Goal: Task Accomplishment & Management: Complete application form

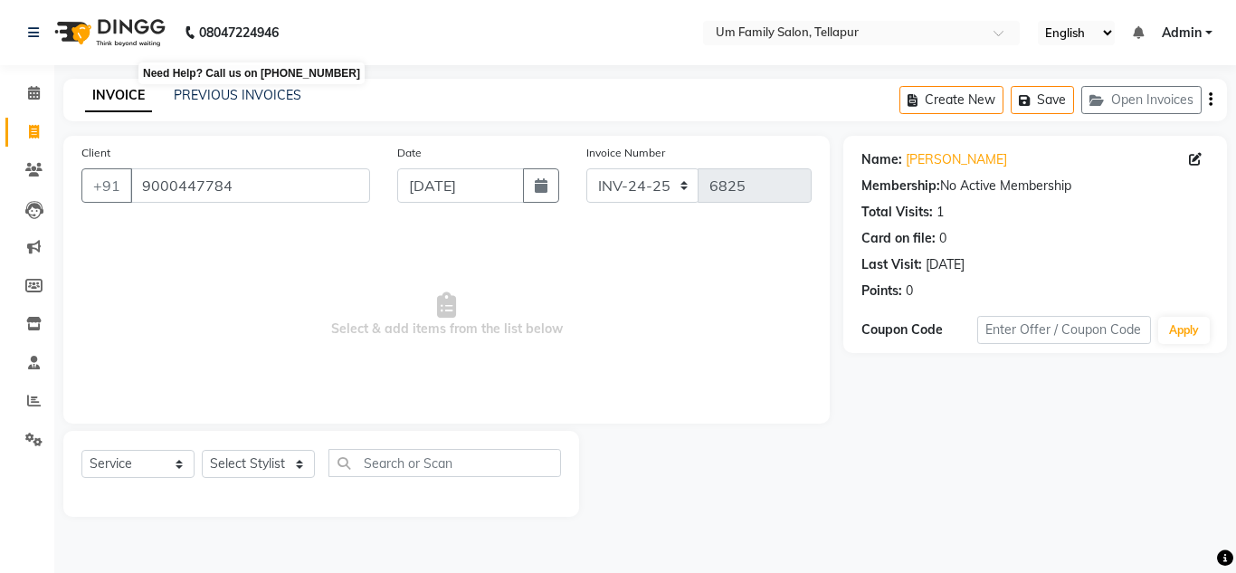
select select "service"
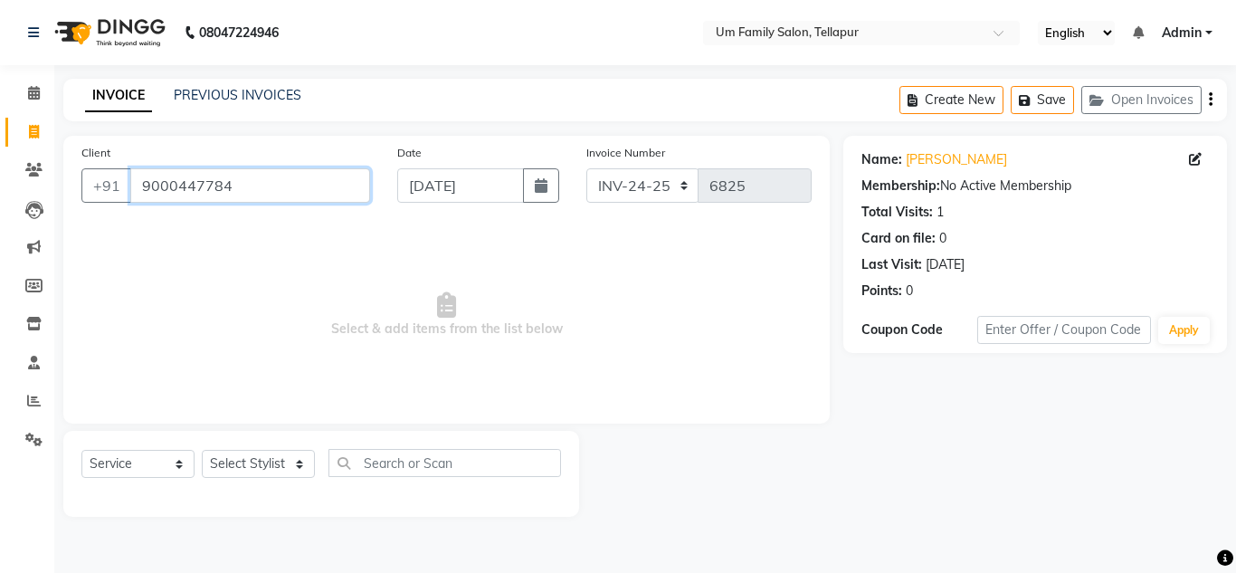
click at [232, 188] on input "9000447784" at bounding box center [250, 185] width 240 height 34
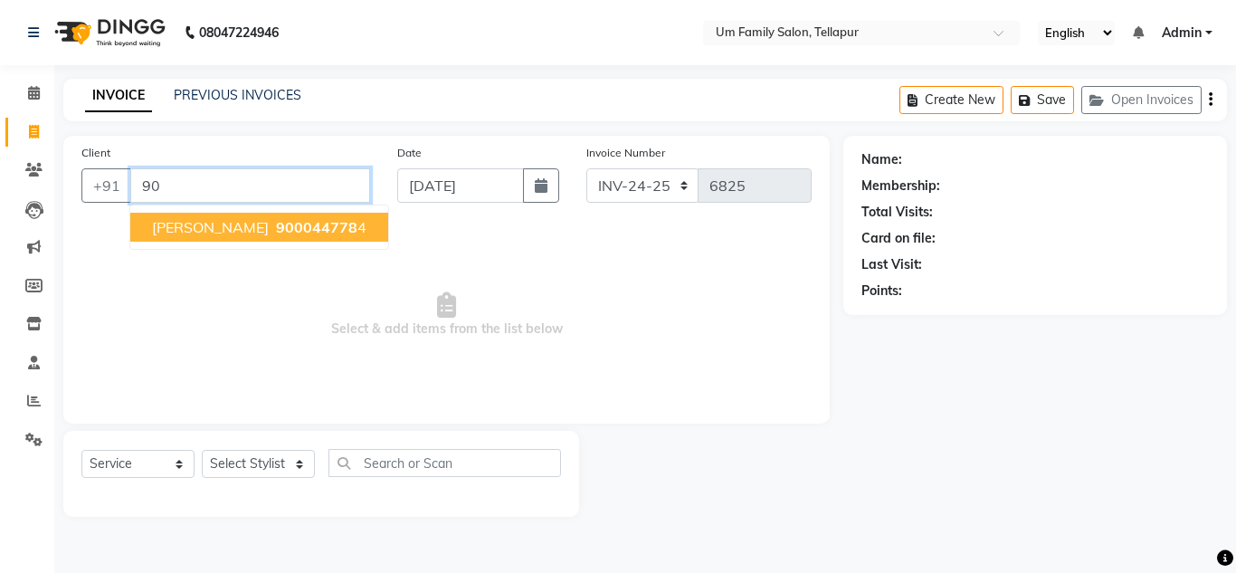
type input "9"
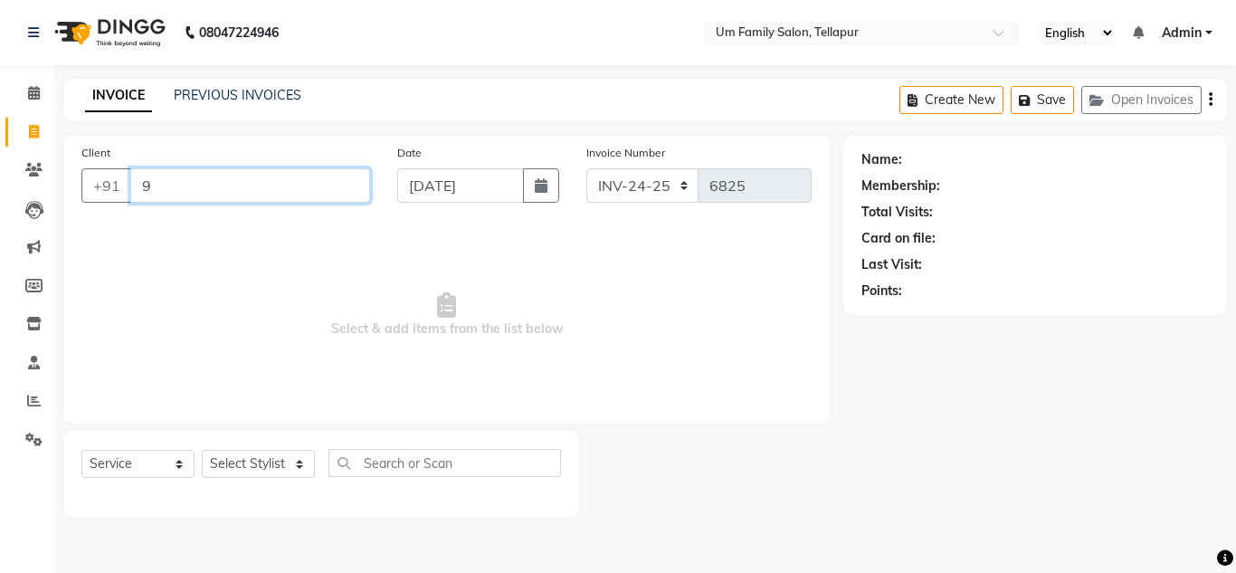
click at [228, 194] on input "9" at bounding box center [250, 185] width 240 height 34
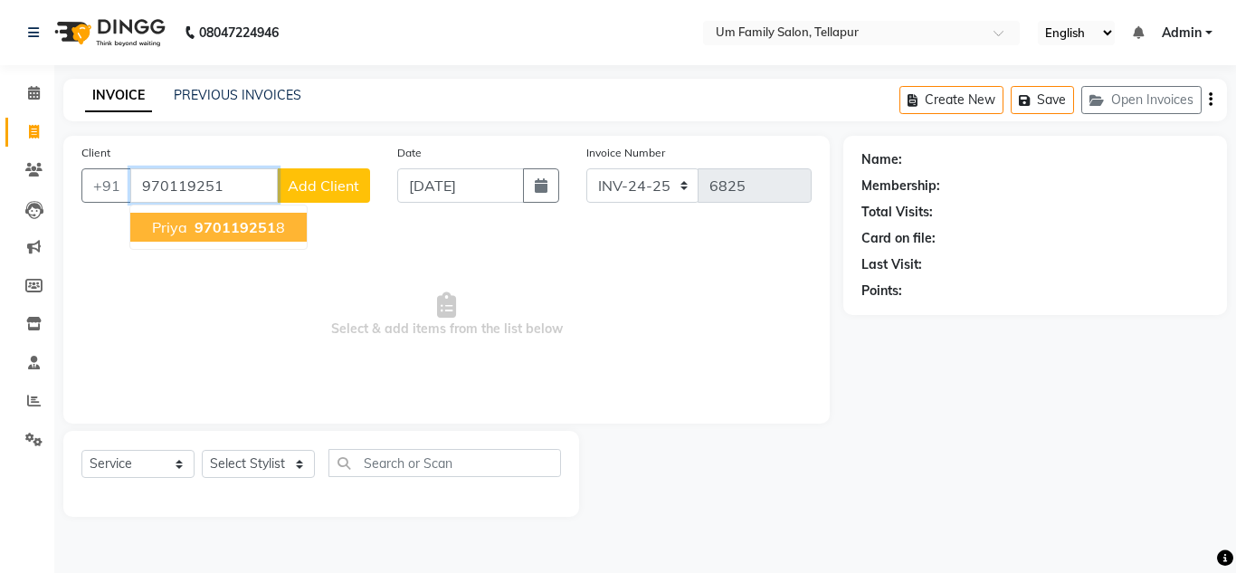
type input "970119251"
click at [244, 463] on select "Select Stylist Akash K. SAI pandu [PERSON_NAME]" at bounding box center [258, 464] width 113 height 28
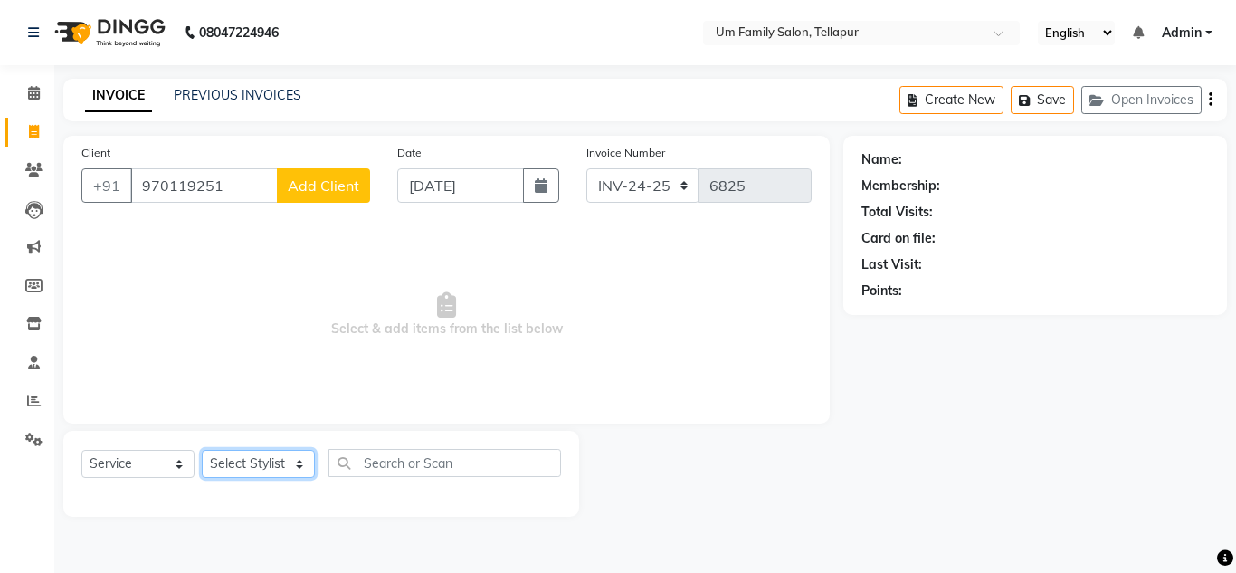
select select "50956"
click at [202, 450] on select "Select Stylist Akash K. SAI pandu [PERSON_NAME]" at bounding box center [258, 464] width 113 height 28
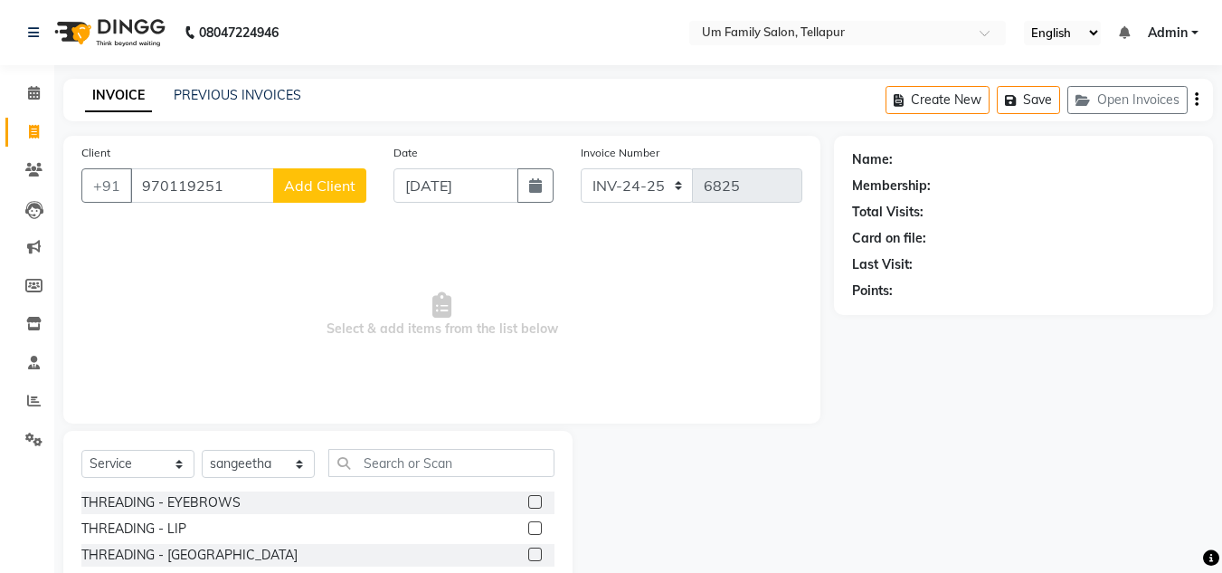
click at [528, 500] on label at bounding box center [535, 502] width 14 height 14
click at [528, 500] on input "checkbox" at bounding box center [534, 503] width 12 height 12
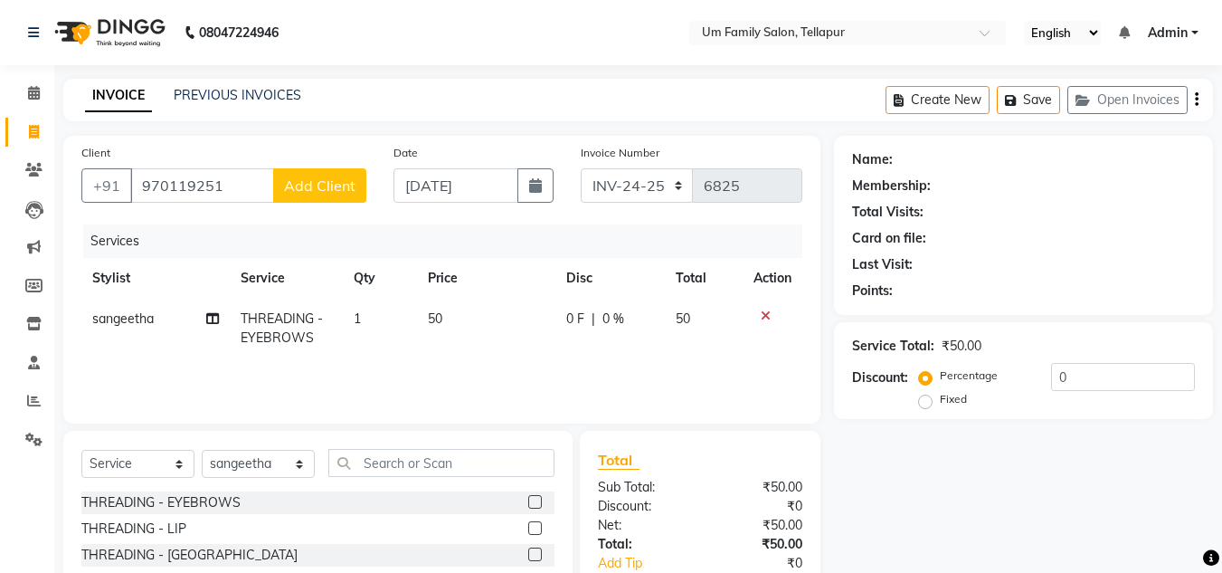
click at [528, 499] on label at bounding box center [535, 502] width 14 height 14
click at [528, 499] on input "checkbox" at bounding box center [534, 503] width 12 height 12
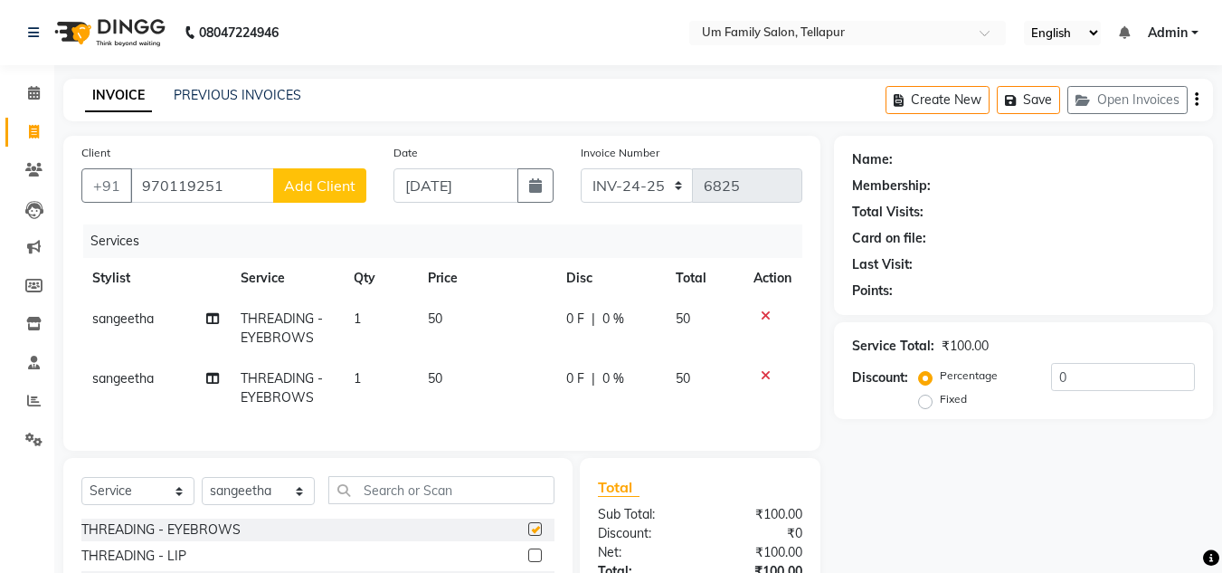
checkbox input "false"
click at [764, 378] on icon at bounding box center [766, 375] width 10 height 13
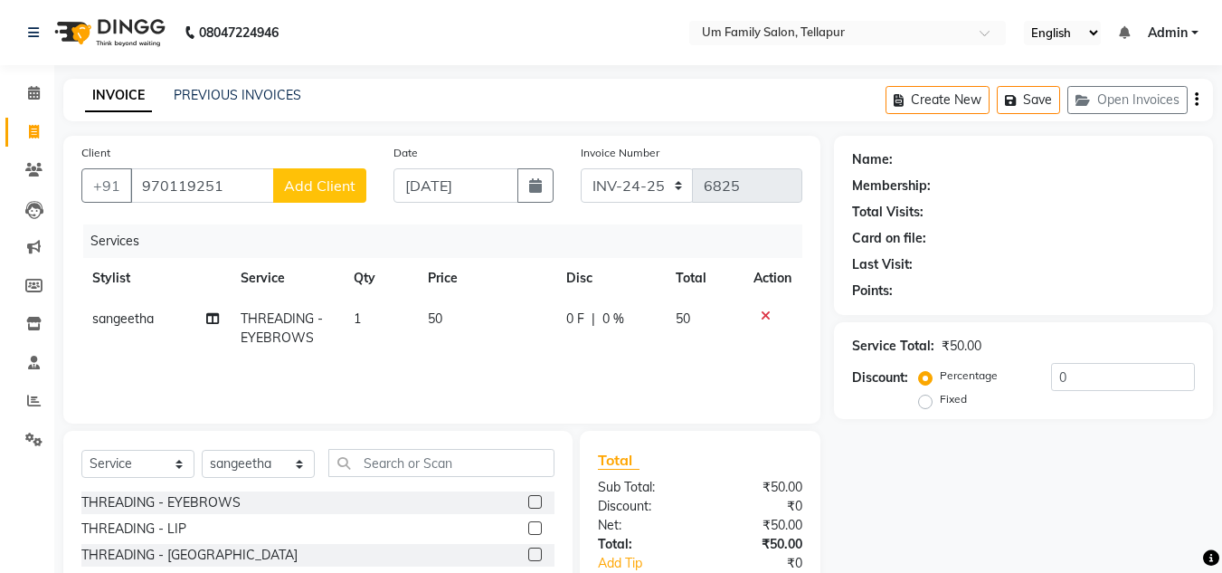
drag, startPoint x: 897, startPoint y: 457, endPoint x: 883, endPoint y: 496, distance: 41.5
click at [883, 496] on div "Name: Membership: Total Visits: Card on file: Last Visit: Points: Service Total…" at bounding box center [1030, 417] width 393 height 562
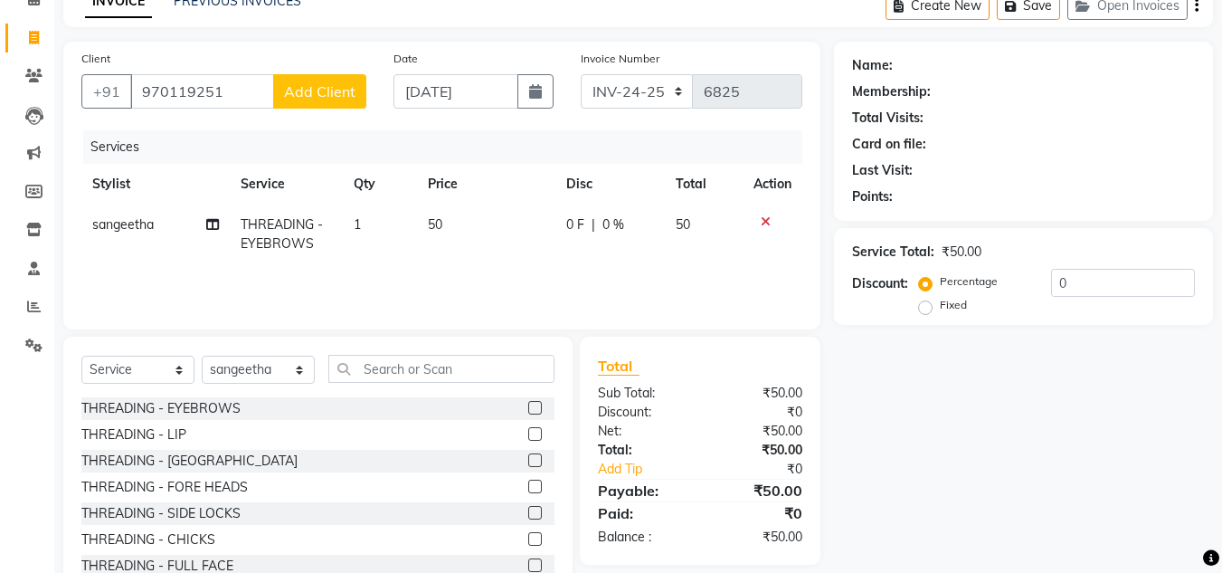
scroll to position [152, 0]
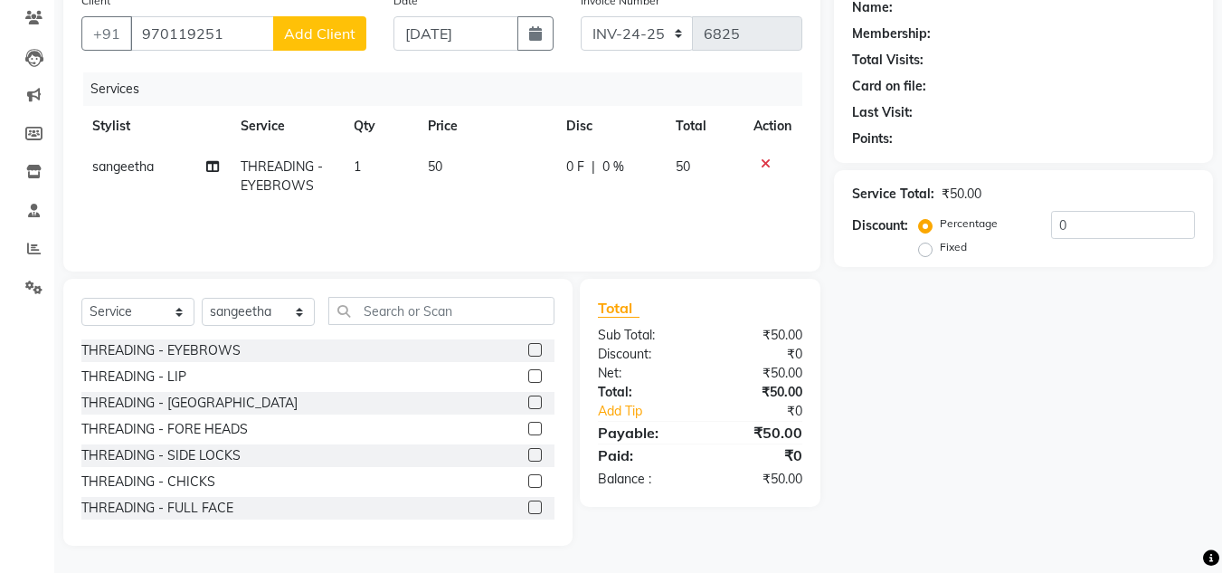
click at [759, 156] on td at bounding box center [773, 177] width 60 height 60
click at [762, 157] on icon at bounding box center [766, 163] width 10 height 13
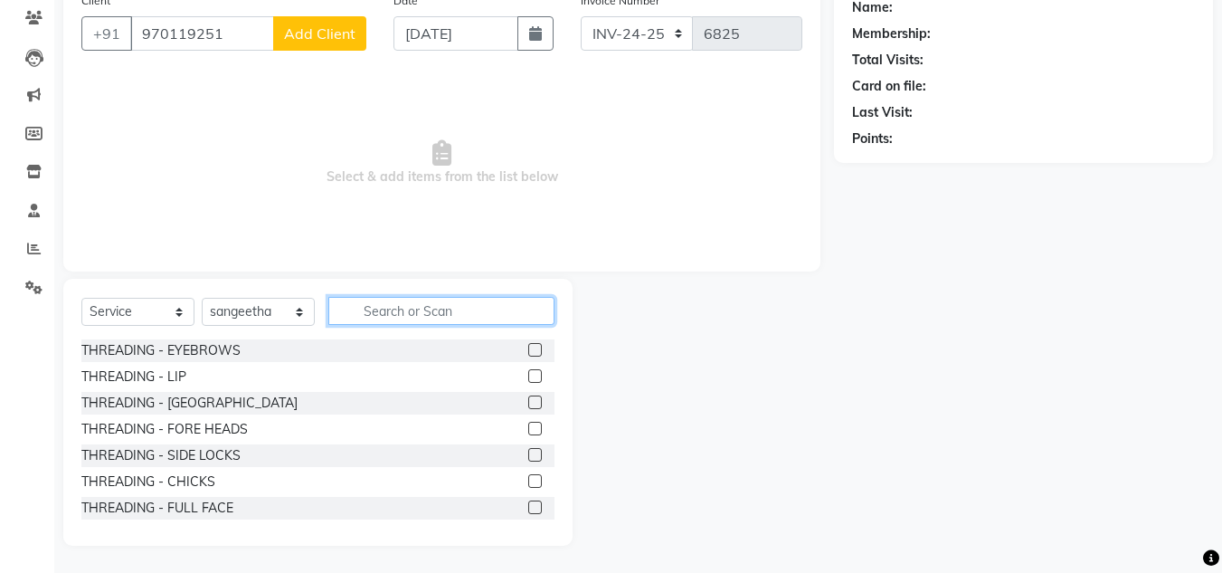
click at [383, 318] on input "text" at bounding box center [441, 311] width 226 height 28
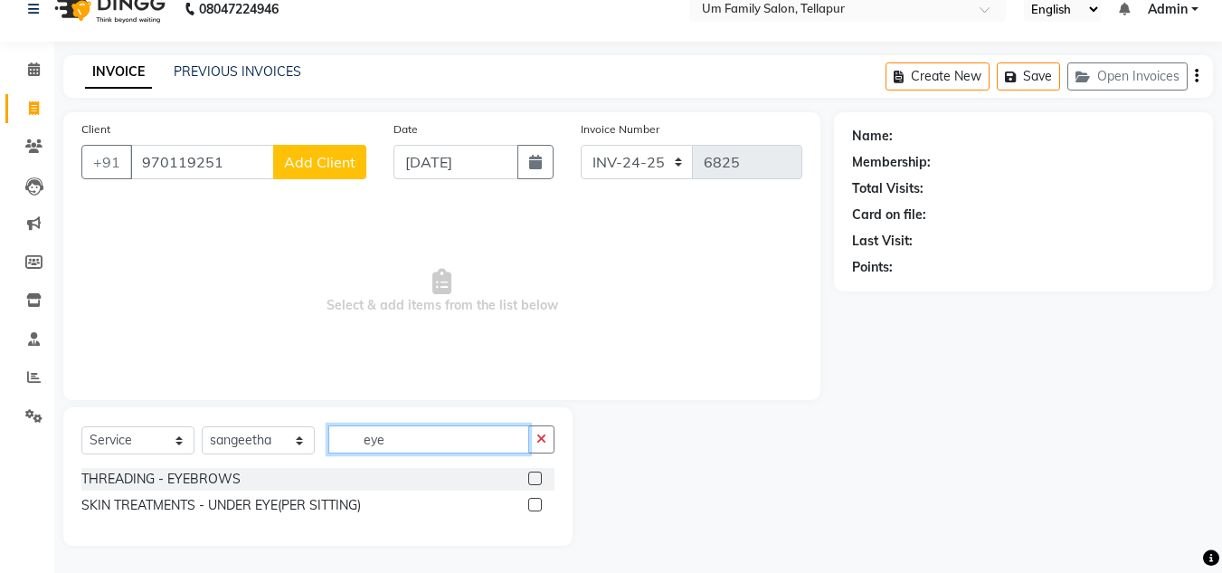
type input "eye"
click at [533, 478] on label at bounding box center [535, 478] width 14 height 14
click at [533, 478] on input "checkbox" at bounding box center [534, 479] width 12 height 12
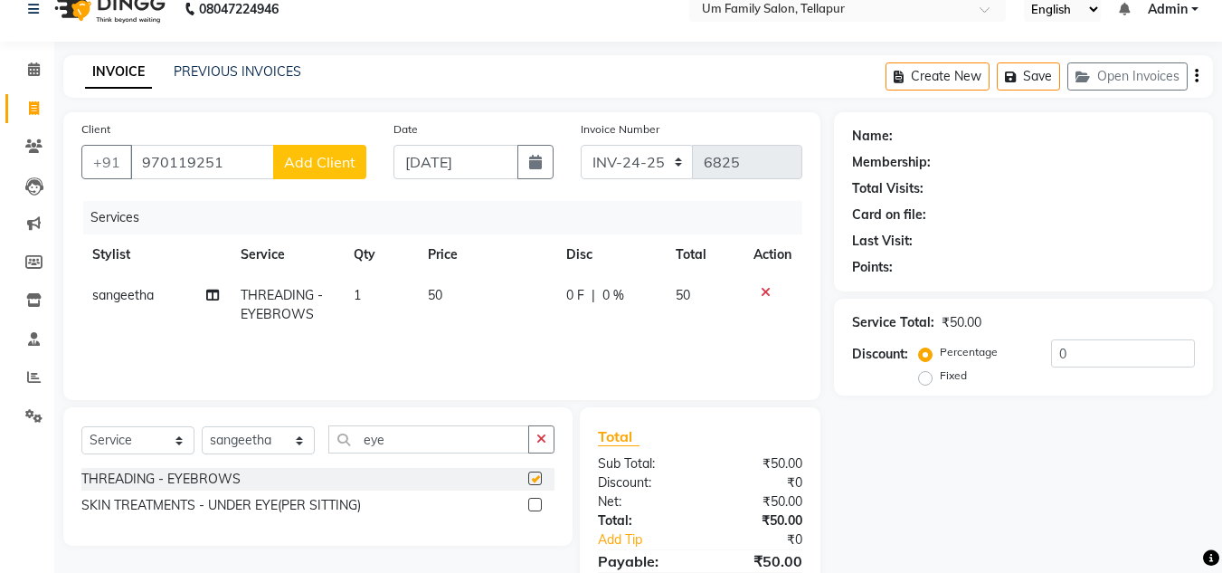
checkbox input "false"
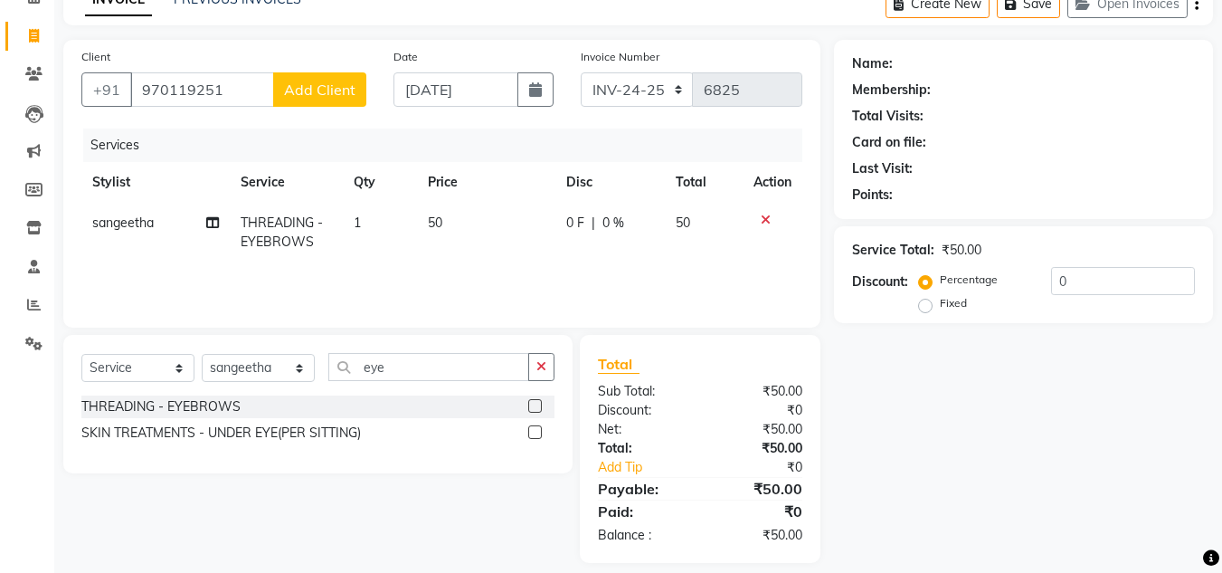
scroll to position [113, 0]
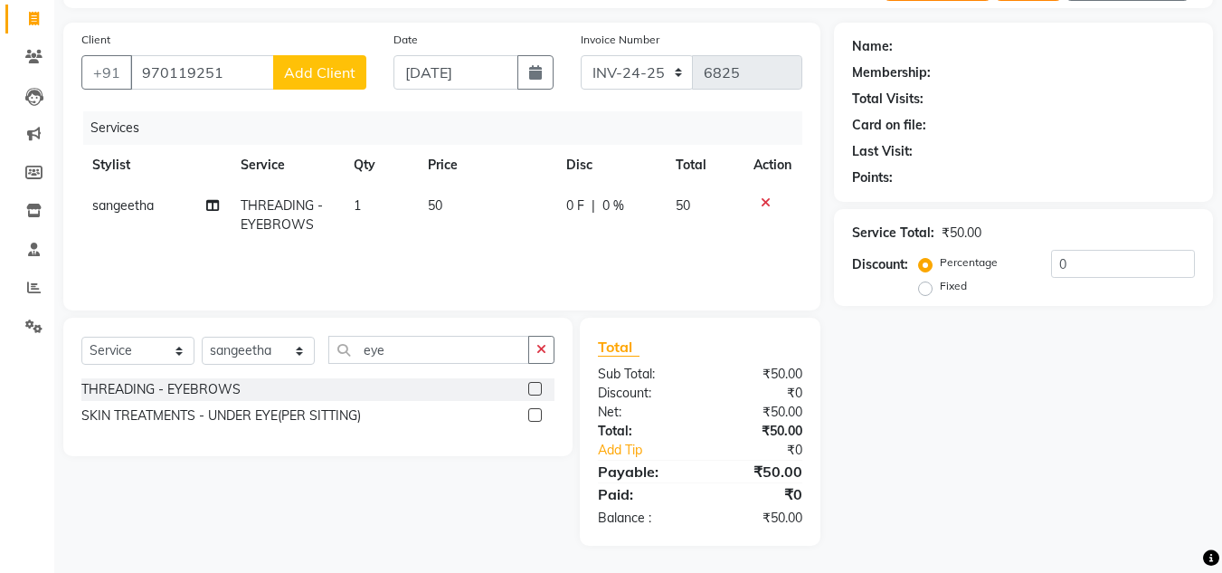
click at [1218, 89] on div "Name: Membership: Total Visits: Card on file: Last Visit: Points: Service Total…" at bounding box center [1030, 284] width 393 height 523
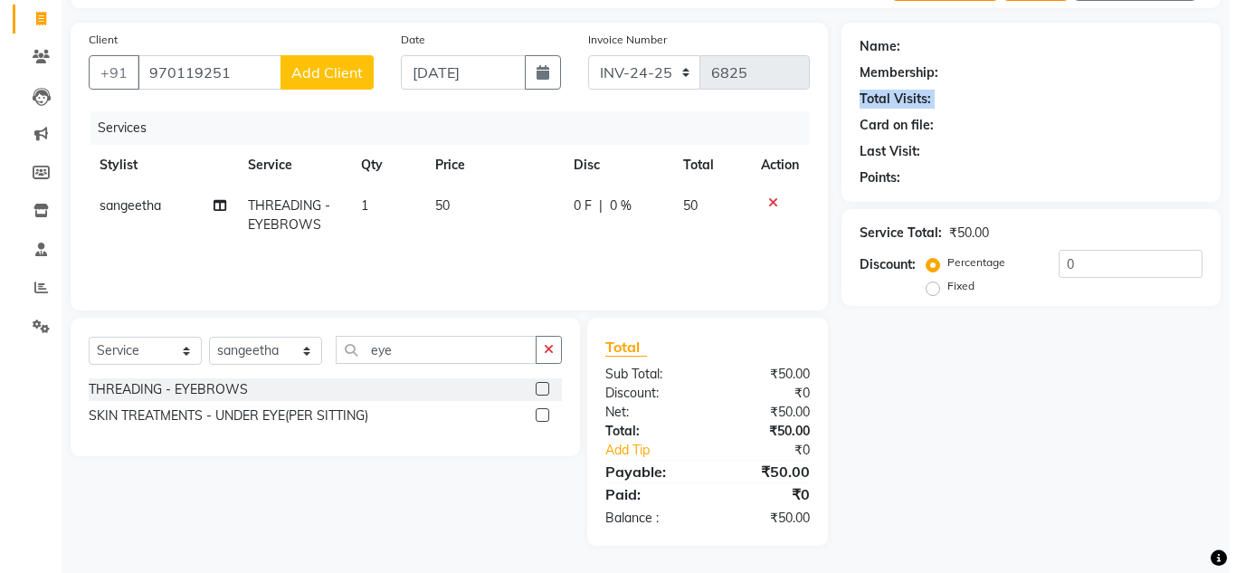
scroll to position [0, 0]
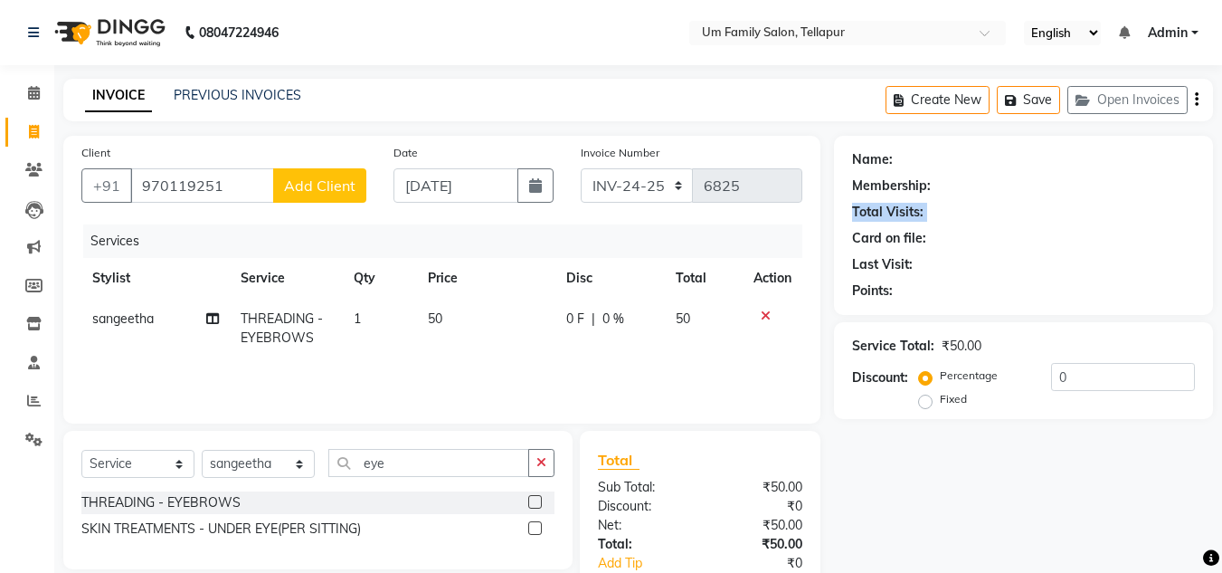
click at [344, 188] on span "Add Client" at bounding box center [319, 185] width 71 height 18
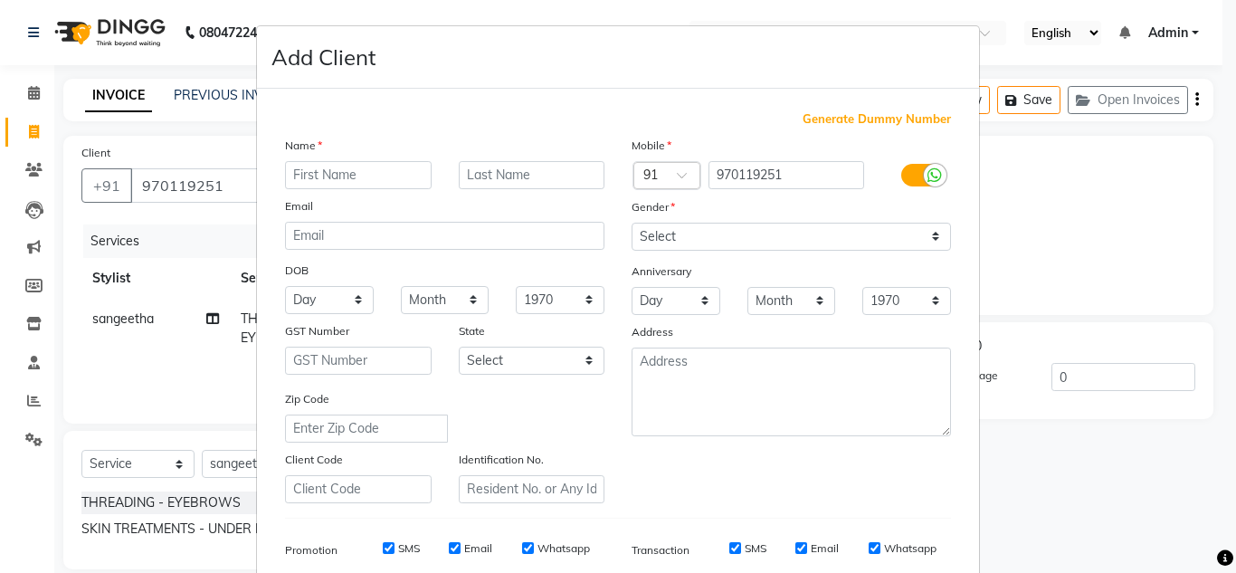
click at [344, 188] on input "text" at bounding box center [358, 175] width 147 height 28
type input "priye"
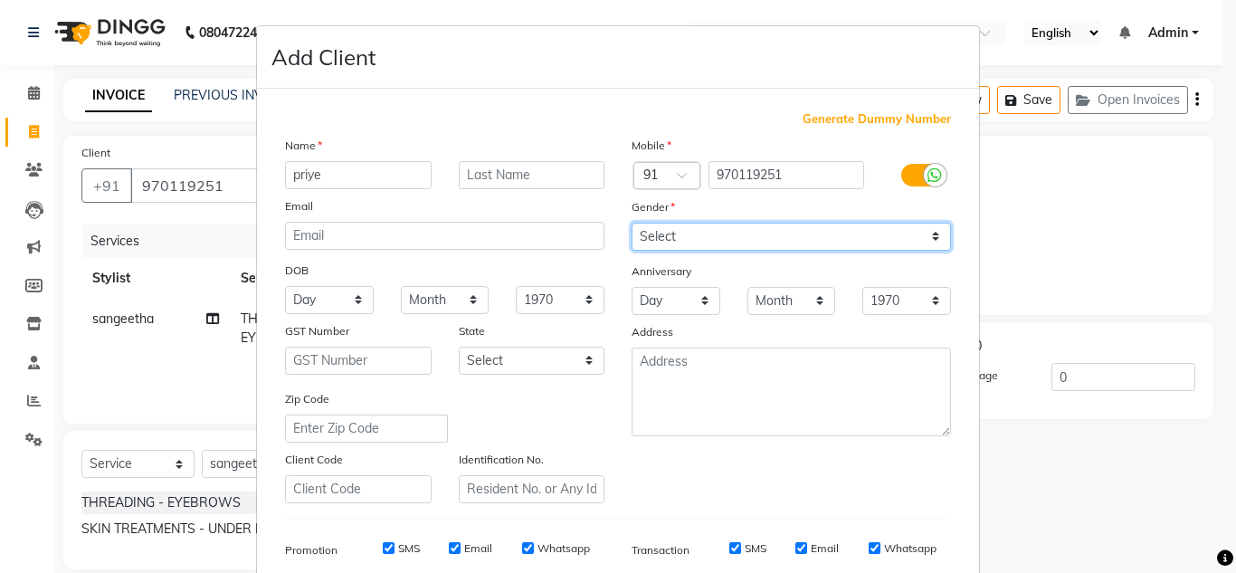
click at [684, 242] on select "Select [DEMOGRAPHIC_DATA] [DEMOGRAPHIC_DATA] Other Prefer Not To Say" at bounding box center [790, 237] width 319 height 28
select select "[DEMOGRAPHIC_DATA]"
click at [631, 223] on select "Select [DEMOGRAPHIC_DATA] [DEMOGRAPHIC_DATA] Other Prefer Not To Say" at bounding box center [790, 237] width 319 height 28
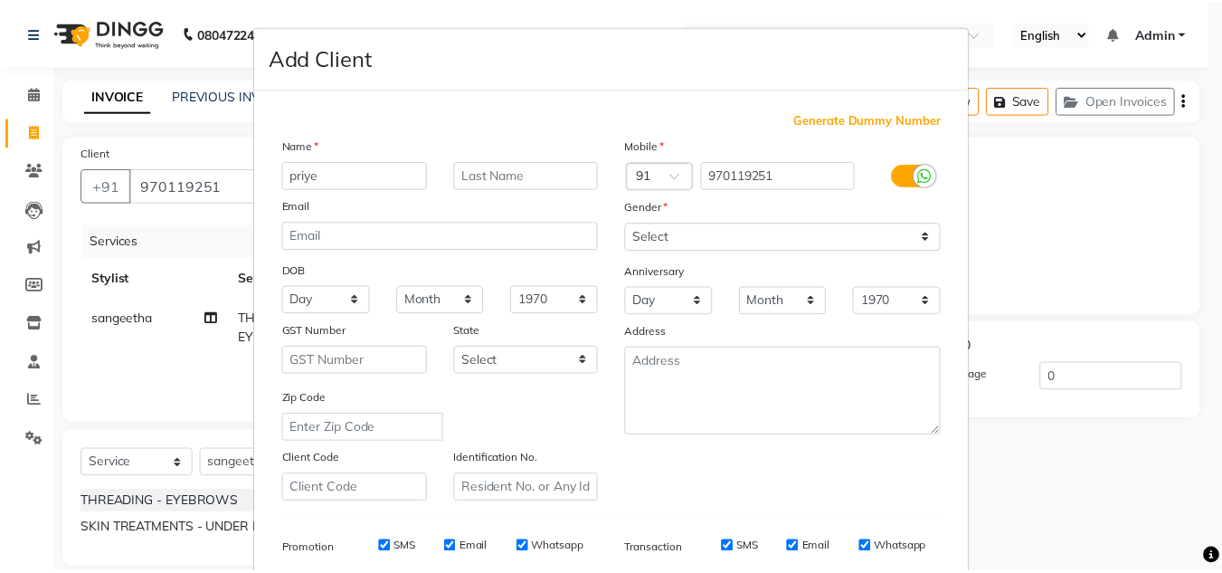
scroll to position [262, 0]
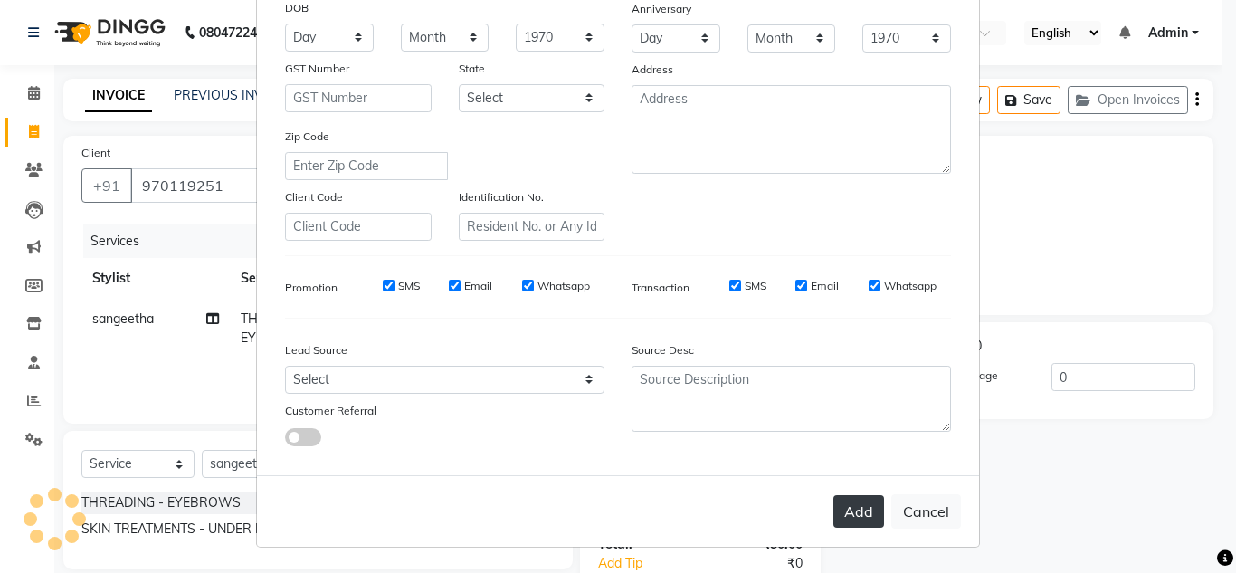
click at [852, 499] on button "Add" at bounding box center [858, 511] width 51 height 33
select select
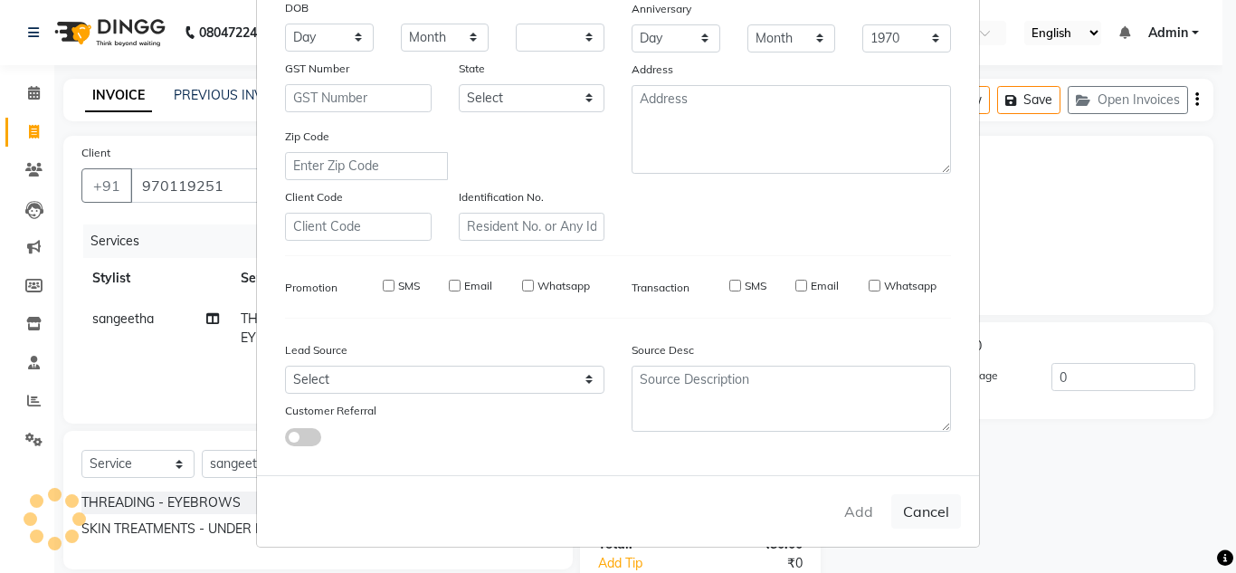
select select
checkbox input "false"
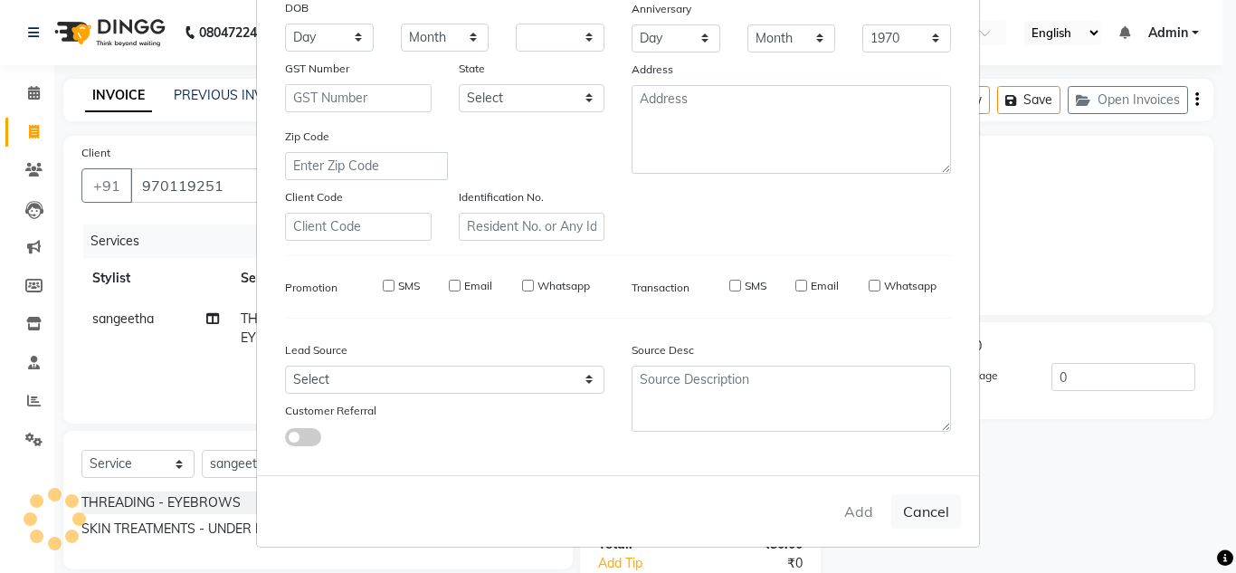
checkbox input "false"
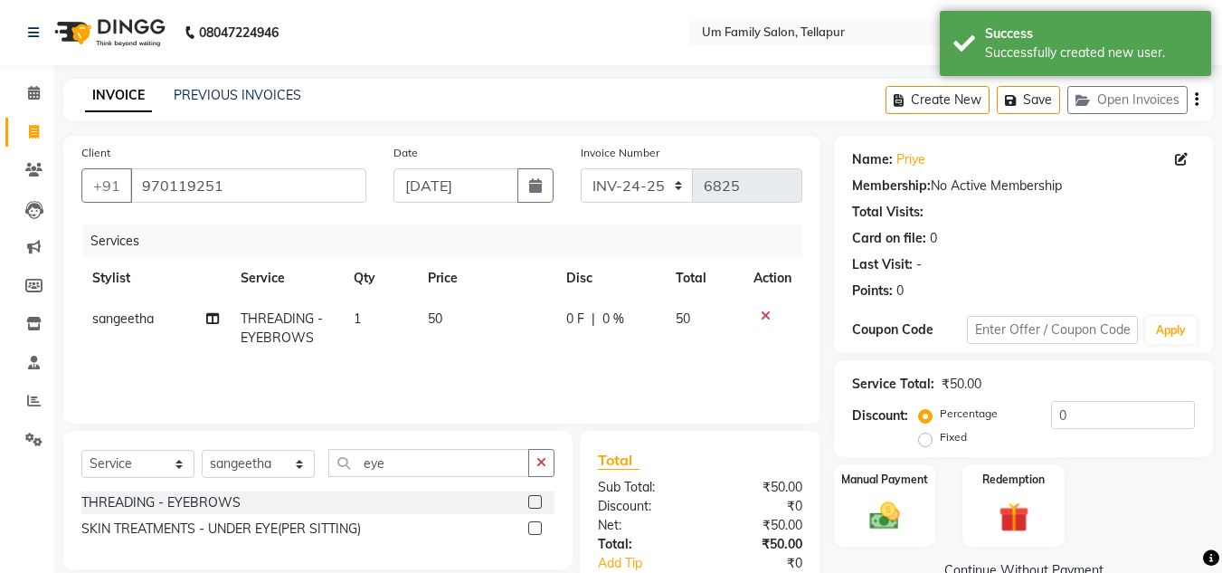
scroll to position [36, 0]
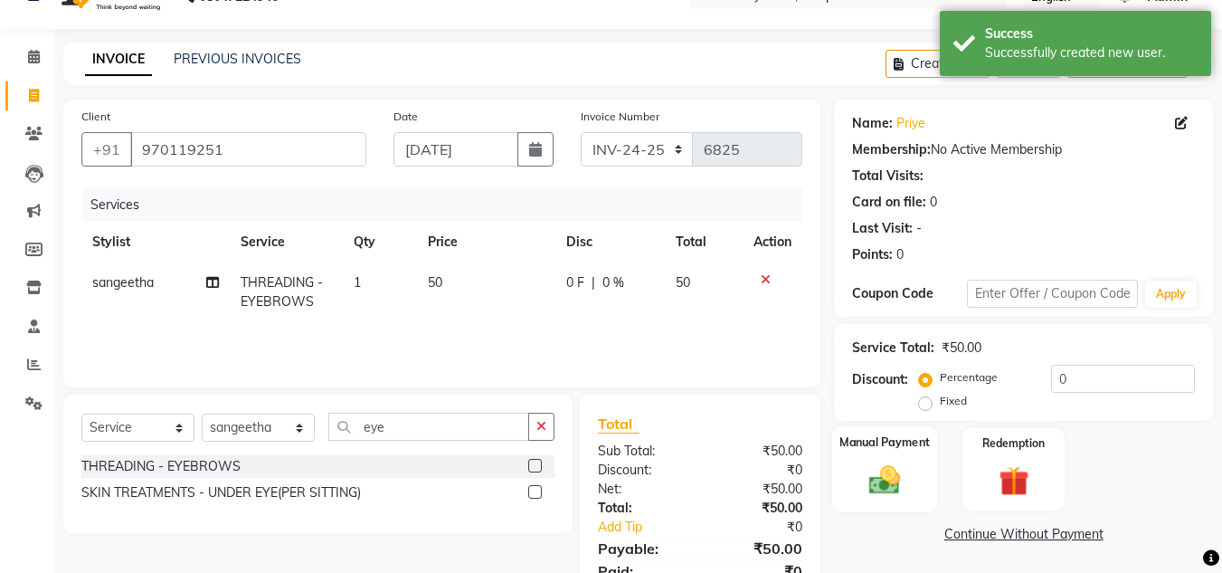
click at [920, 503] on div "Manual Payment" at bounding box center [885, 469] width 106 height 86
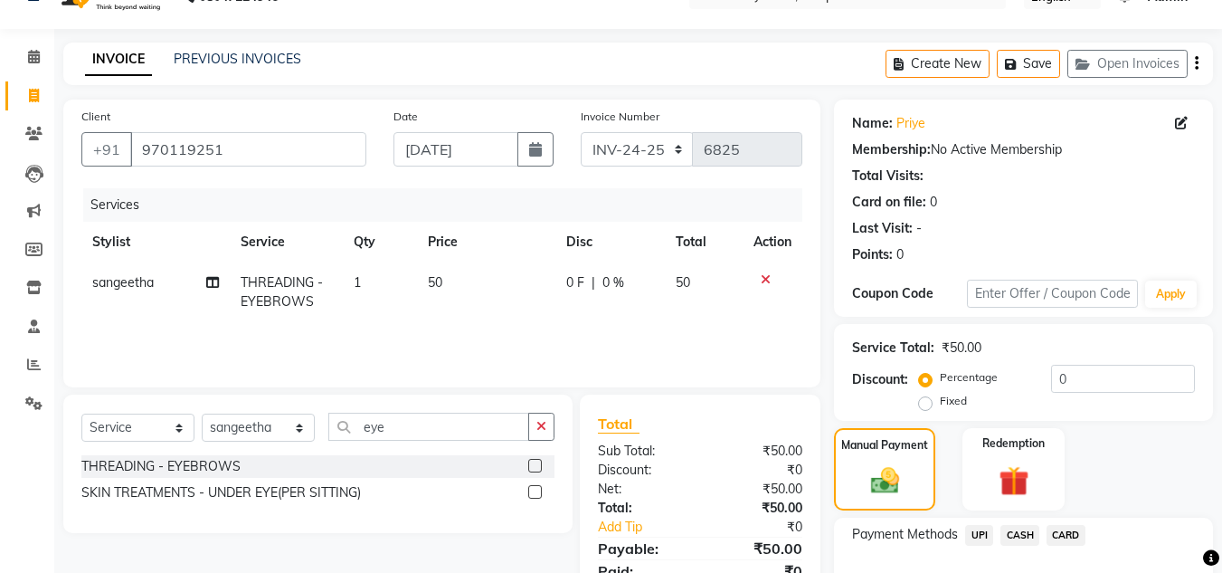
click at [1008, 536] on span "CASH" at bounding box center [1020, 535] width 39 height 21
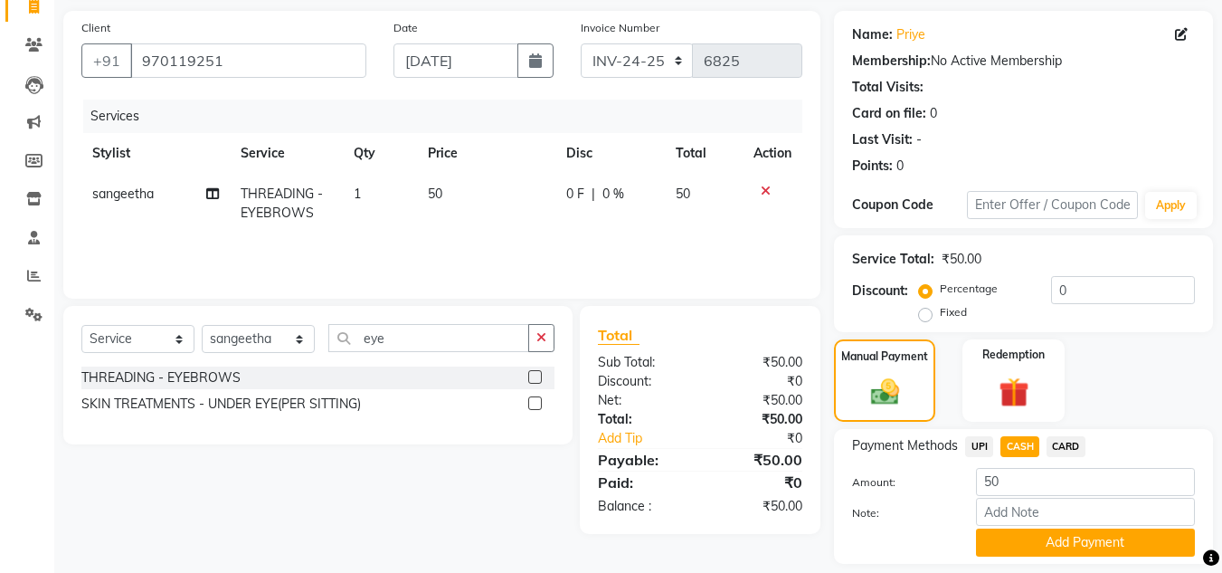
scroll to position [180, 0]
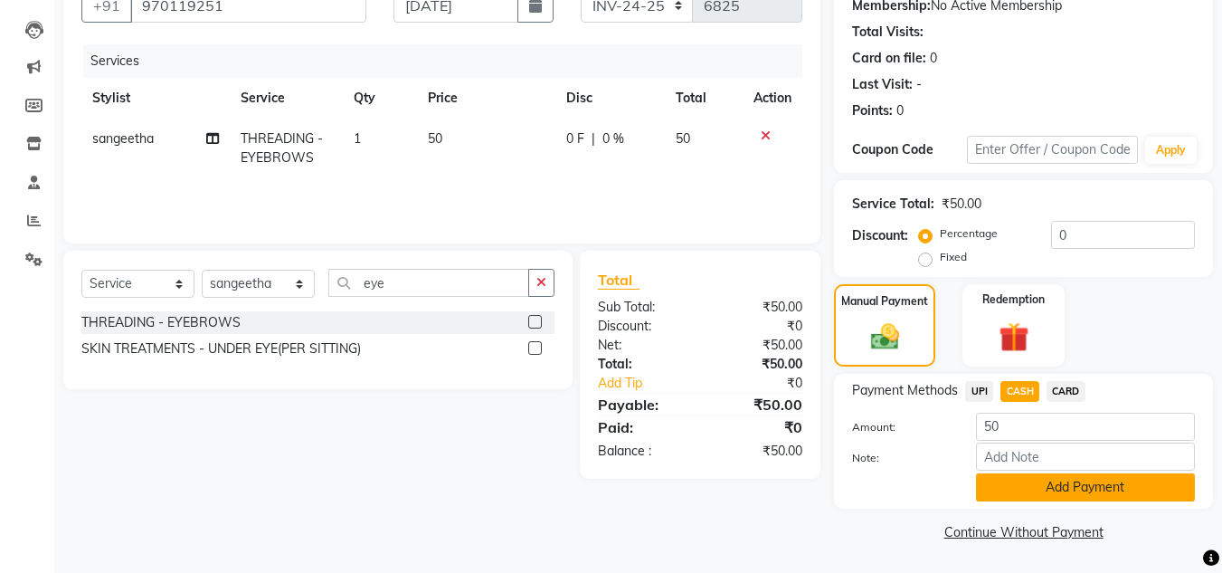
click at [1169, 488] on button "Add Payment" at bounding box center [1085, 487] width 219 height 28
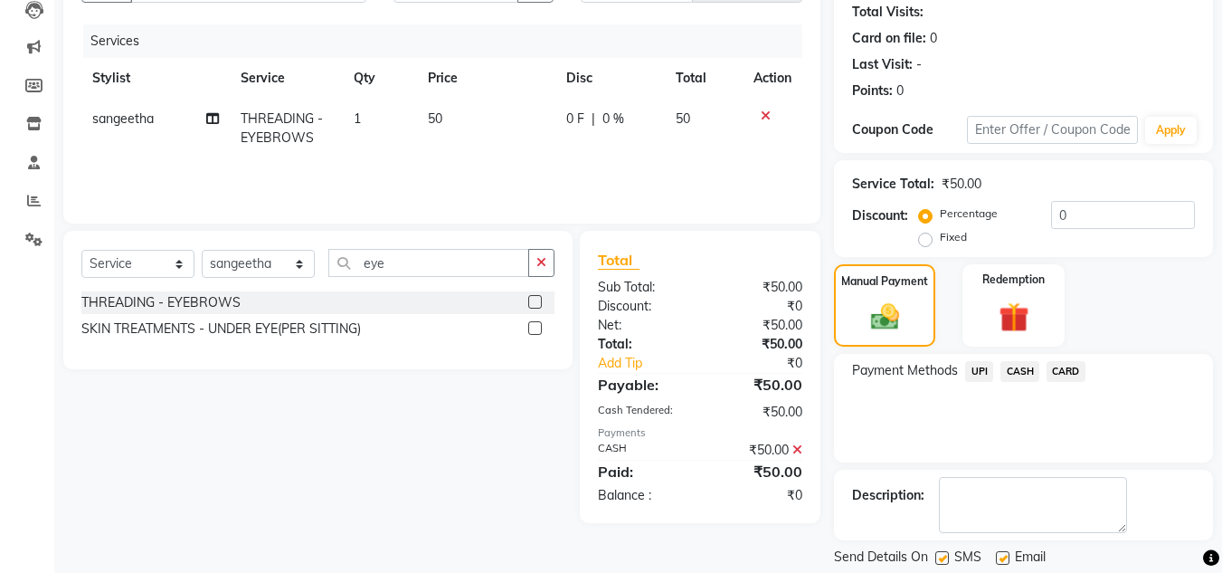
scroll to position [216, 0]
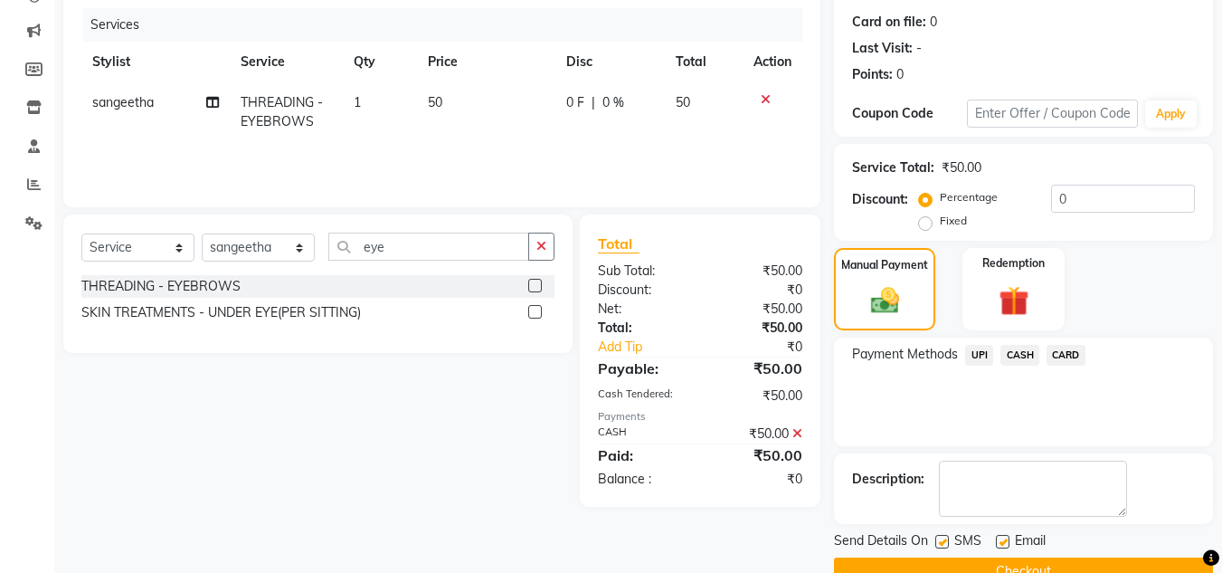
click at [1174, 553] on div "Send Details On SMS Email" at bounding box center [1023, 542] width 379 height 23
click at [1176, 555] on div "Send Details On SMS Email Checkout" at bounding box center [1023, 558] width 379 height 54
click at [1177, 557] on button "Checkout" at bounding box center [1023, 571] width 379 height 28
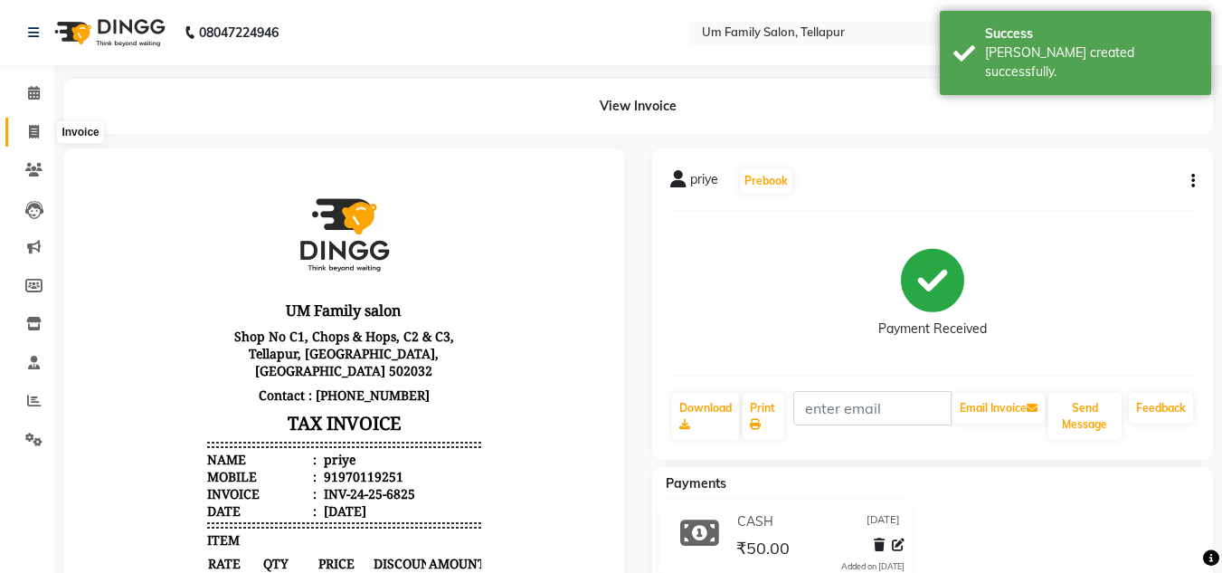
click at [30, 127] on icon at bounding box center [34, 132] width 10 height 14
select select "service"
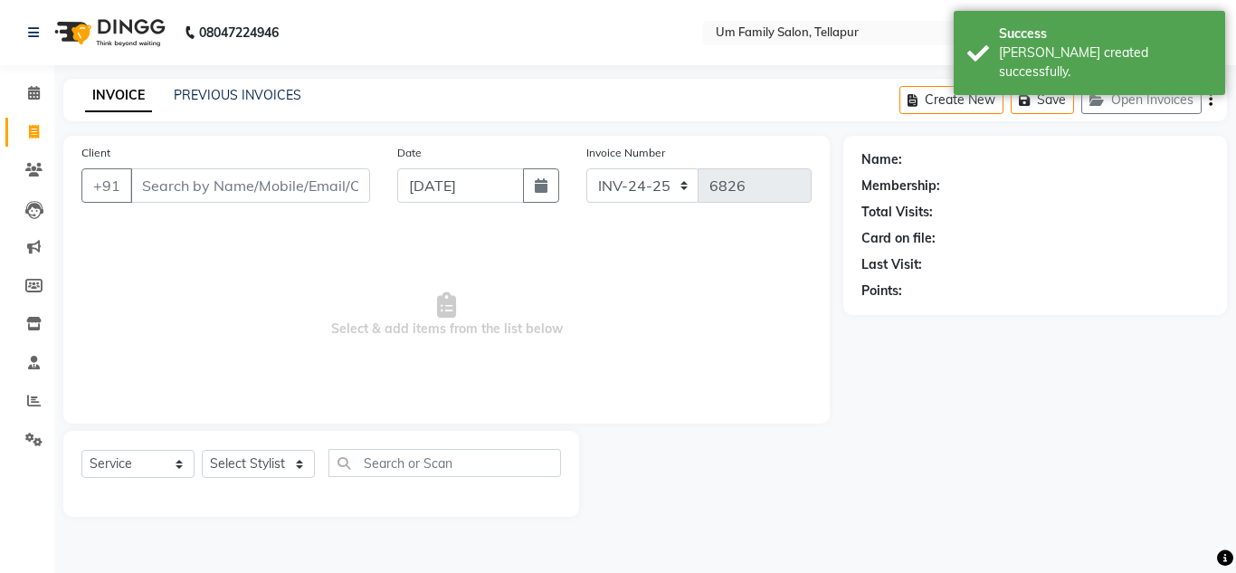
click at [161, 189] on input "Client" at bounding box center [250, 185] width 240 height 34
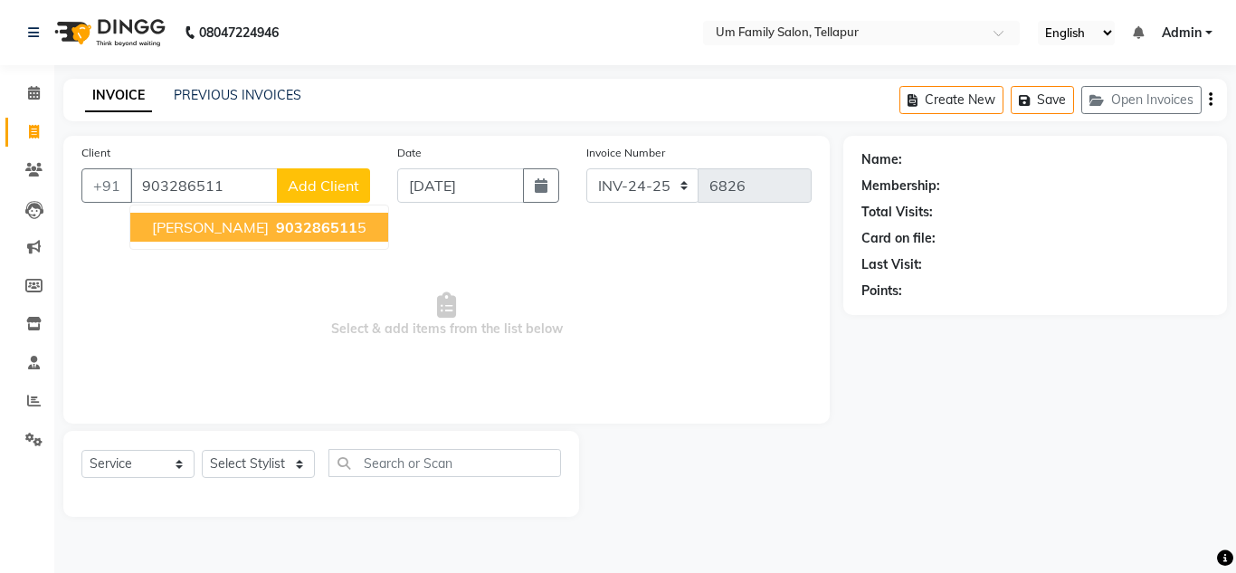
click at [272, 219] on ngb-highlight "903286511 5" at bounding box center [319, 227] width 94 height 18
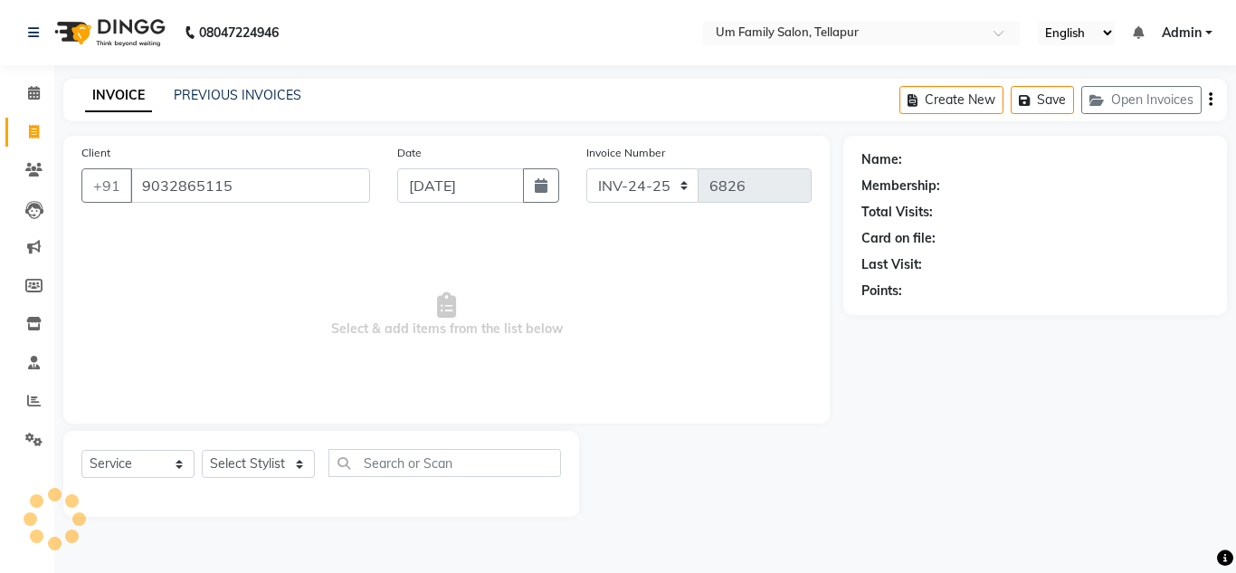
type input "9032865115"
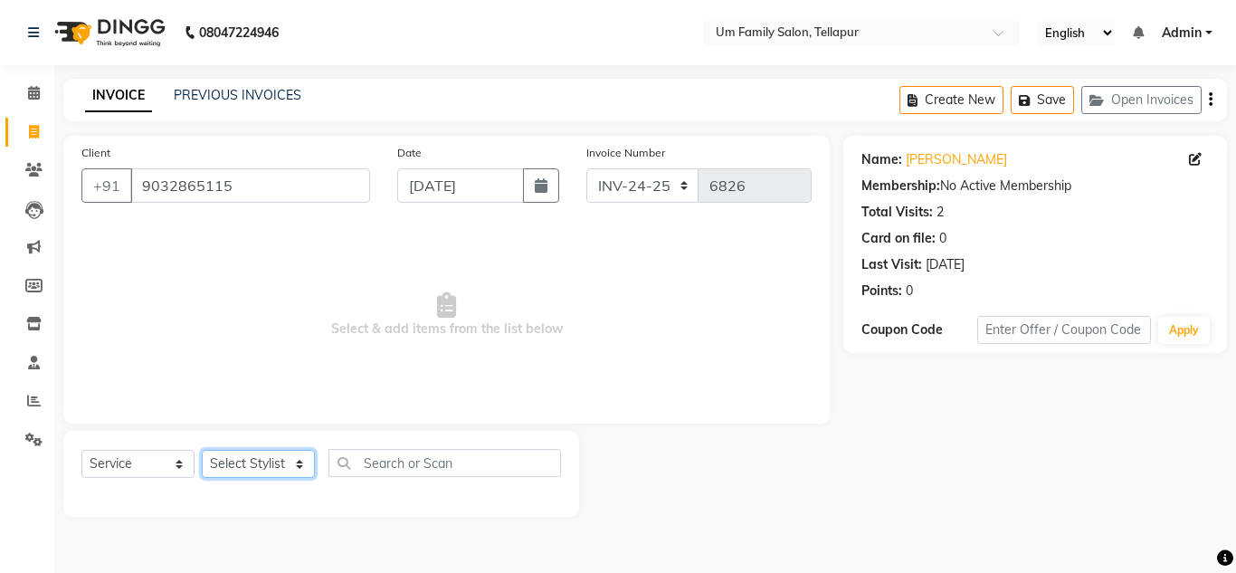
click at [299, 465] on select "Select Stylist Akash K. SAI pandu [PERSON_NAME]" at bounding box center [258, 464] width 113 height 28
select select "50956"
click at [202, 450] on select "Select Stylist Akash K. SAI pandu [PERSON_NAME]" at bounding box center [258, 464] width 113 height 28
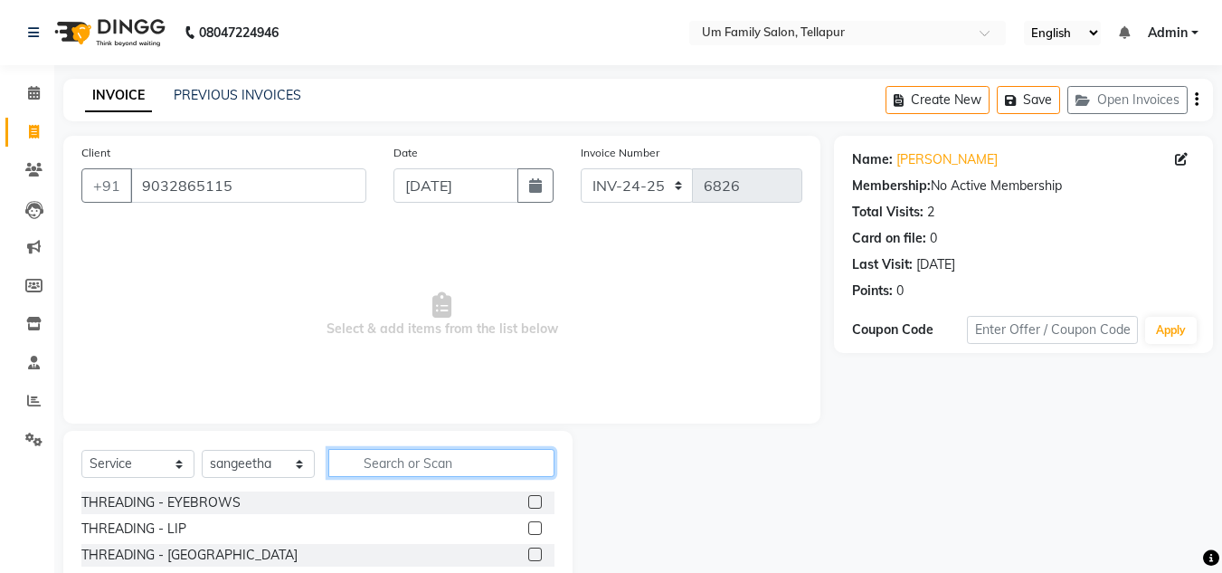
click at [403, 468] on input "text" at bounding box center [441, 463] width 226 height 28
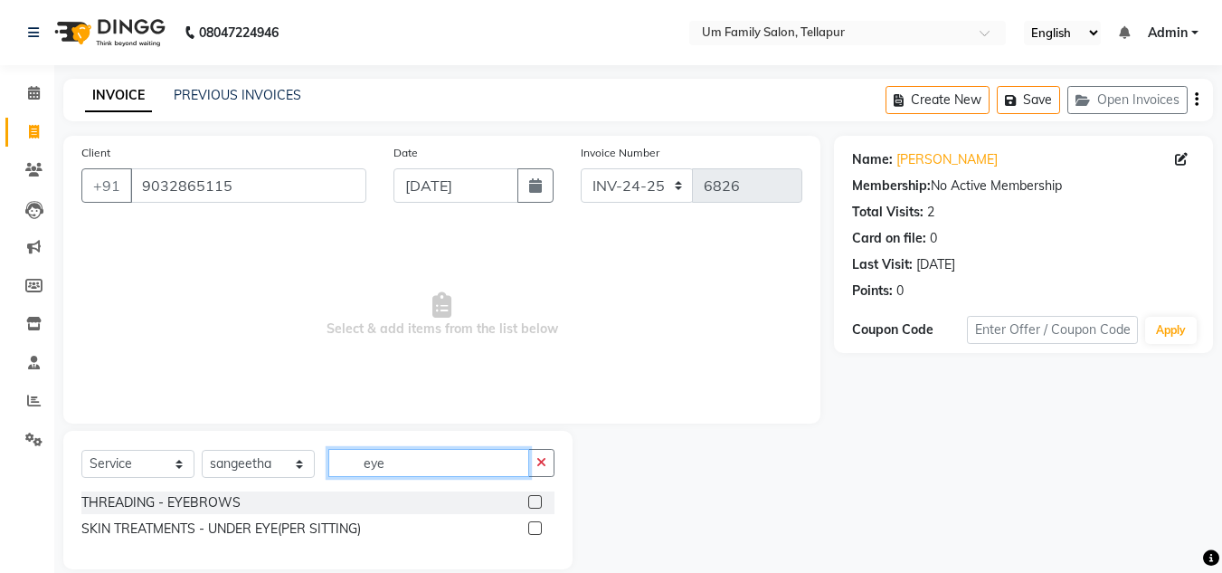
type input "eye"
click at [536, 498] on label at bounding box center [535, 502] width 14 height 14
click at [536, 498] on input "checkbox" at bounding box center [534, 503] width 12 height 12
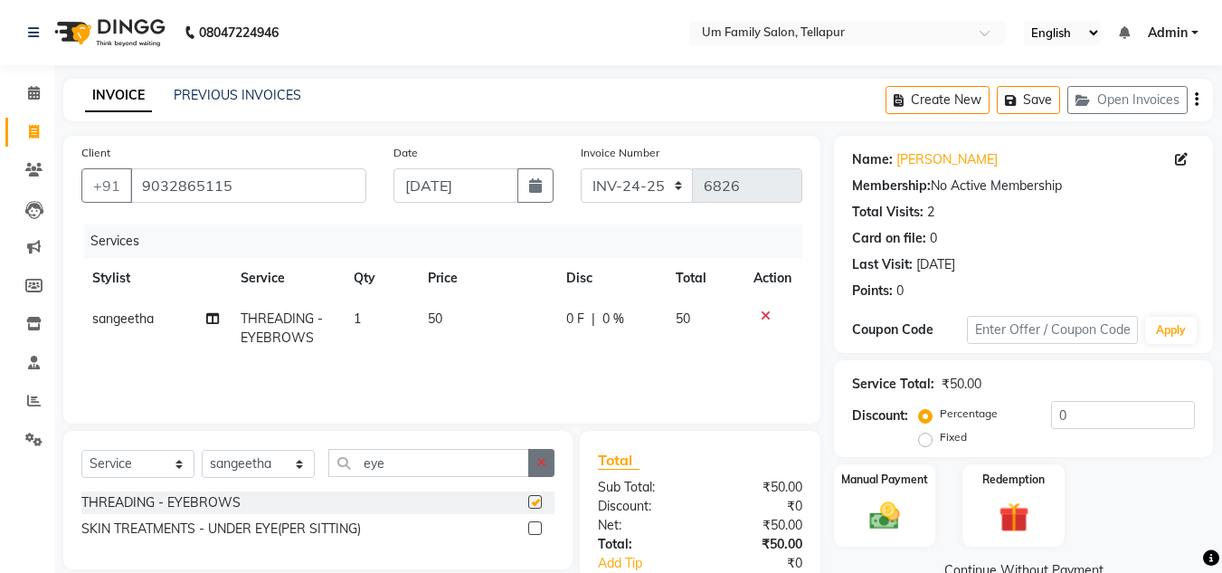
checkbox input "false"
click at [543, 467] on icon "button" at bounding box center [541, 462] width 10 height 13
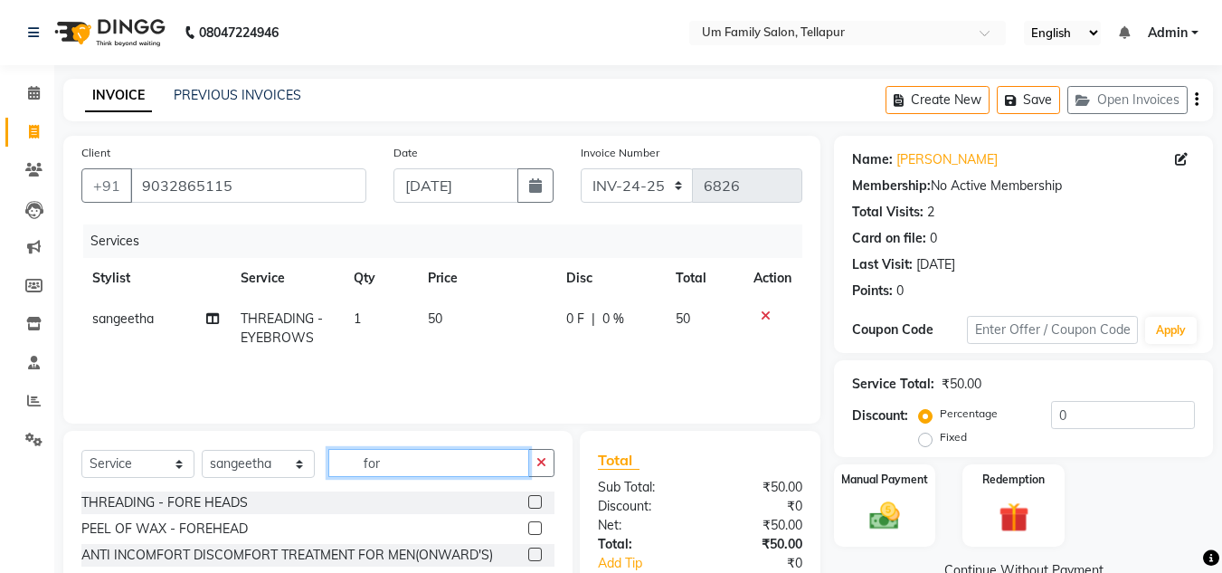
type input "for"
click at [532, 502] on label at bounding box center [535, 502] width 14 height 14
click at [532, 502] on input "checkbox" at bounding box center [534, 503] width 12 height 12
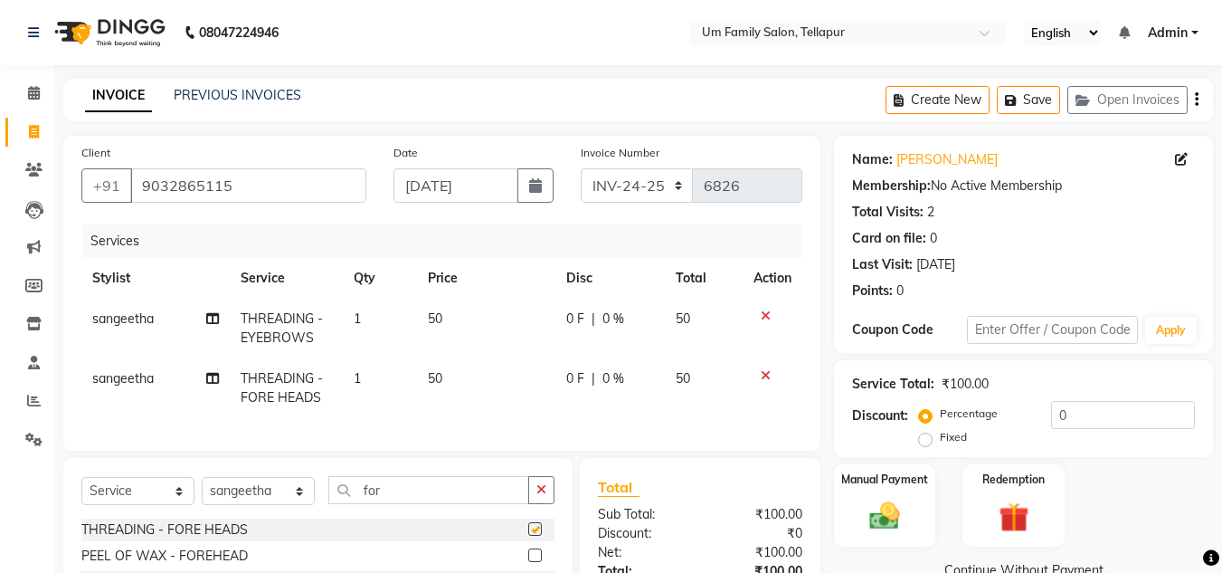
checkbox input "false"
click at [914, 534] on div "Manual Payment" at bounding box center [885, 505] width 106 height 86
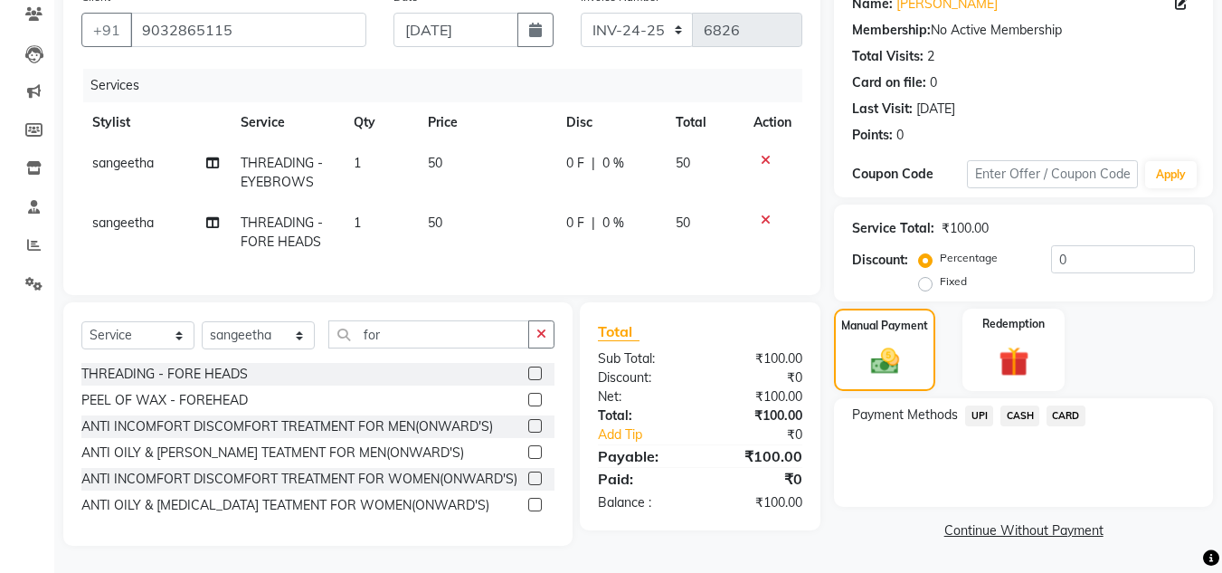
scroll to position [169, 0]
click at [1020, 405] on span "CASH" at bounding box center [1020, 415] width 39 height 21
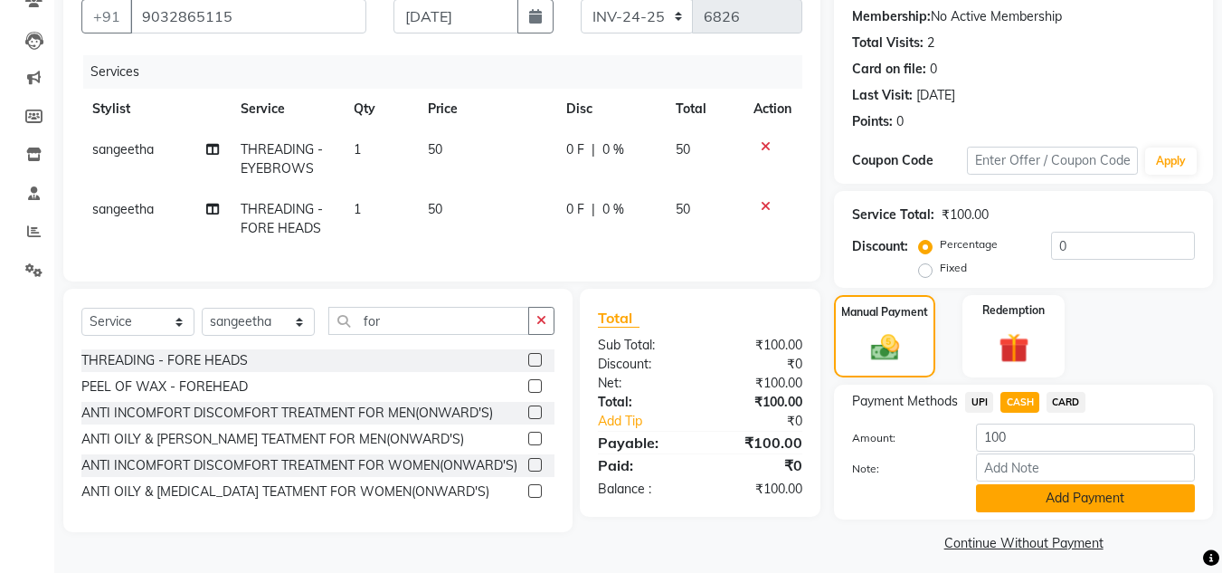
click at [1093, 496] on button "Add Payment" at bounding box center [1085, 498] width 219 height 28
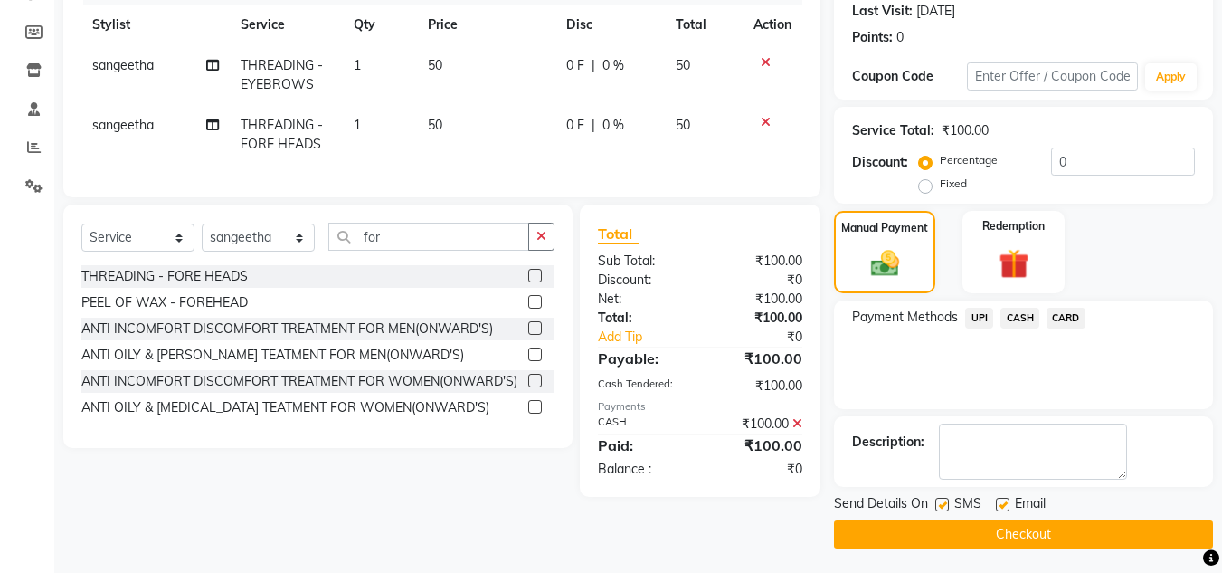
scroll to position [256, 0]
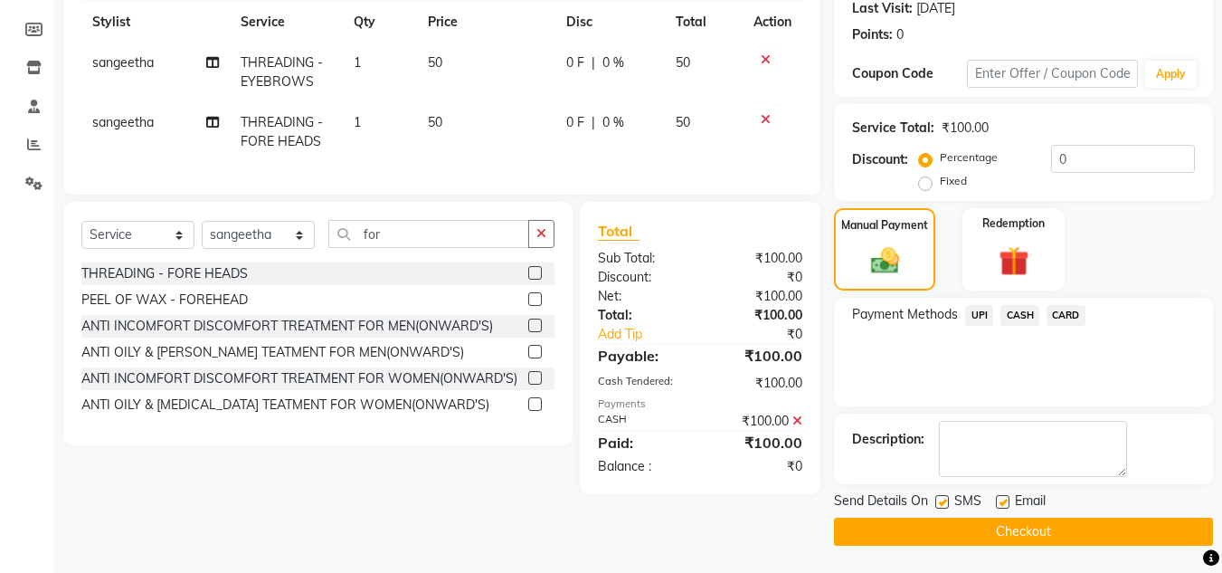
click at [1132, 537] on button "Checkout" at bounding box center [1023, 531] width 379 height 28
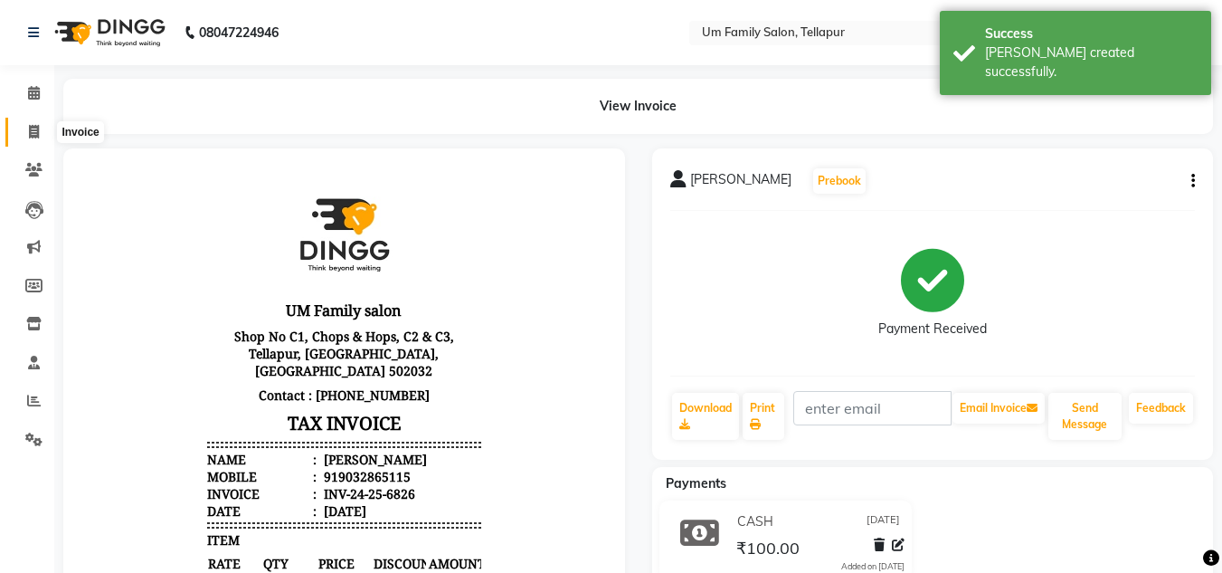
click at [39, 129] on icon at bounding box center [34, 132] width 10 height 14
select select "service"
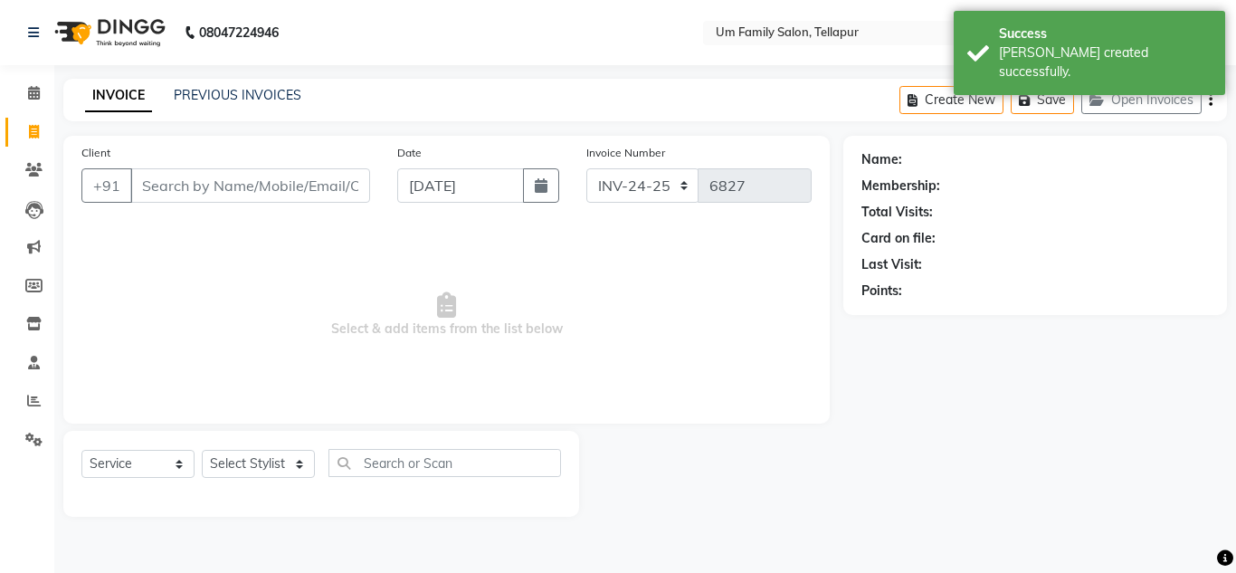
click at [218, 184] on input "Client" at bounding box center [250, 185] width 240 height 34
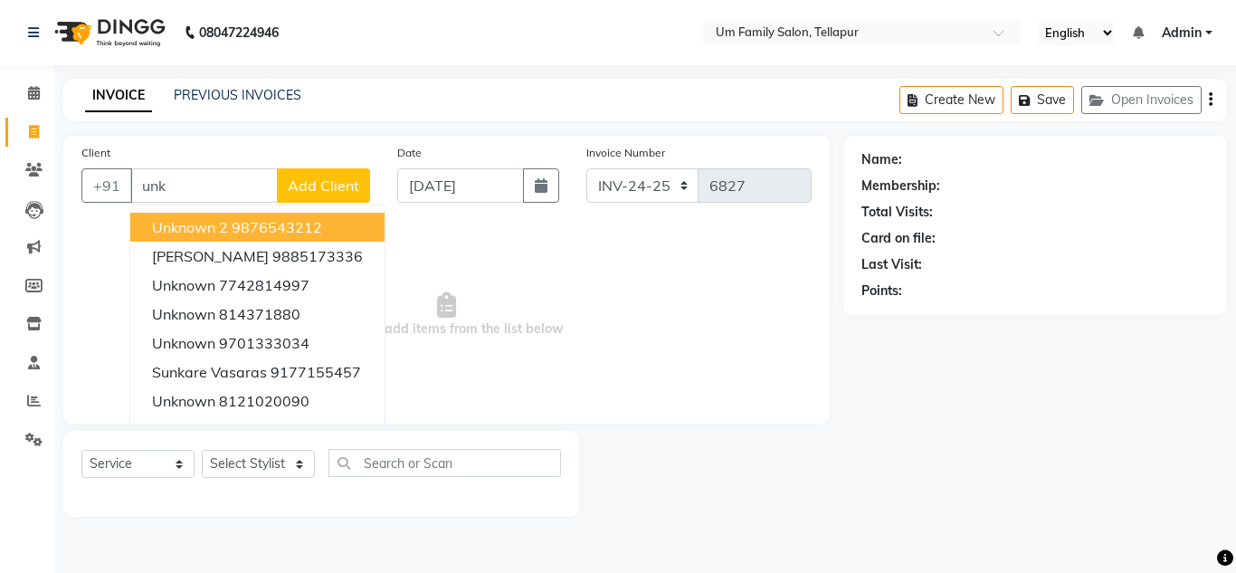
click at [270, 233] on ngb-highlight "9876543212" at bounding box center [277, 227] width 90 height 18
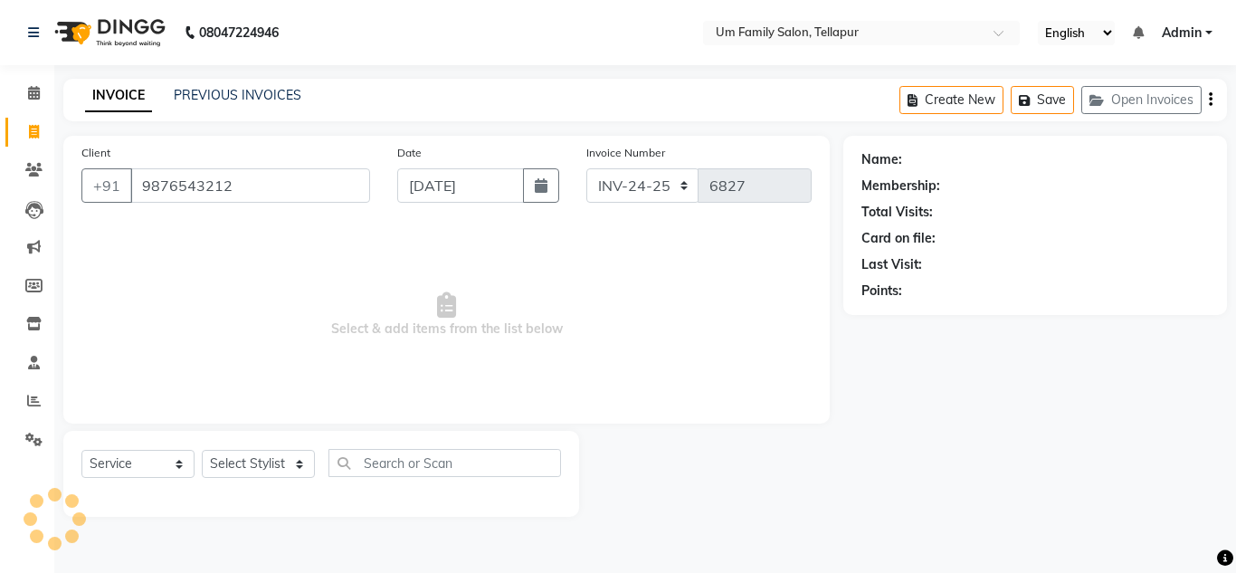
type input "9876543212"
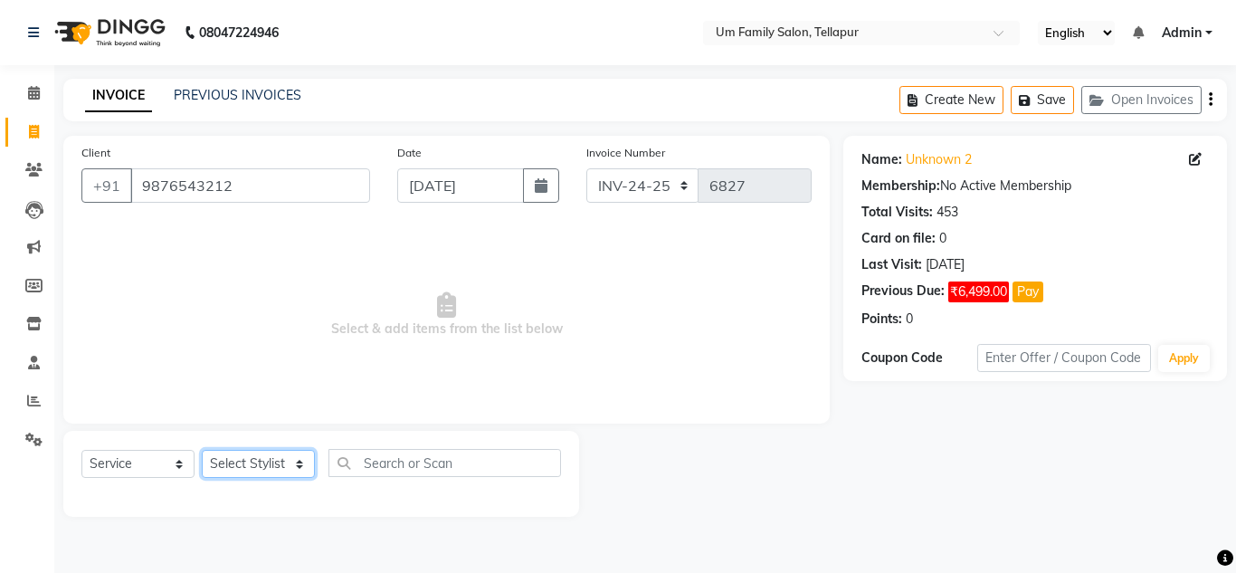
click at [287, 463] on select "Select Stylist Akash K. SAI pandu [PERSON_NAME]" at bounding box center [258, 464] width 113 height 28
select select "53917"
click at [202, 450] on select "Select Stylist Akash K. SAI pandu [PERSON_NAME]" at bounding box center [258, 464] width 113 height 28
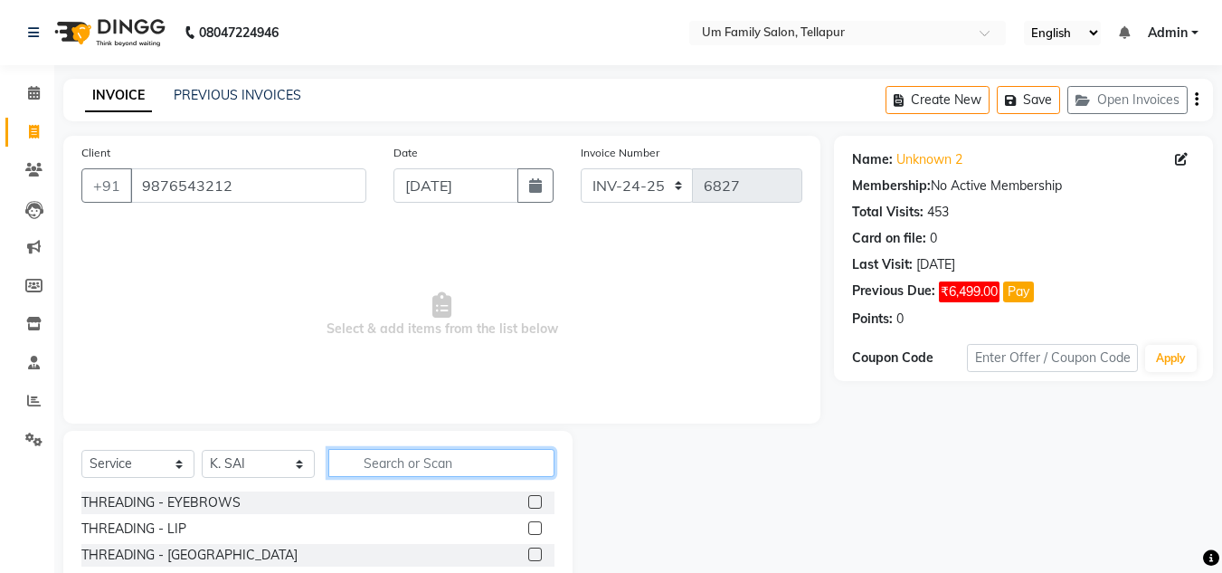
click at [388, 461] on input "text" at bounding box center [441, 463] width 226 height 28
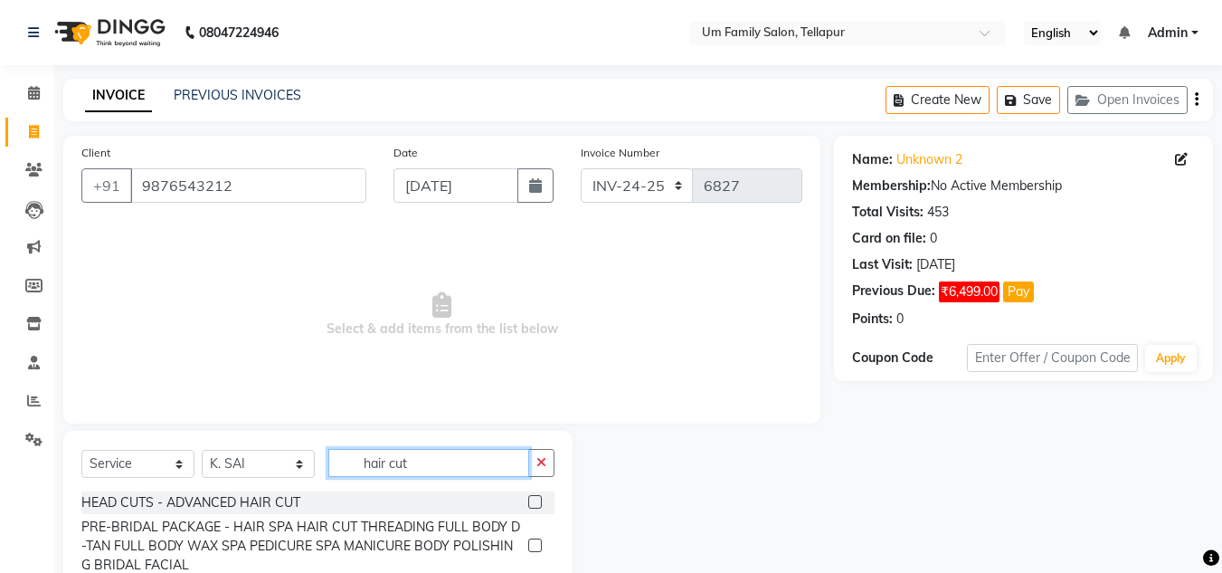
scroll to position [152, 0]
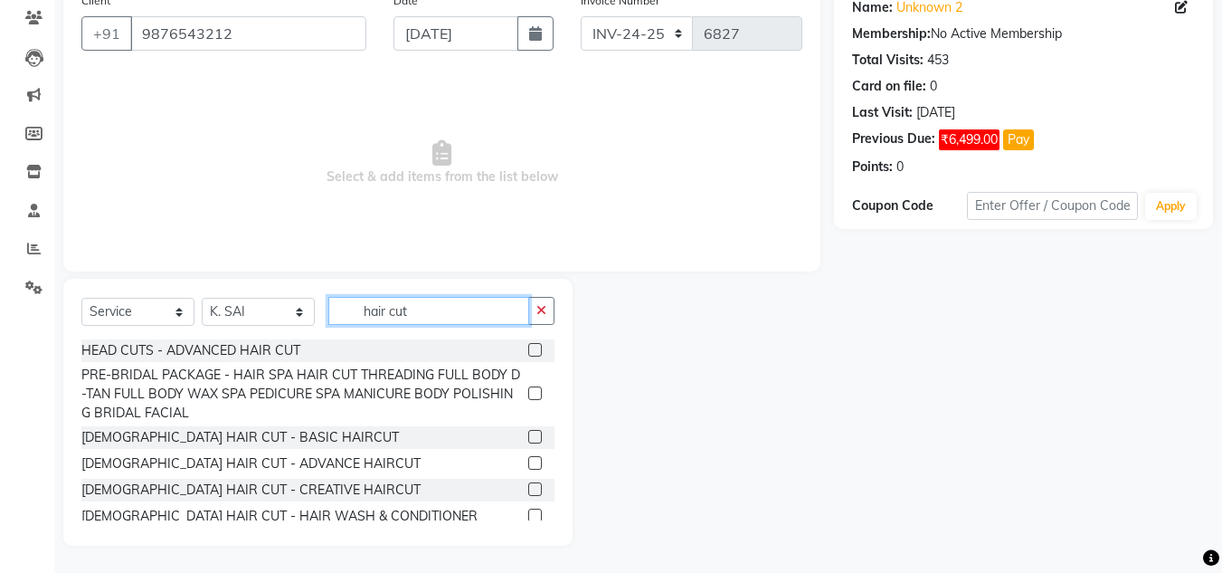
type input "hair cut"
click at [528, 441] on label at bounding box center [535, 437] width 14 height 14
click at [528, 441] on input "checkbox" at bounding box center [534, 438] width 12 height 12
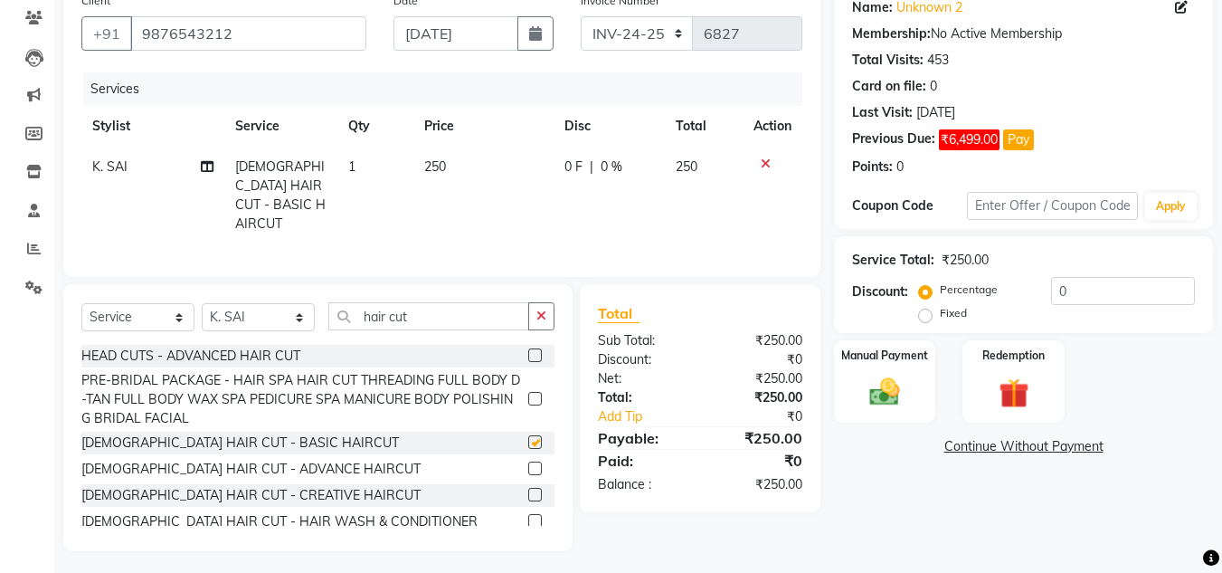
checkbox input "false"
click at [539, 302] on button "button" at bounding box center [541, 316] width 26 height 28
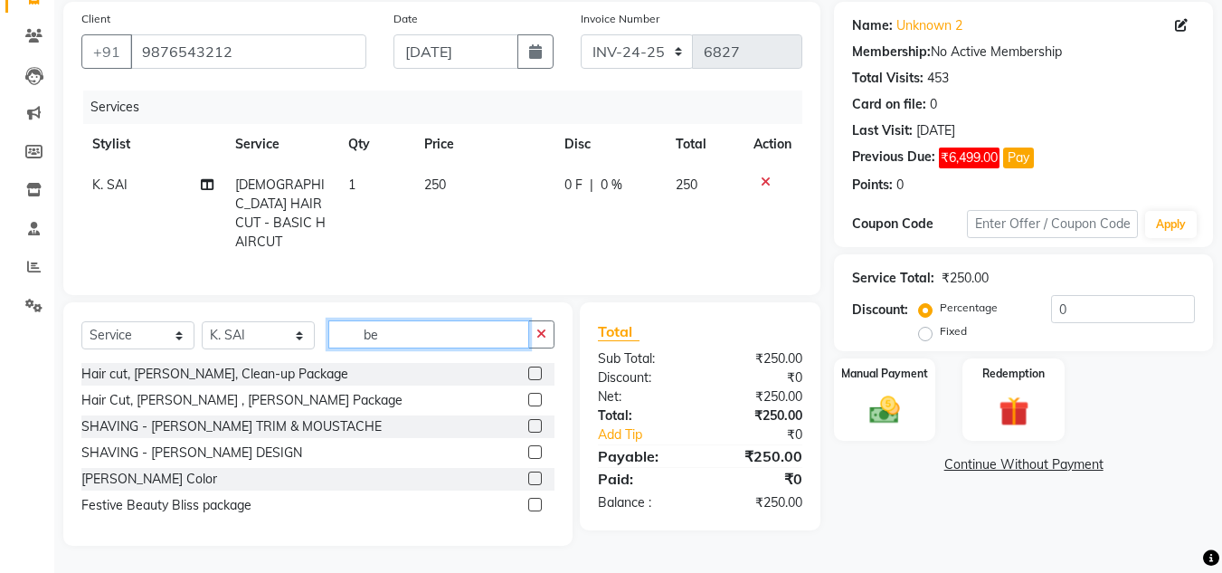
scroll to position [128, 0]
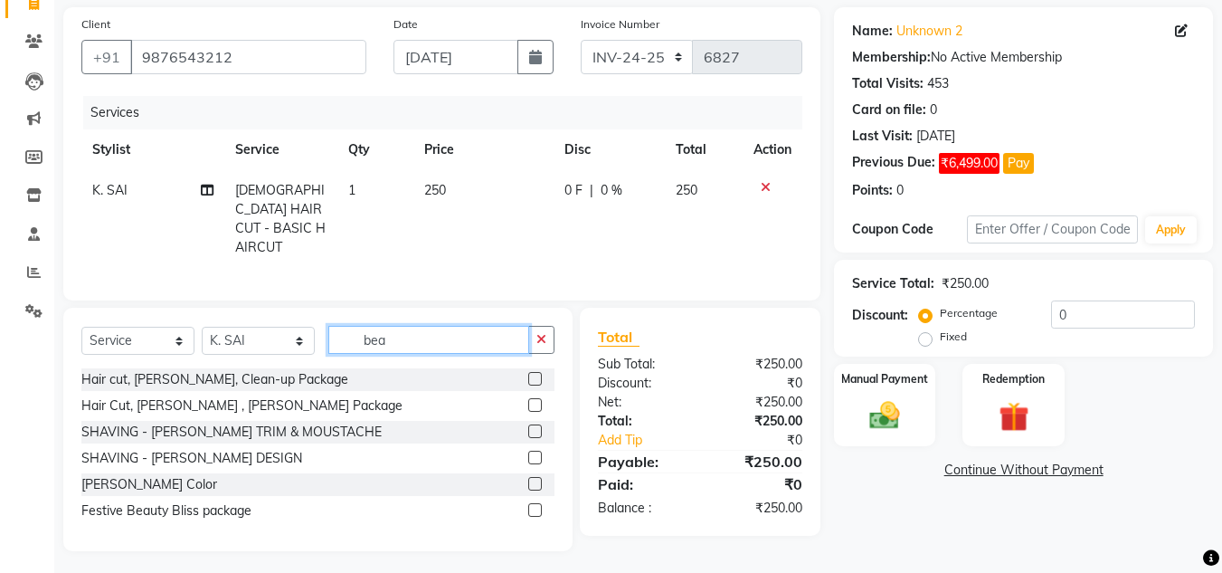
type input "bea"
click at [537, 424] on label at bounding box center [535, 431] width 14 height 14
click at [537, 426] on input "checkbox" at bounding box center [534, 432] width 12 height 12
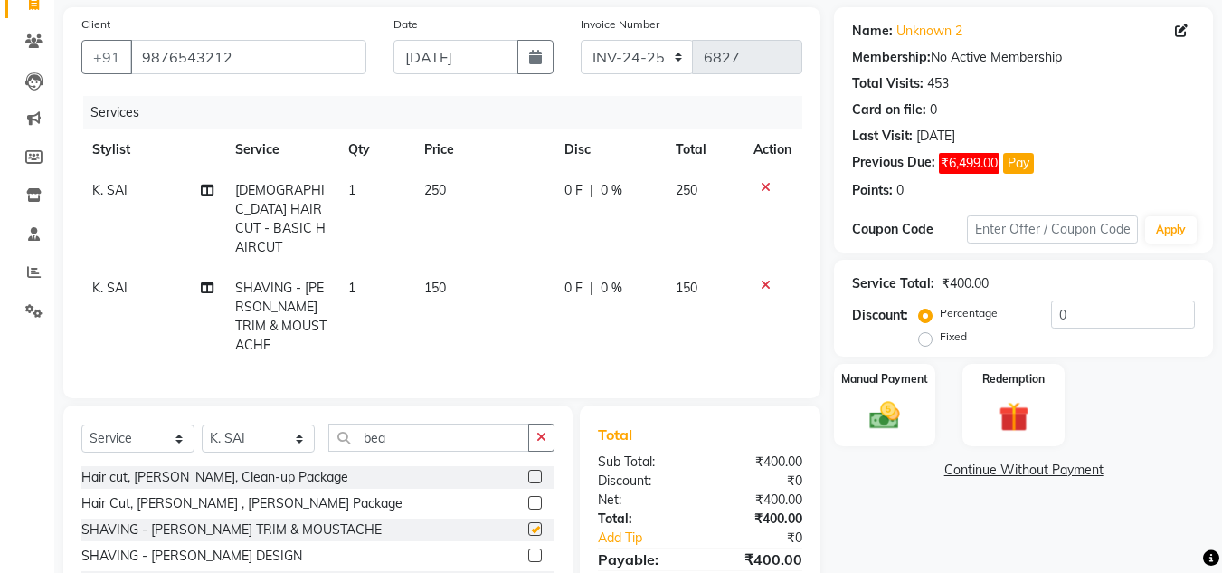
checkbox input "false"
click at [874, 413] on img at bounding box center [884, 415] width 51 height 36
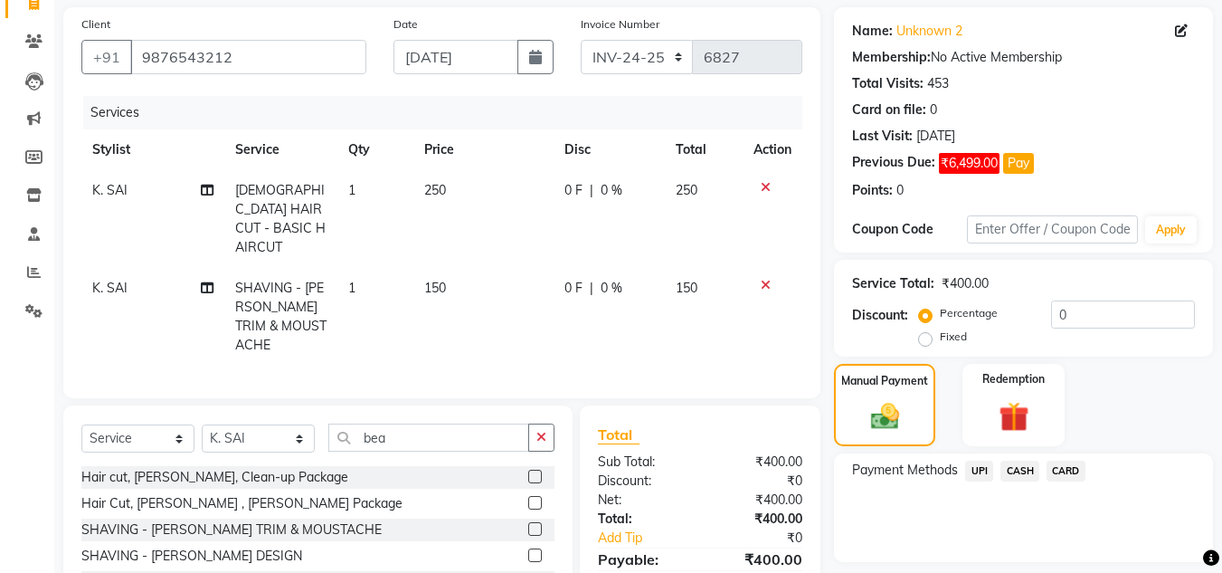
click at [974, 466] on span "UPI" at bounding box center [979, 470] width 28 height 21
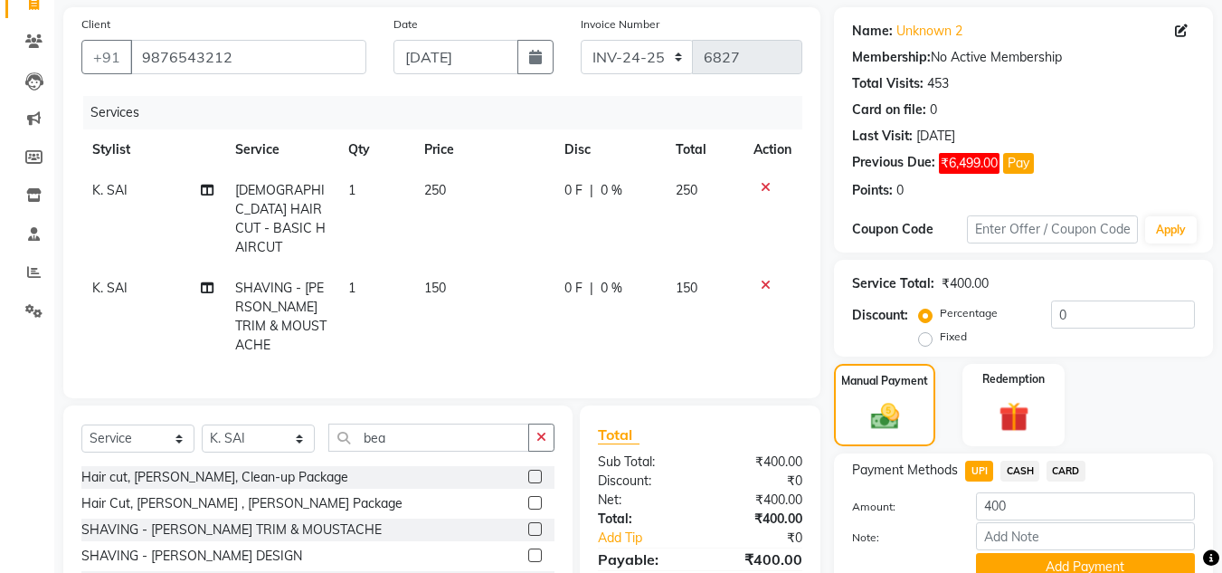
click at [1029, 462] on span "CASH" at bounding box center [1020, 470] width 39 height 21
click at [1095, 558] on button "Add Payment" at bounding box center [1085, 567] width 219 height 28
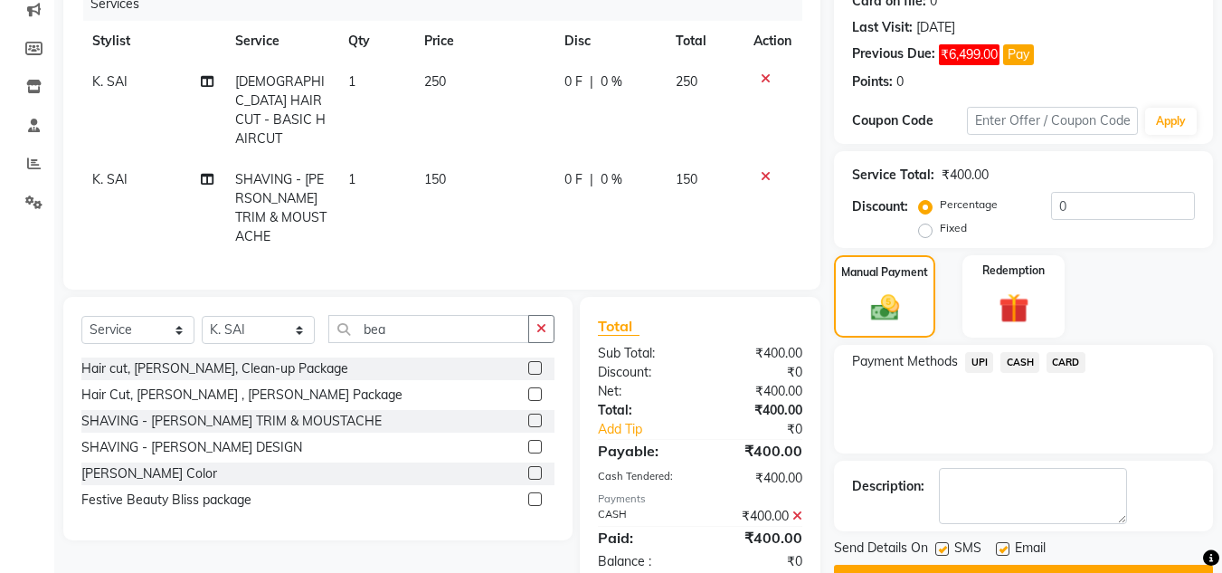
scroll to position [284, 0]
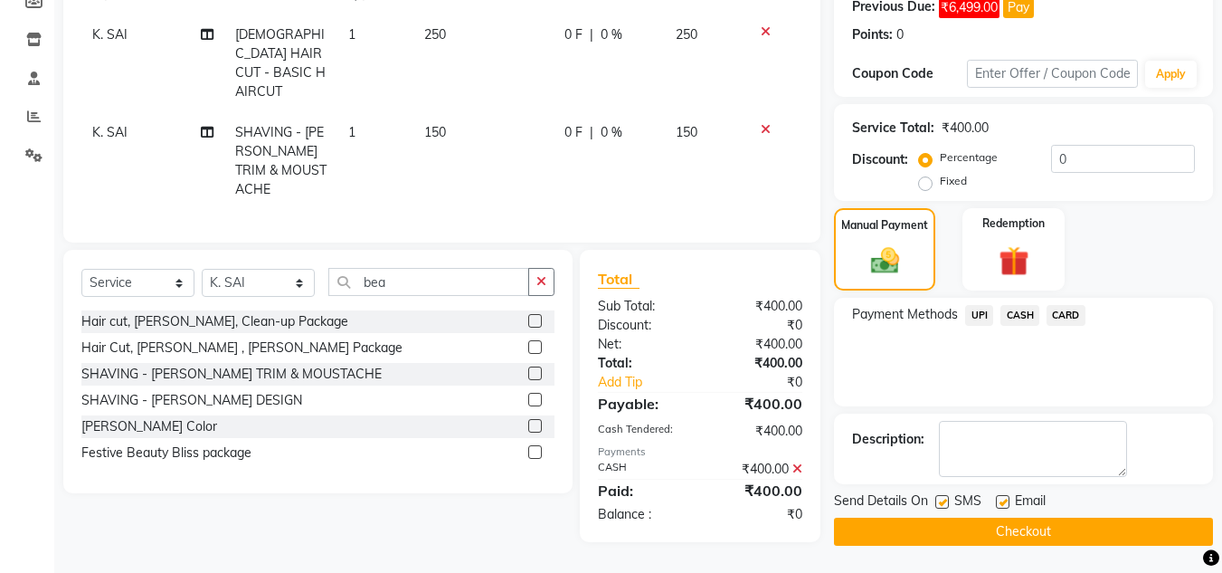
click at [1138, 534] on button "Checkout" at bounding box center [1023, 531] width 379 height 28
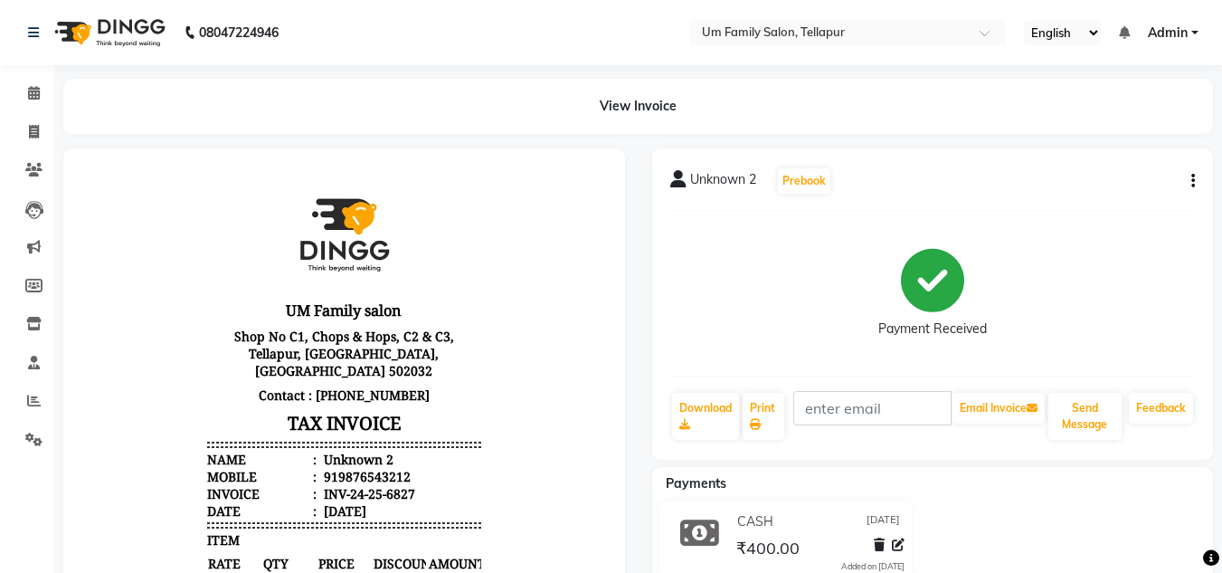
click at [1010, 539] on div "CASH [DATE] ₹400.00 Added on [DATE]" at bounding box center [933, 543] width 589 height 87
click at [29, 36] on icon at bounding box center [33, 32] width 11 height 13
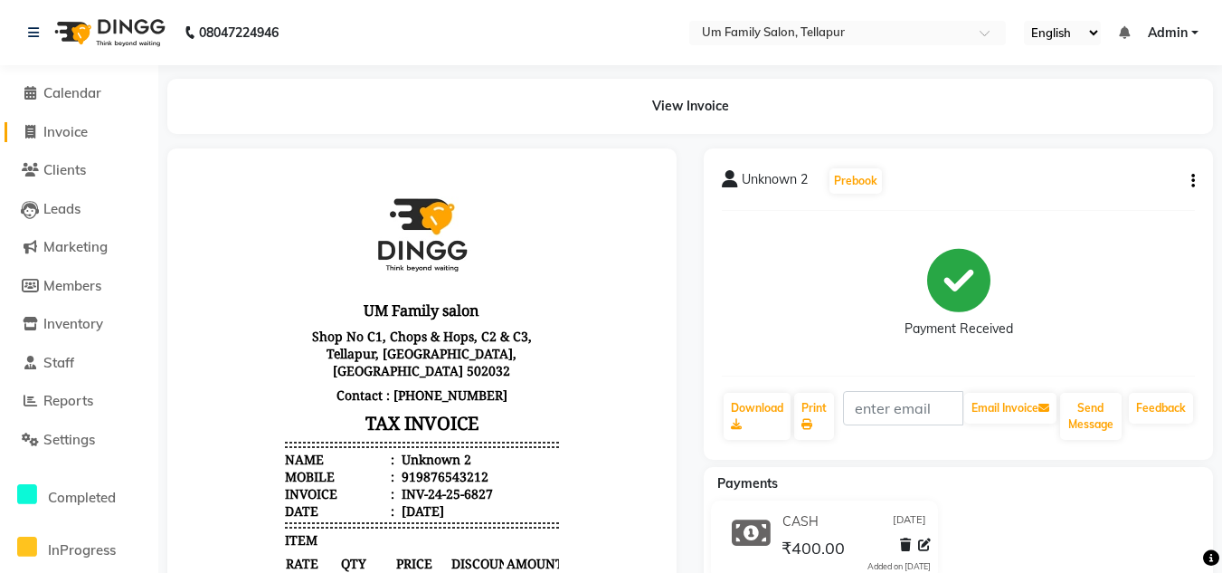
click at [58, 136] on span "Invoice" at bounding box center [65, 131] width 44 height 17
select select "service"
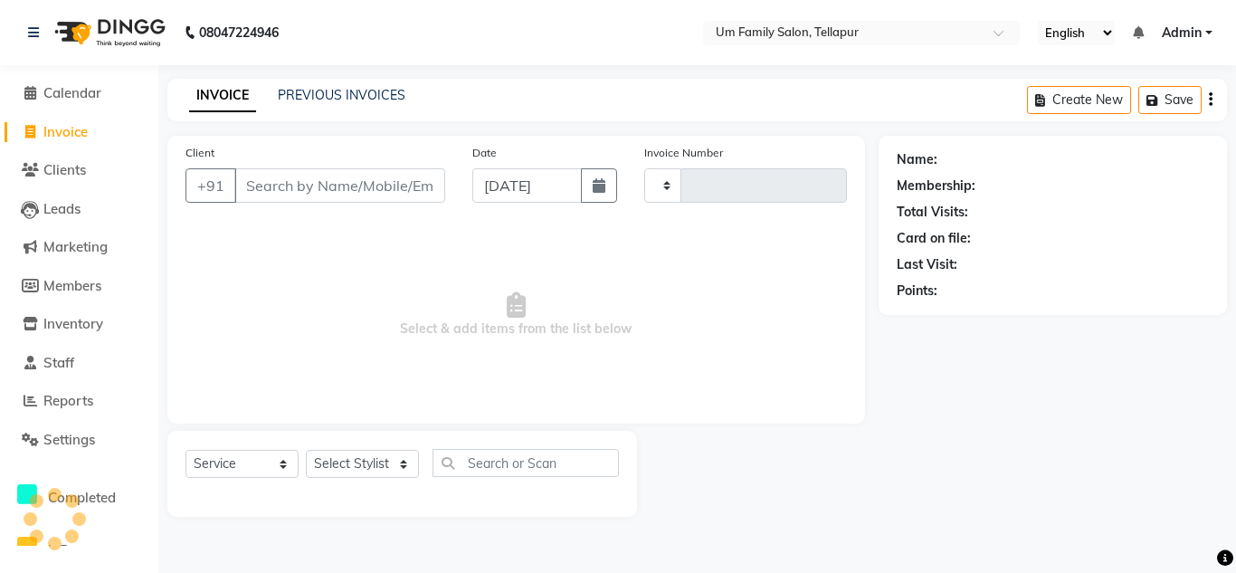
type input "6828"
select select "5102"
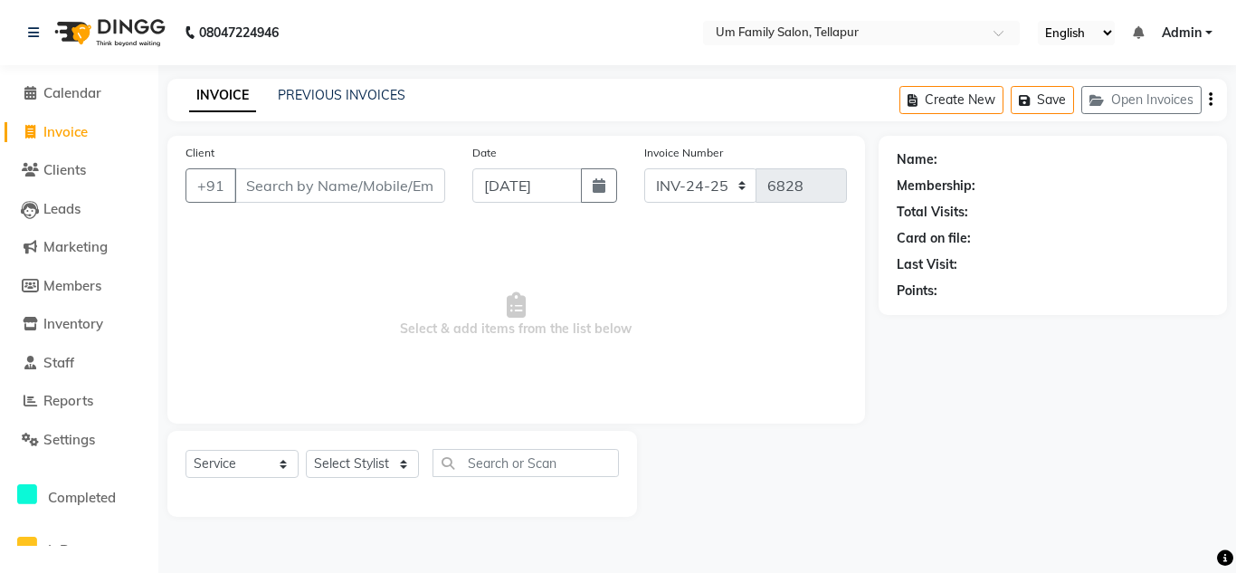
click at [271, 193] on input "Client" at bounding box center [339, 185] width 211 height 34
click at [593, 189] on icon "button" at bounding box center [599, 185] width 13 height 14
select select "9"
select select "2025"
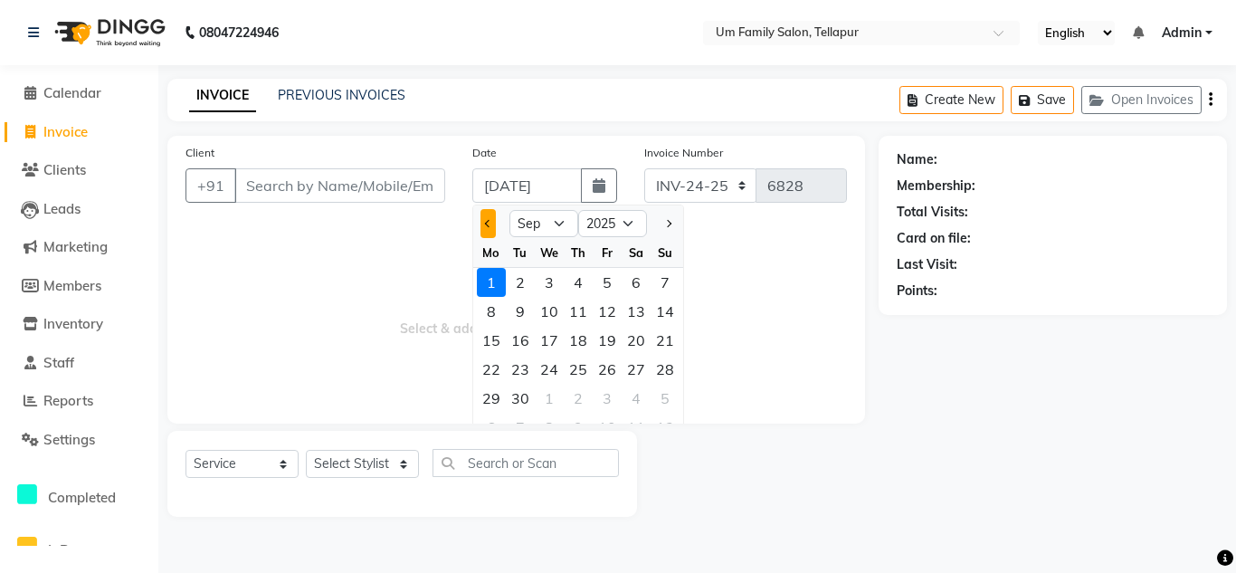
click at [489, 223] on span "Previous month" at bounding box center [488, 223] width 7 height 7
select select "8"
click at [673, 396] on div "31" at bounding box center [664, 398] width 29 height 29
type input "[DATE]"
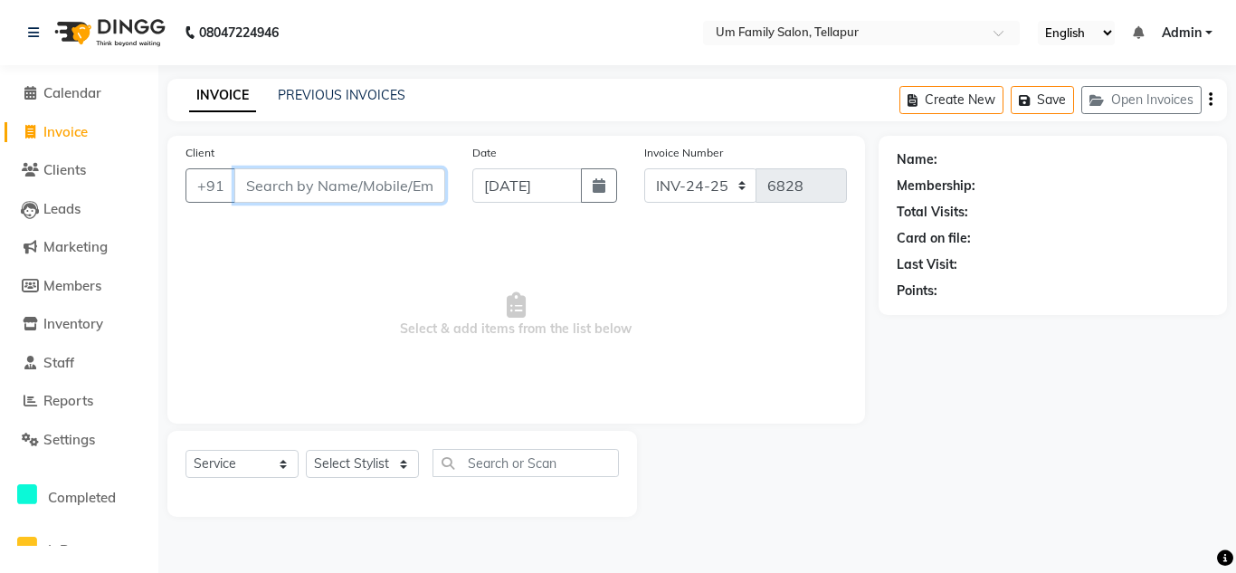
click at [304, 186] on input "Client" at bounding box center [339, 185] width 211 height 34
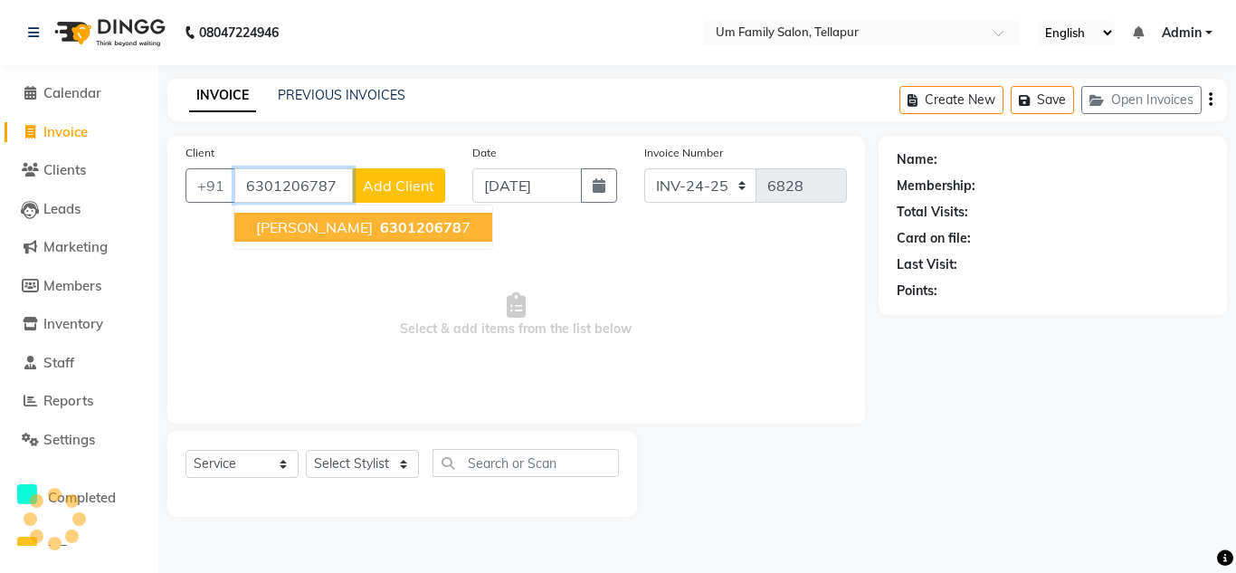
type input "6301206787"
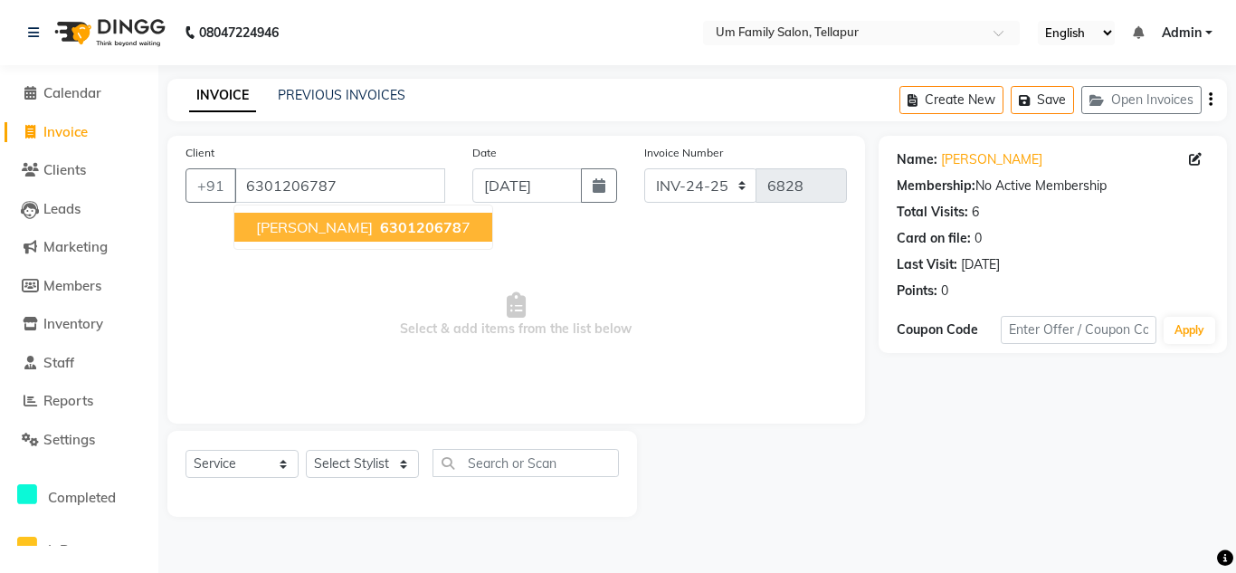
click at [376, 230] on ngb-highlight "630120678 7" at bounding box center [423, 227] width 94 height 18
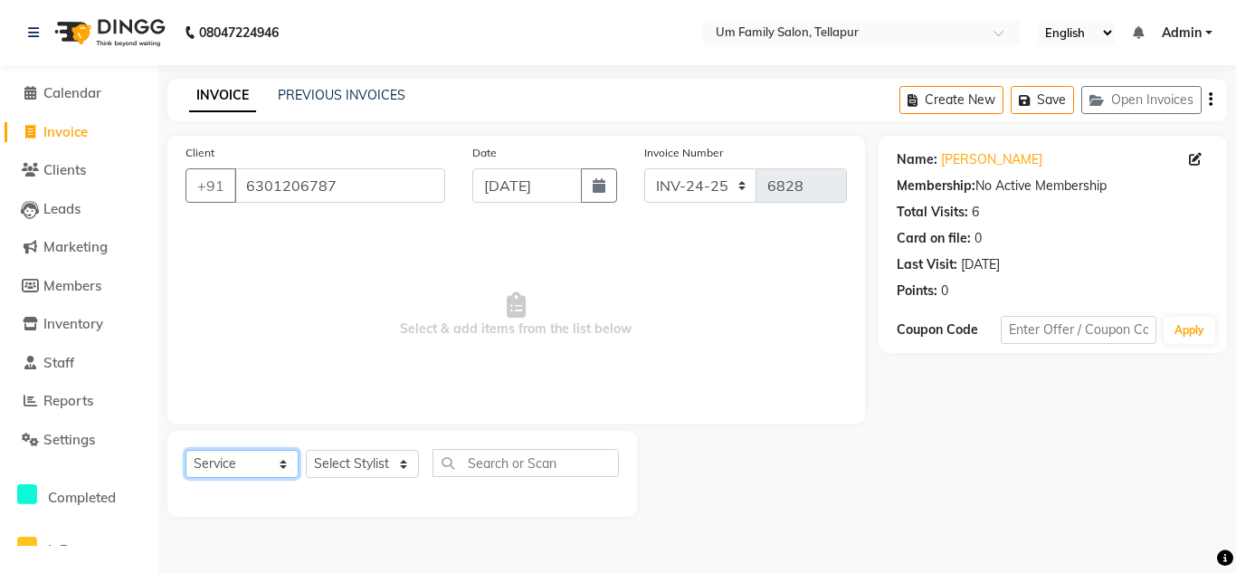
click at [259, 465] on select "Select Service Product Membership Package Voucher Prepaid Gift Card" at bounding box center [241, 464] width 113 height 28
select select "membership"
click at [185, 450] on select "Select Service Product Membership Package Voucher Prepaid Gift Card" at bounding box center [241, 464] width 113 height 28
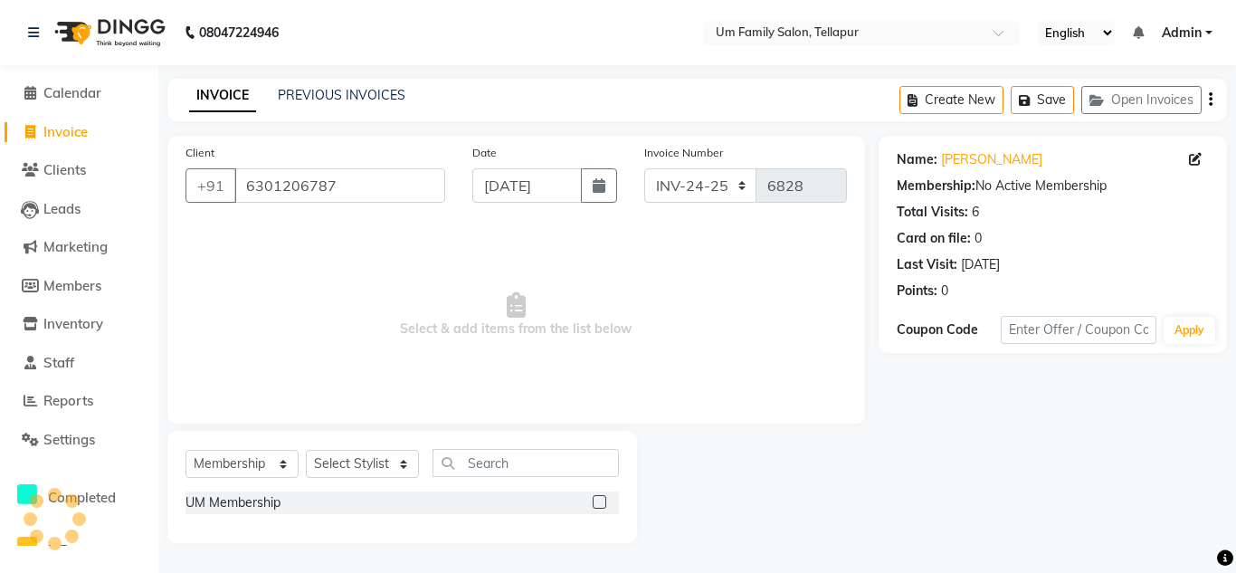
click at [376, 505] on div "UM Membership" at bounding box center [401, 502] width 433 height 23
click at [601, 508] on label at bounding box center [600, 502] width 14 height 14
click at [601, 508] on input "checkbox" at bounding box center [599, 503] width 12 height 12
checkbox input "false"
click at [354, 468] on select "Select Stylist Akash K. SAI pandu [PERSON_NAME]" at bounding box center [362, 464] width 113 height 28
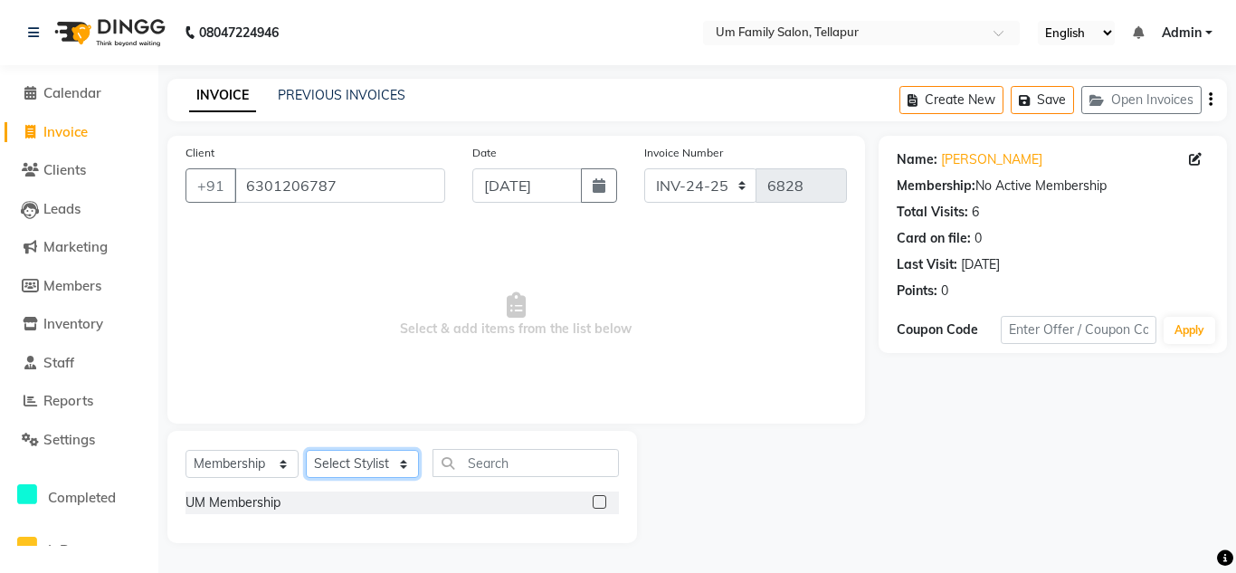
select select "53917"
click at [306, 450] on select "Select Stylist Akash K. SAI pandu [PERSON_NAME]" at bounding box center [362, 464] width 113 height 28
click at [597, 505] on label at bounding box center [600, 502] width 14 height 14
click at [597, 505] on input "checkbox" at bounding box center [599, 503] width 12 height 12
select select "select"
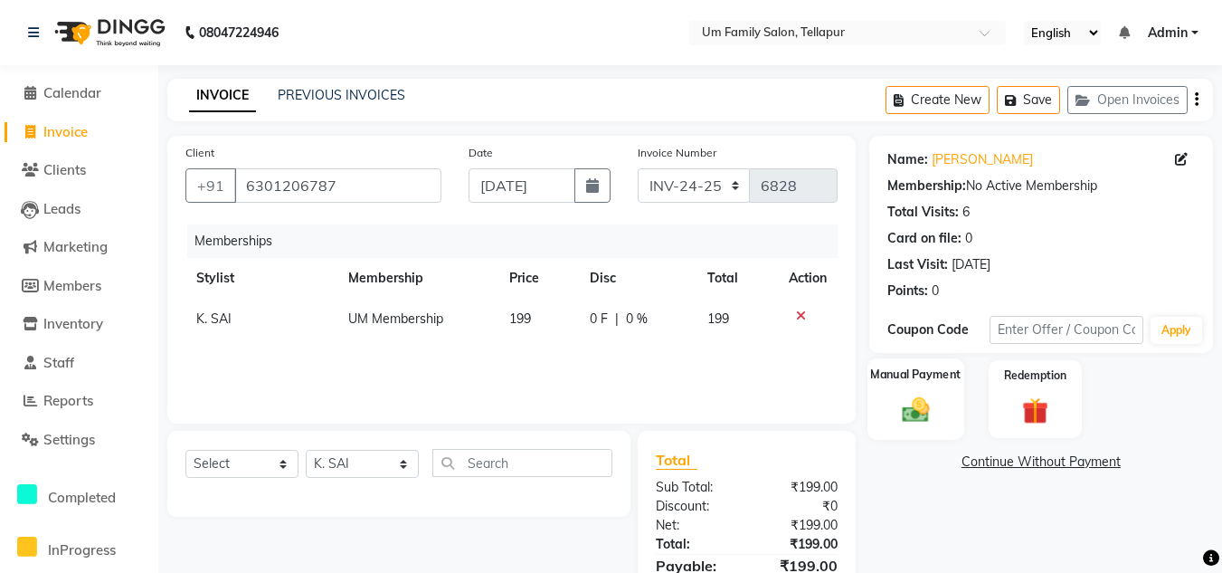
click at [921, 418] on img at bounding box center [916, 410] width 44 height 32
click at [1016, 468] on span "UPI" at bounding box center [1015, 462] width 28 height 21
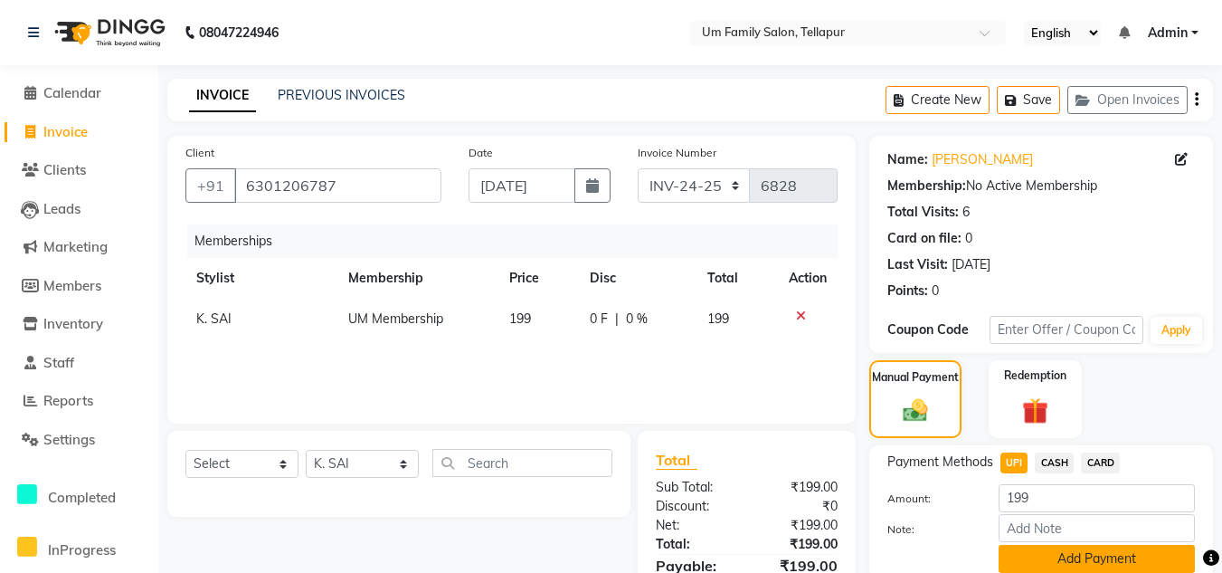
click at [1059, 555] on button "Add Payment" at bounding box center [1097, 559] width 196 height 28
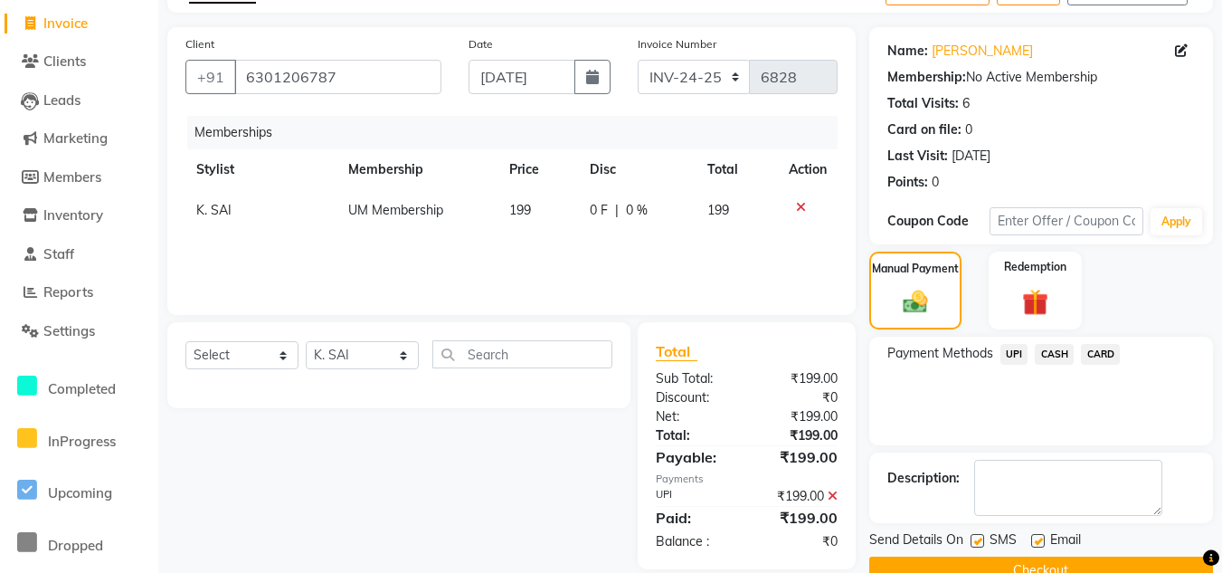
scroll to position [147, 0]
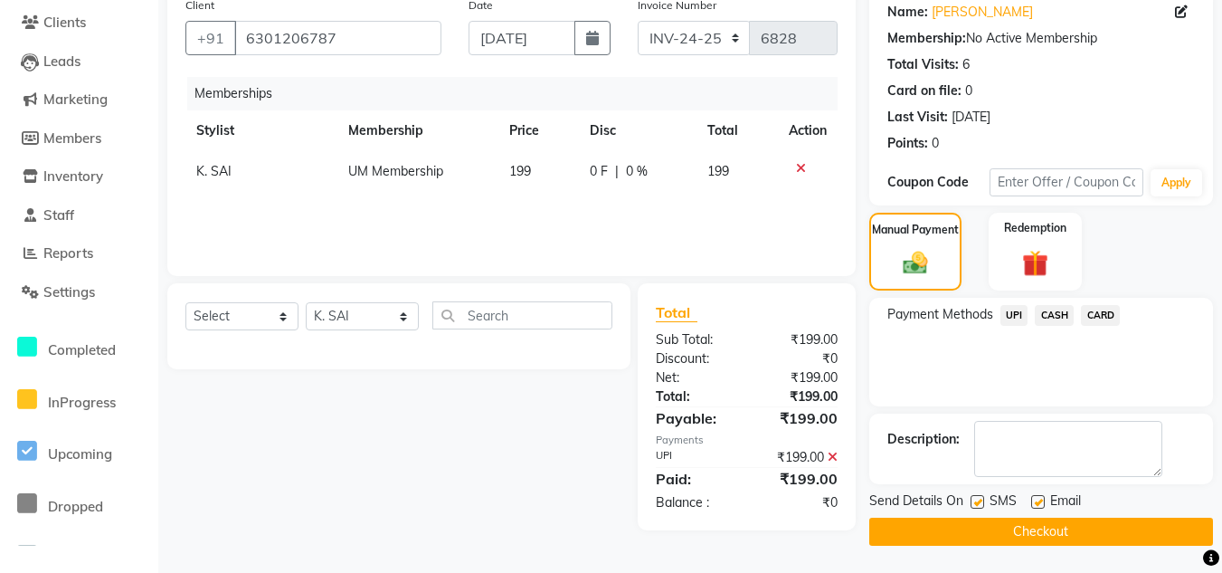
click at [1145, 541] on button "Checkout" at bounding box center [1041, 531] width 344 height 28
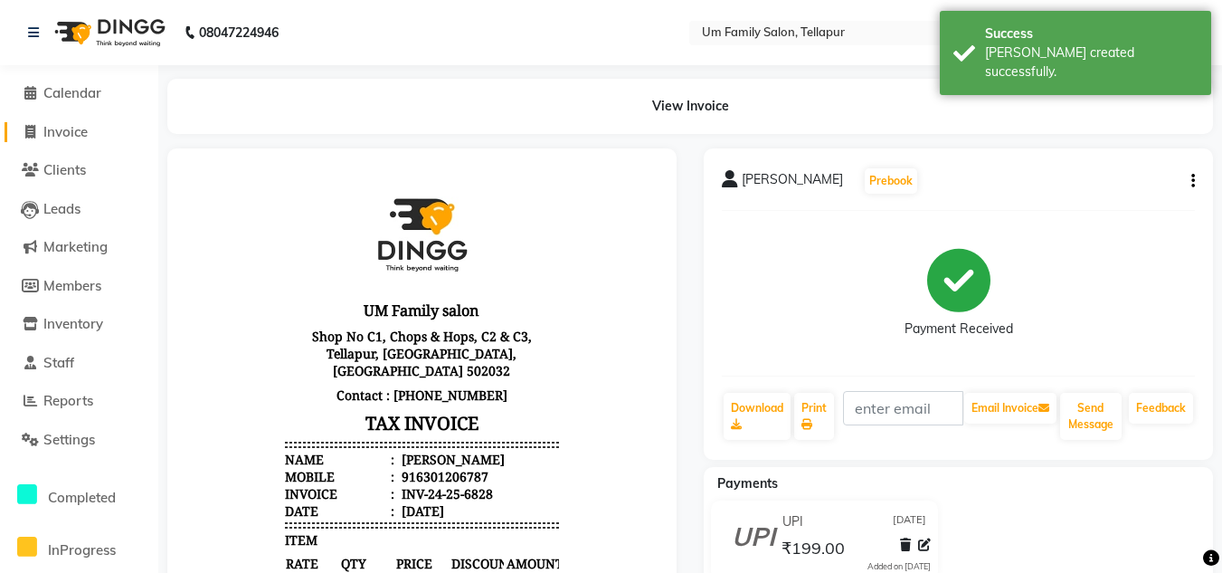
click at [93, 125] on link "Invoice" at bounding box center [79, 132] width 149 height 21
select select "service"
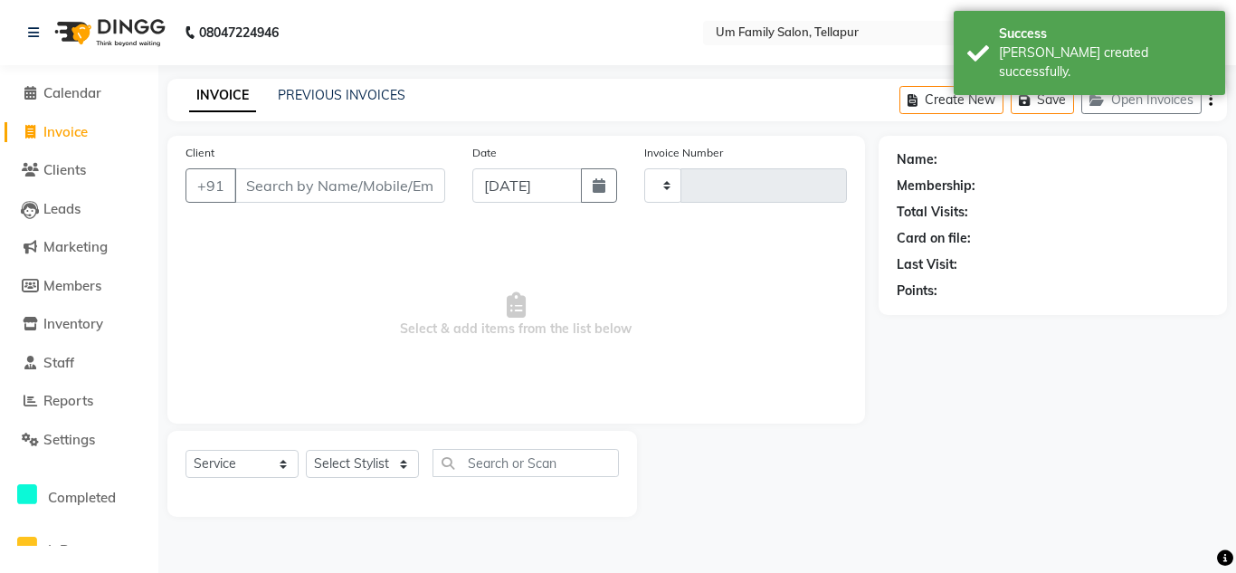
type input "6829"
select select "5102"
click at [494, 190] on input "[DATE]" at bounding box center [526, 185] width 109 height 34
select select "9"
select select "2025"
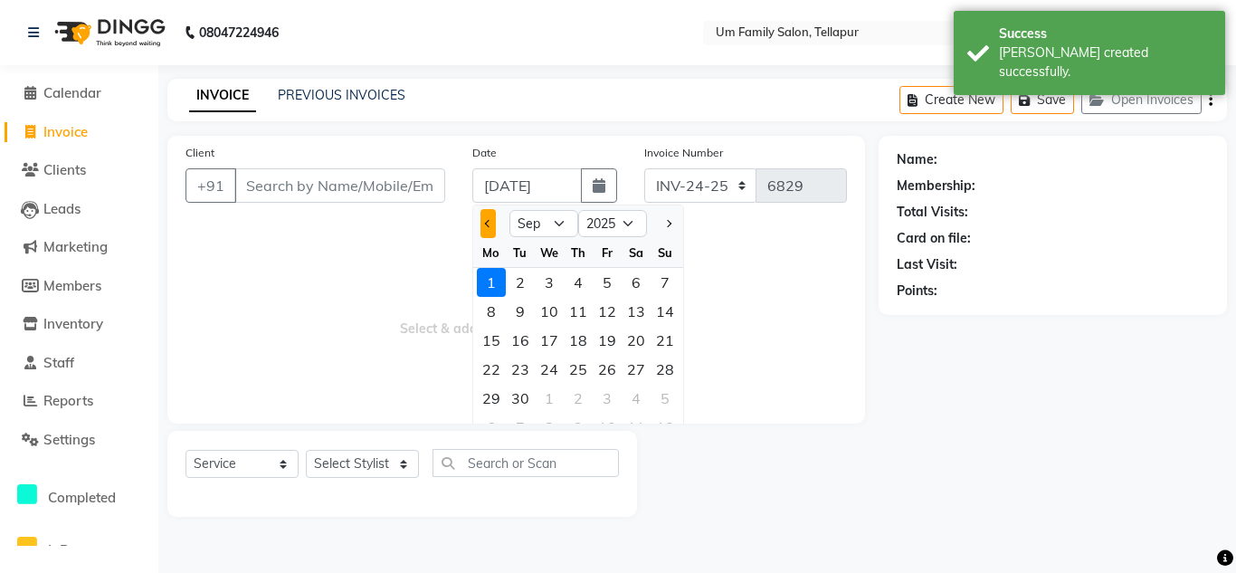
click at [485, 216] on button "Previous month" at bounding box center [487, 223] width 15 height 29
select select "8"
click at [659, 395] on div "31" at bounding box center [664, 398] width 29 height 29
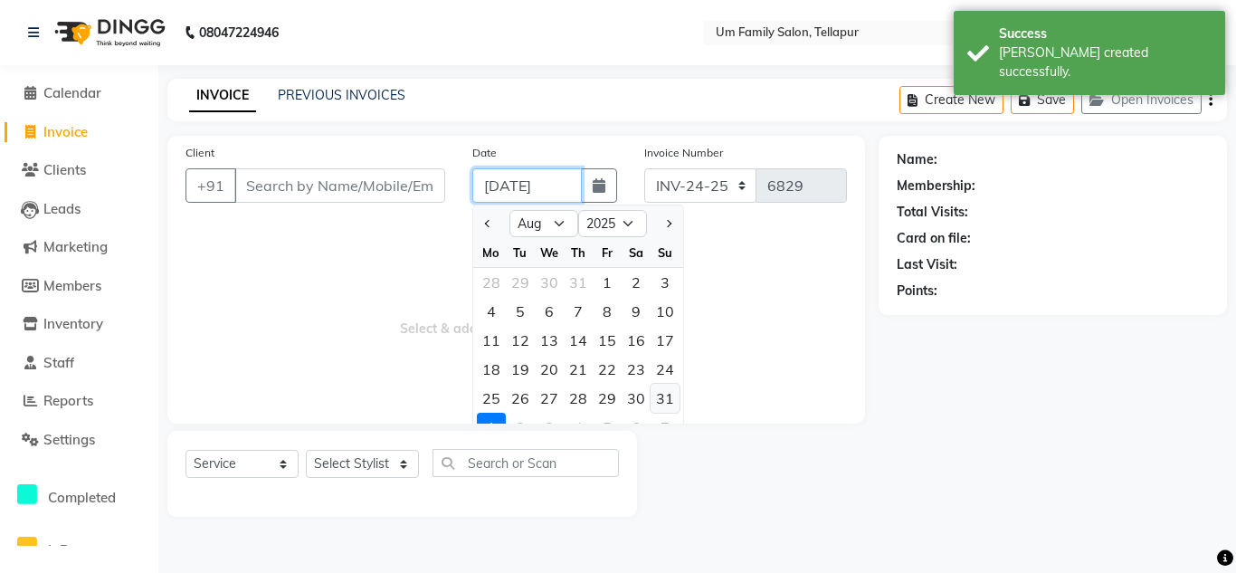
type input "[DATE]"
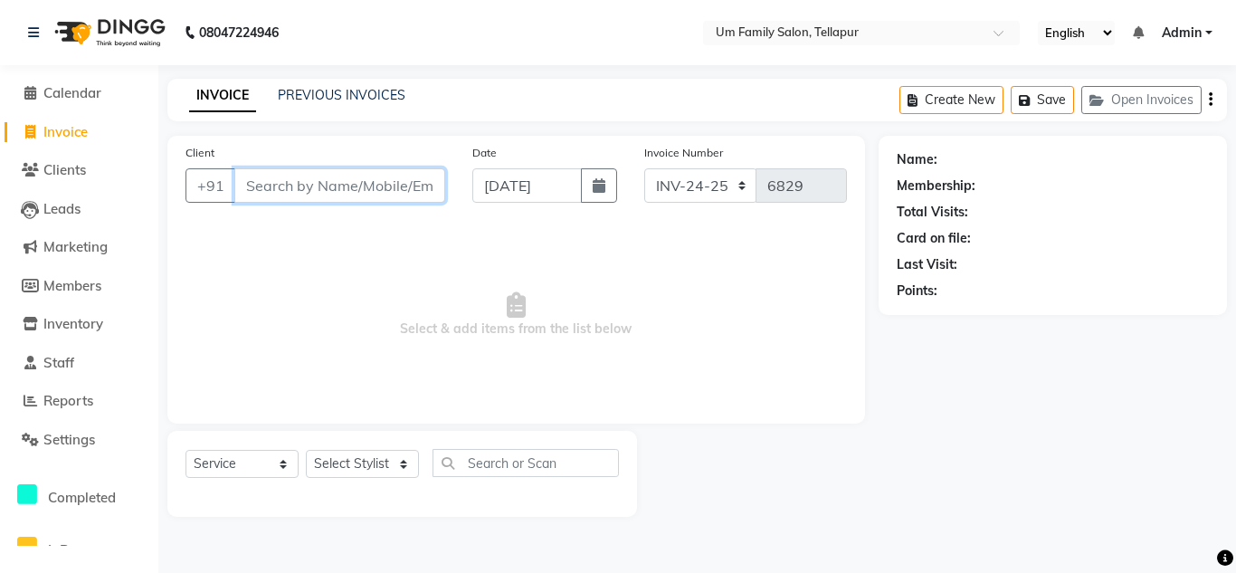
click at [346, 192] on input "Client" at bounding box center [339, 185] width 211 height 34
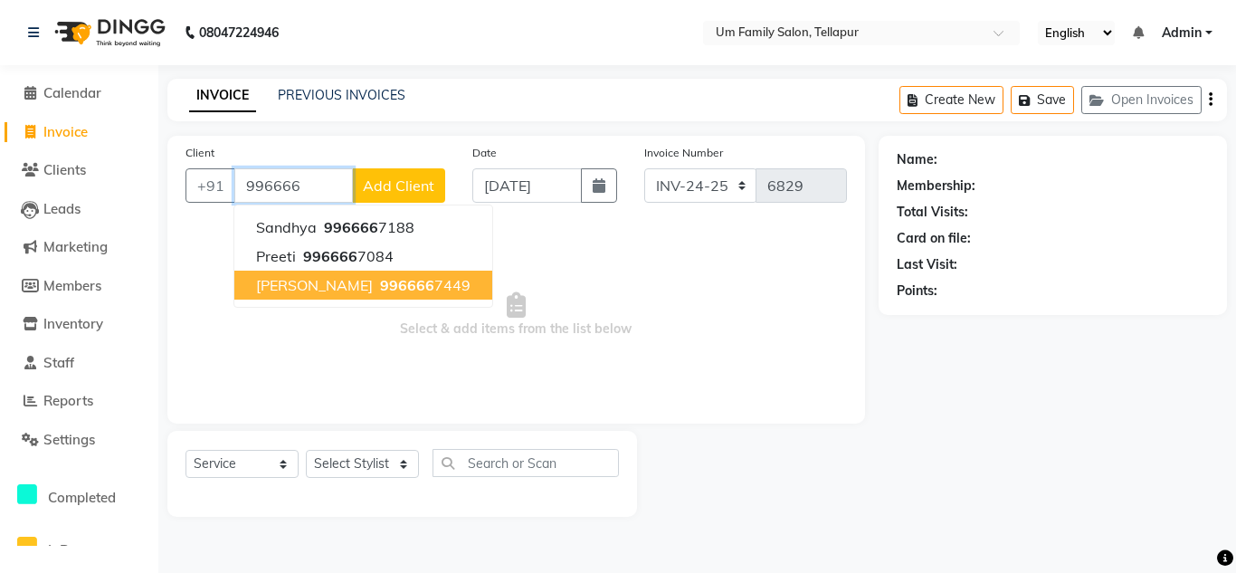
click at [391, 273] on button "[PERSON_NAME] 996666 7449" at bounding box center [363, 284] width 258 height 29
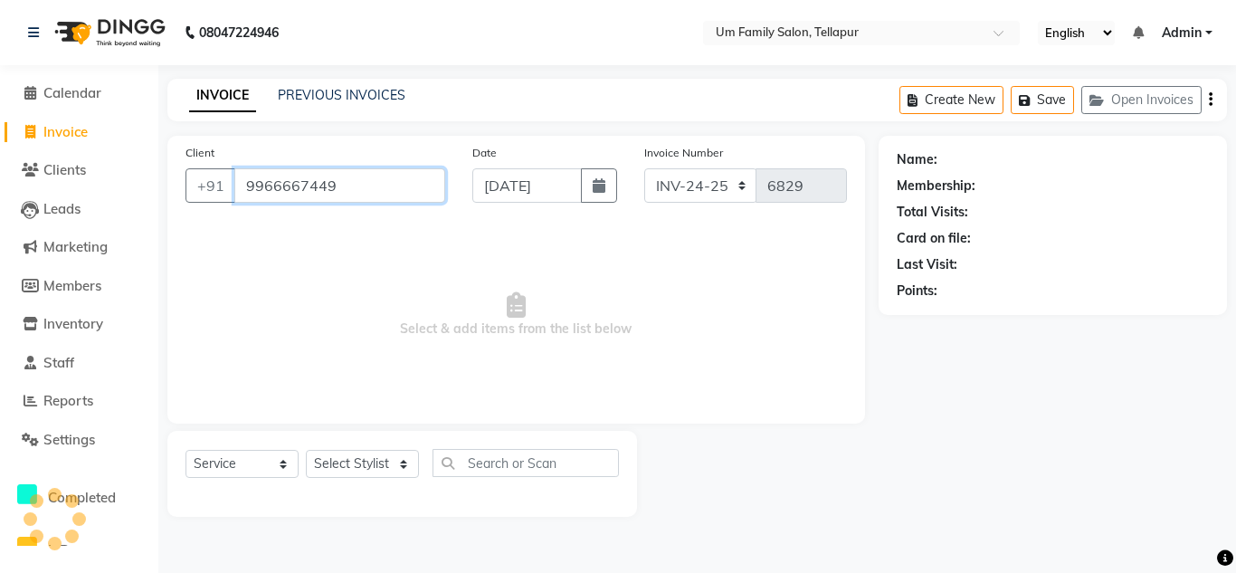
type input "9966667449"
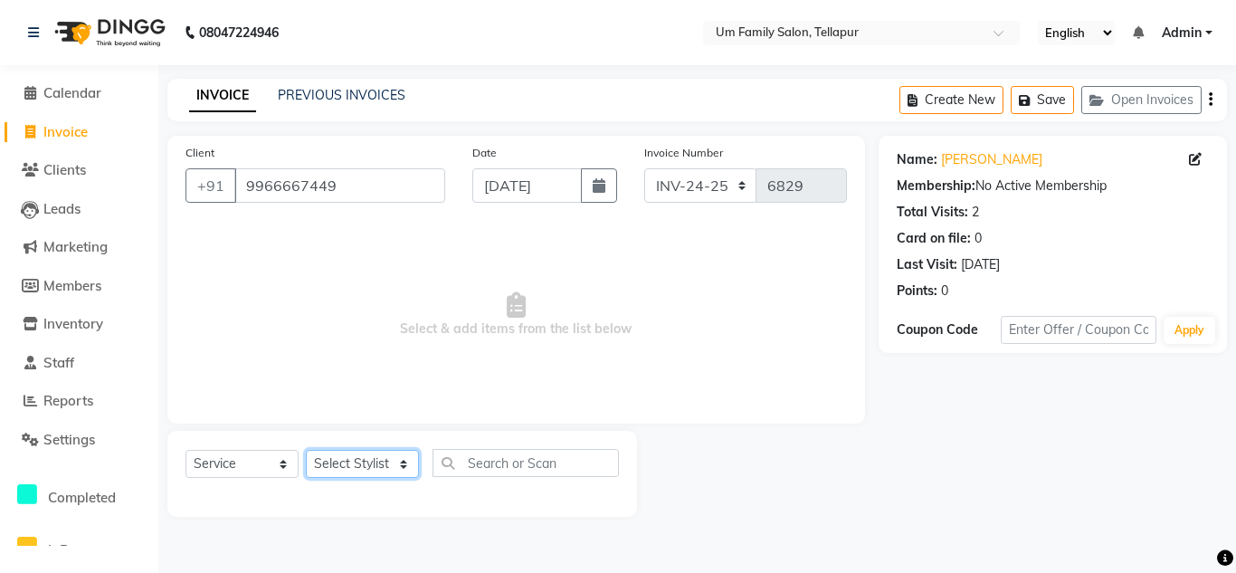
click at [370, 464] on select "Select Stylist Akash K. SAI pandu [PERSON_NAME]" at bounding box center [362, 464] width 113 height 28
select select "63063"
click at [306, 450] on select "Select Stylist Akash K. SAI pandu [PERSON_NAME]" at bounding box center [362, 464] width 113 height 28
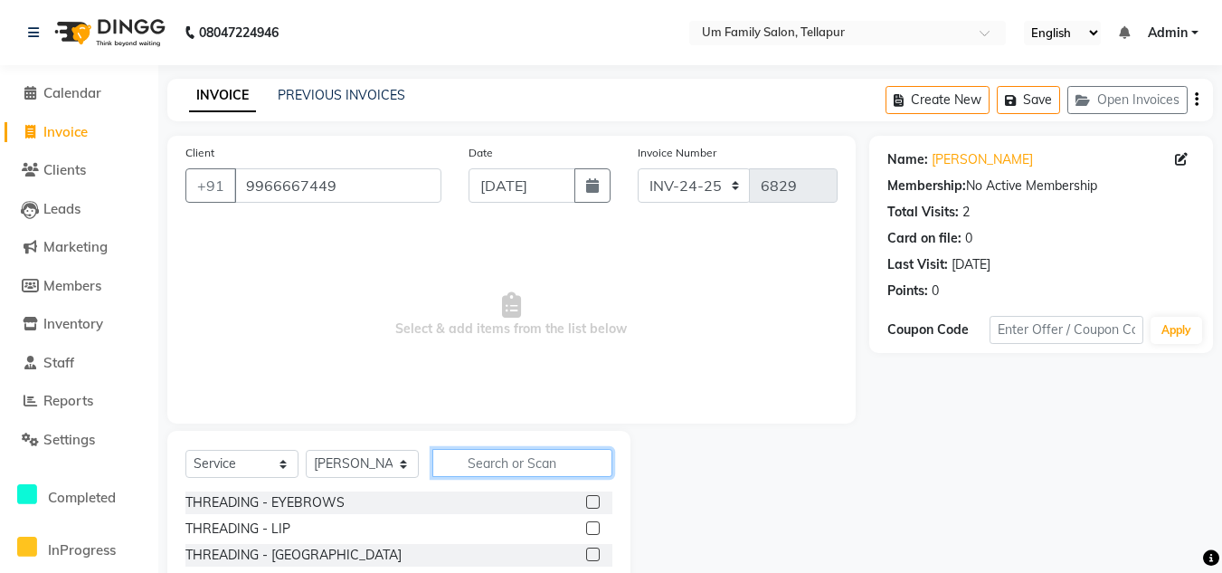
click at [517, 463] on input "text" at bounding box center [522, 463] width 180 height 28
click at [256, 468] on select "Select Service Product Membership Package Voucher Prepaid Gift Card" at bounding box center [241, 464] width 113 height 28
click at [185, 450] on select "Select Service Product Membership Package Voucher Prepaid Gift Card" at bounding box center [241, 464] width 113 height 28
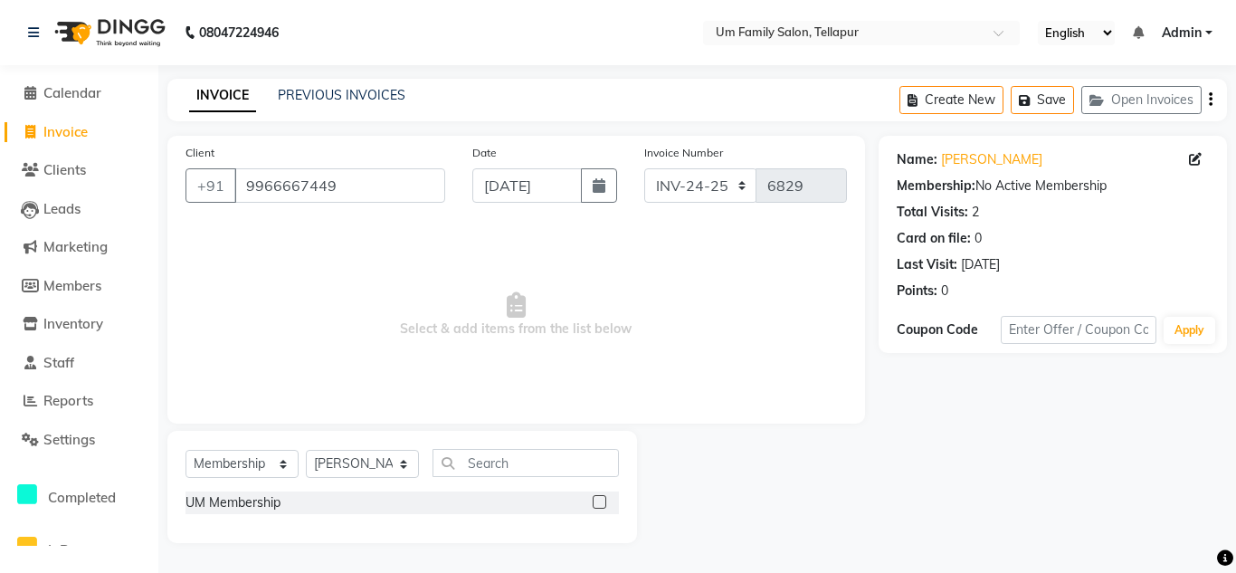
click at [277, 345] on span "Select & add items from the list below" at bounding box center [515, 314] width 661 height 181
click at [603, 503] on label at bounding box center [600, 502] width 14 height 14
click at [603, 503] on input "checkbox" at bounding box center [599, 503] width 12 height 12
select select "select"
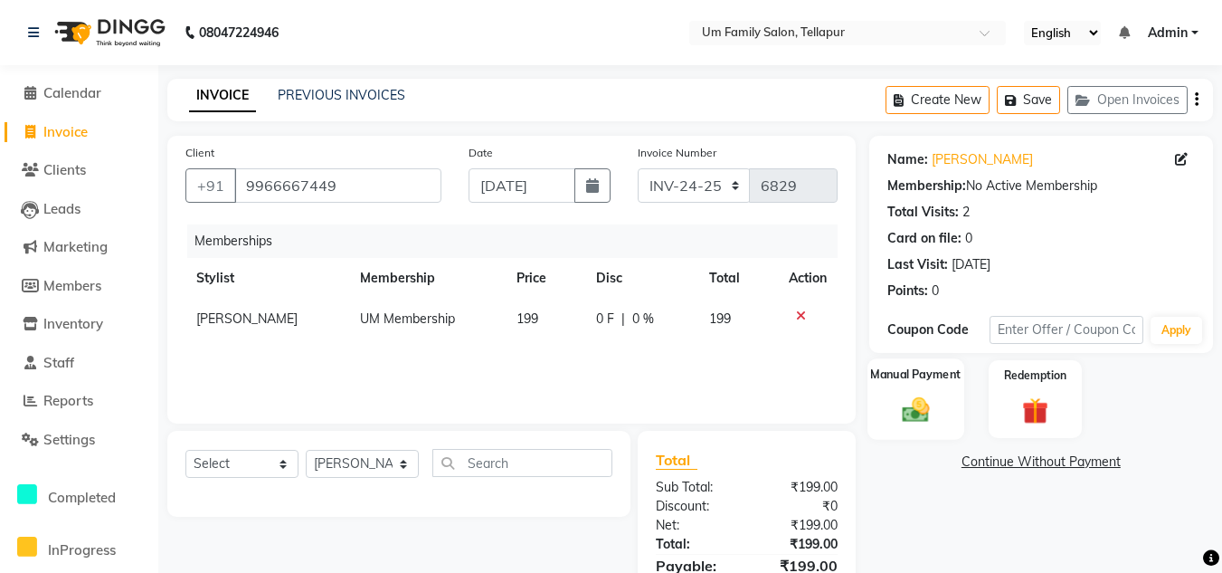
click at [929, 405] on img at bounding box center [916, 410] width 44 height 32
click at [1011, 452] on span "UPI" at bounding box center [1015, 462] width 28 height 21
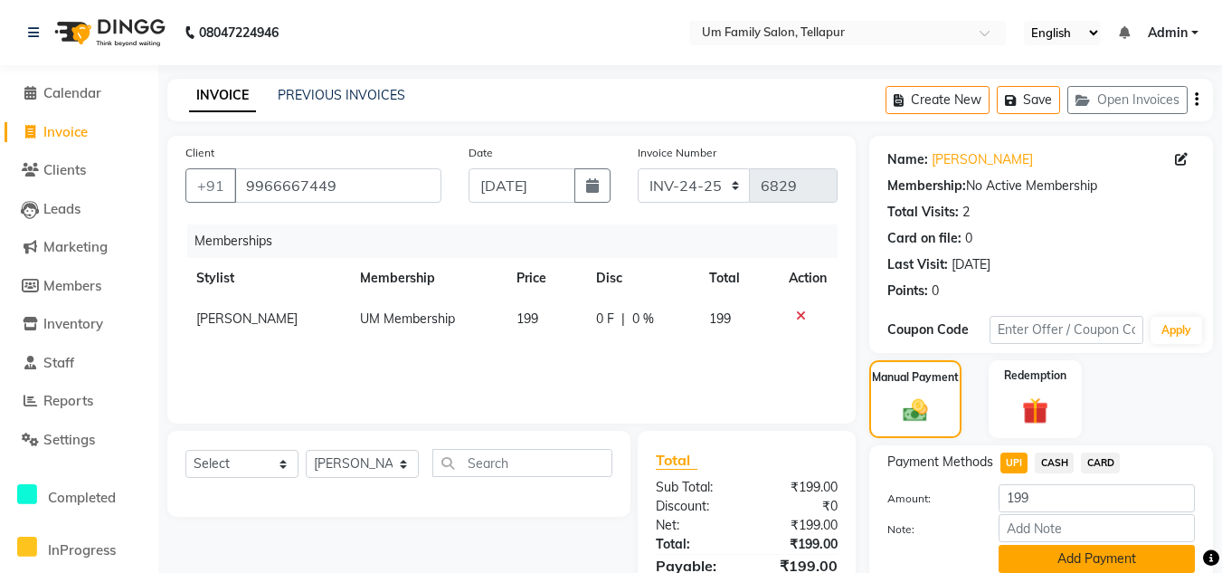
click at [1065, 551] on button "Add Payment" at bounding box center [1097, 559] width 196 height 28
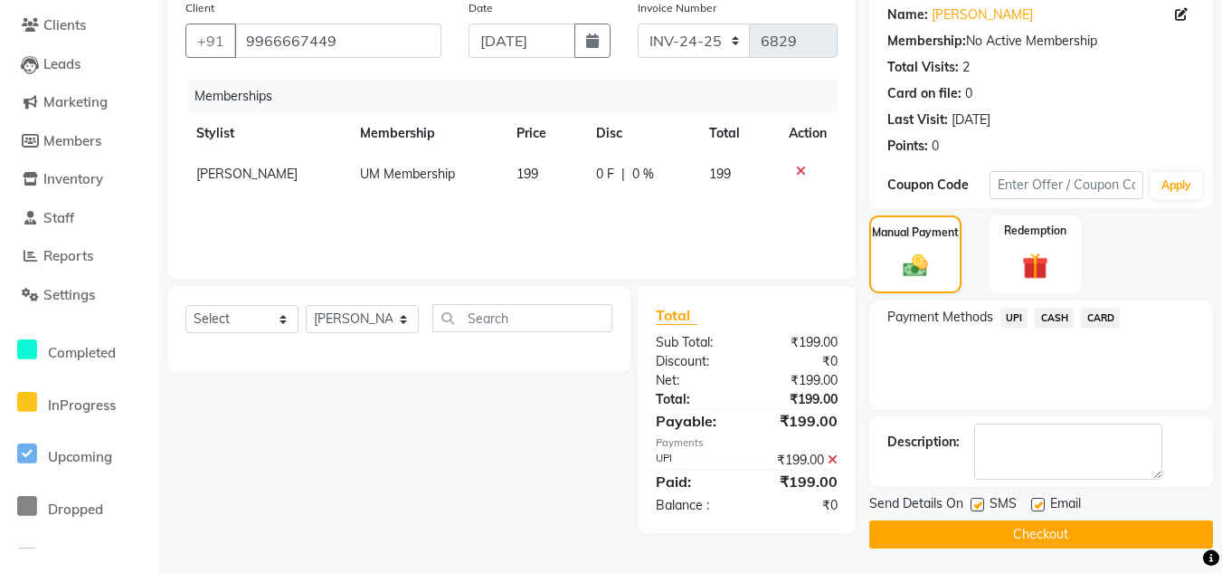
scroll to position [147, 0]
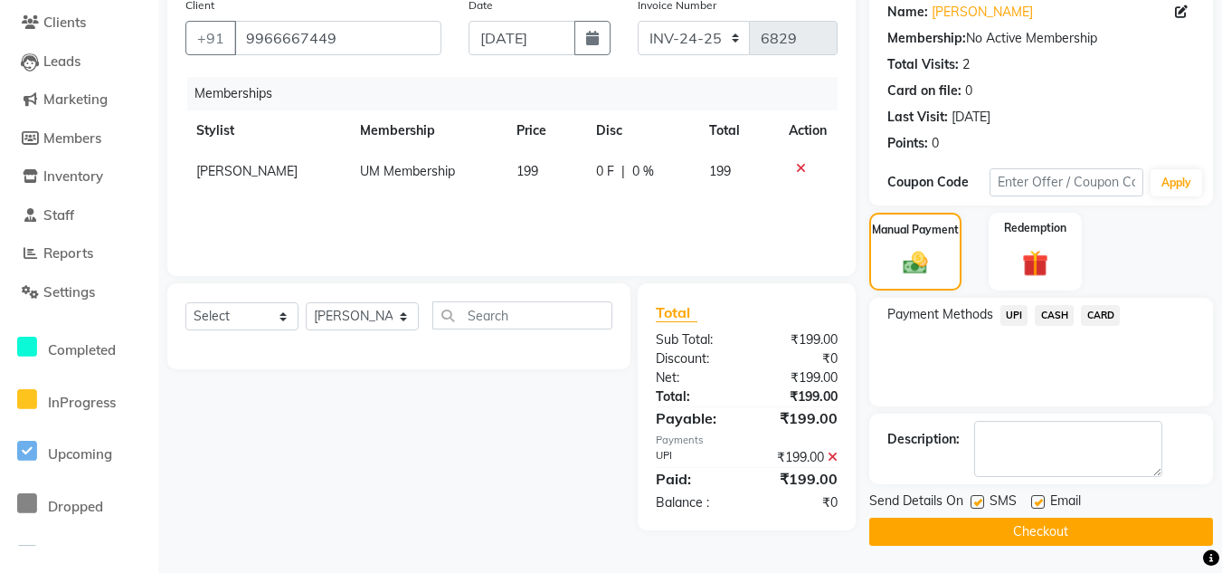
click at [1159, 528] on button "Checkout" at bounding box center [1041, 531] width 344 height 28
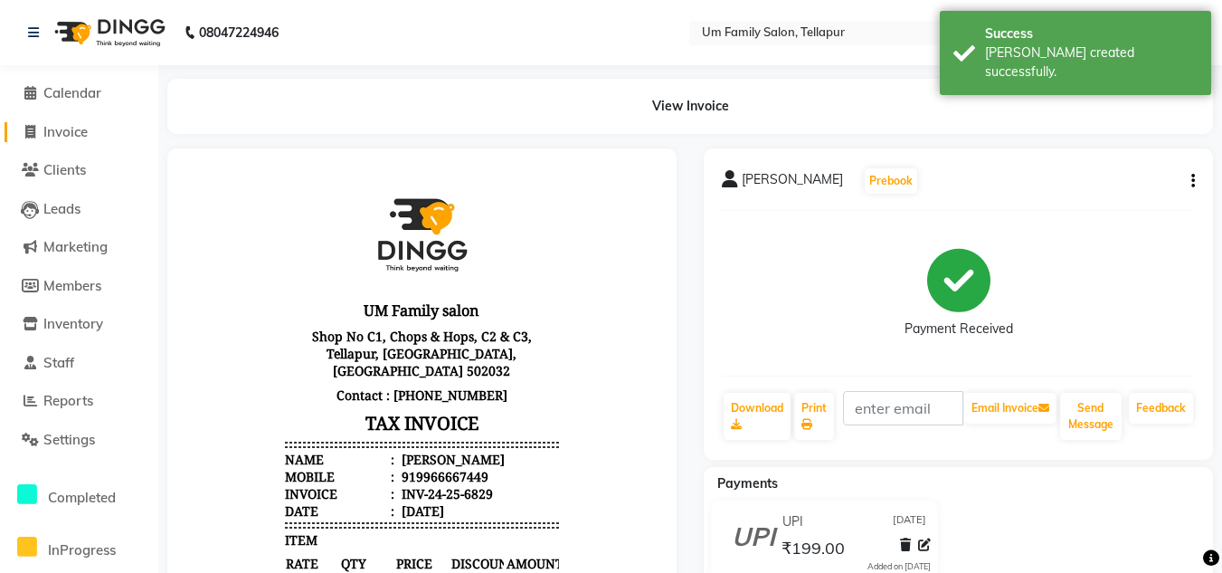
click at [71, 130] on span "Invoice" at bounding box center [65, 131] width 44 height 17
select select "service"
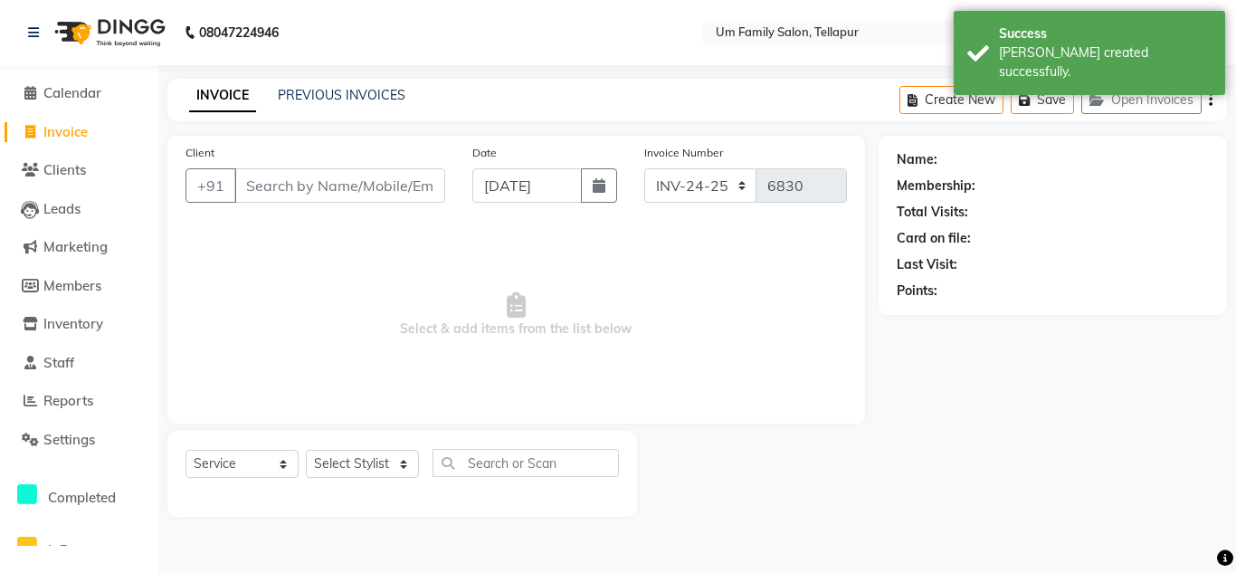
click at [293, 195] on input "Client" at bounding box center [339, 185] width 211 height 34
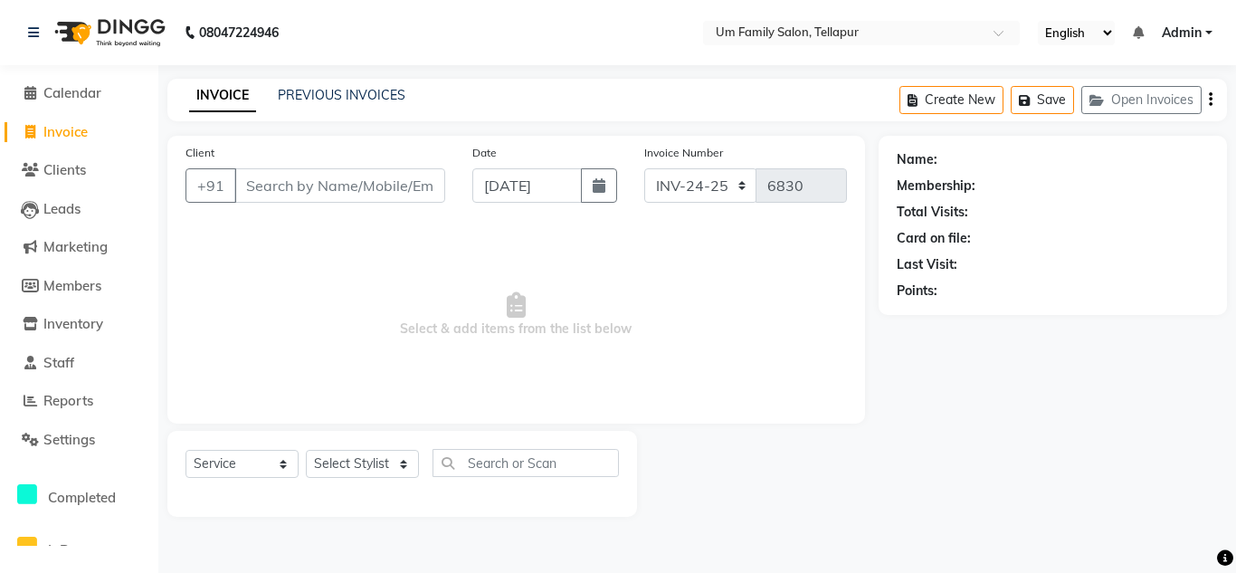
click at [296, 185] on input "Client" at bounding box center [339, 185] width 211 height 34
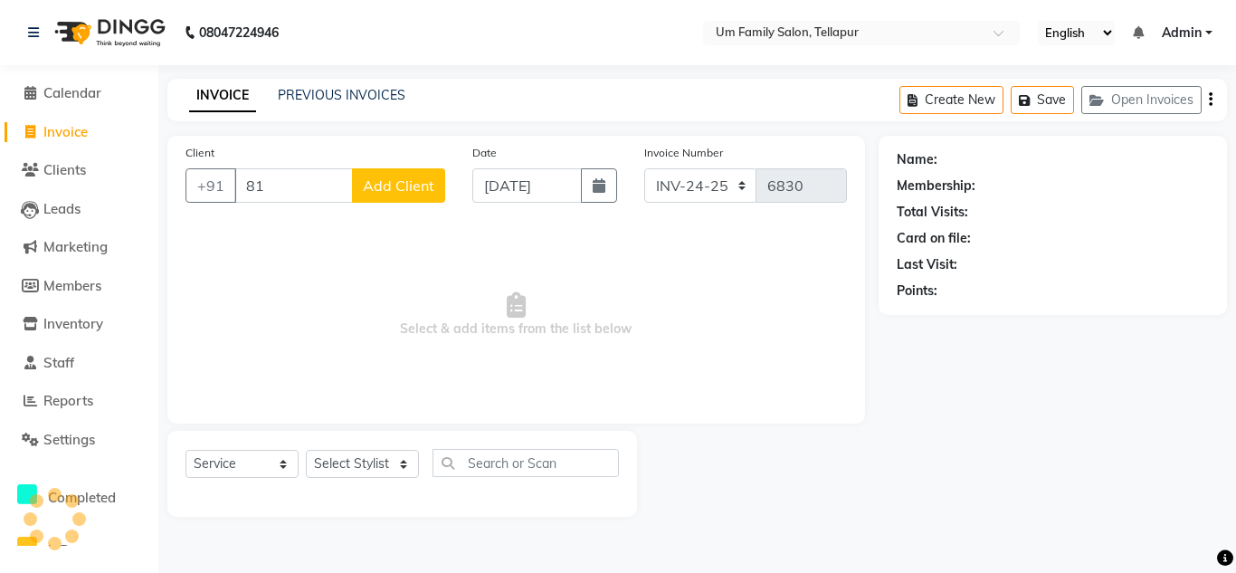
type input "8"
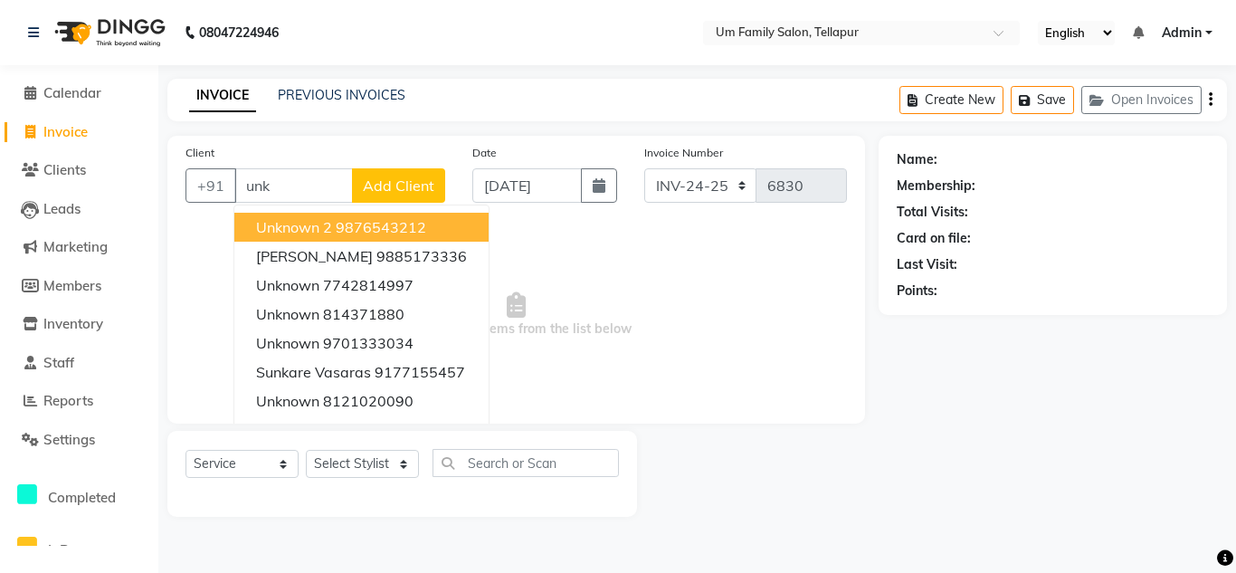
click at [379, 220] on ngb-highlight "9876543212" at bounding box center [381, 227] width 90 height 18
type input "9876543212"
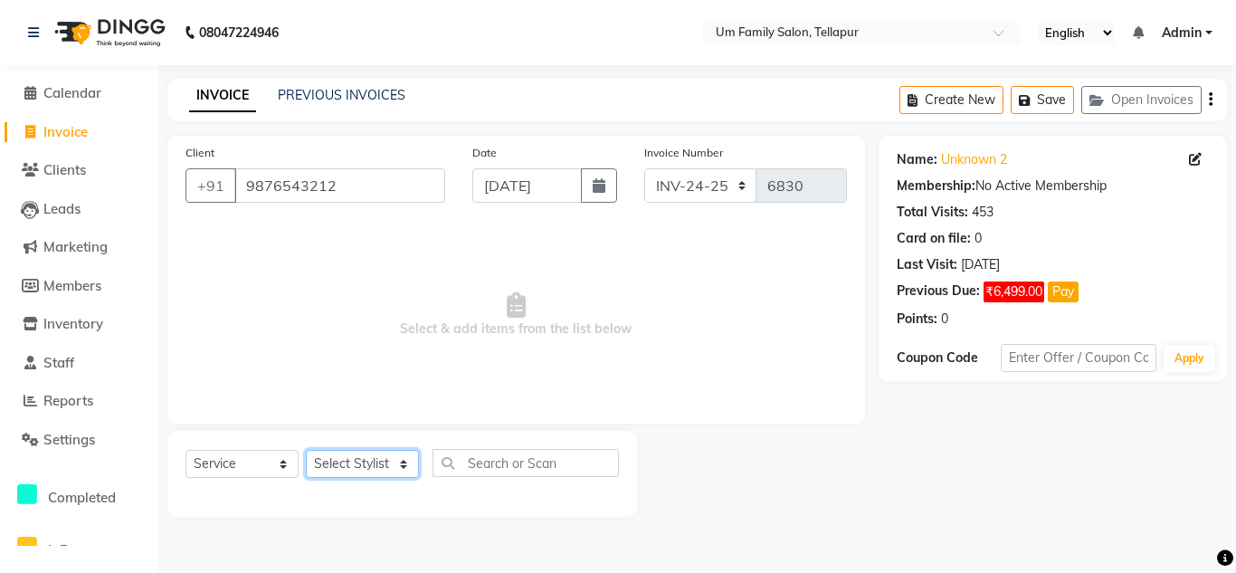
click at [358, 465] on select "Select Stylist Akash K. SAI pandu [PERSON_NAME]" at bounding box center [362, 464] width 113 height 28
select select "50956"
click at [306, 450] on select "Select Stylist Akash K. SAI pandu [PERSON_NAME]" at bounding box center [362, 464] width 113 height 28
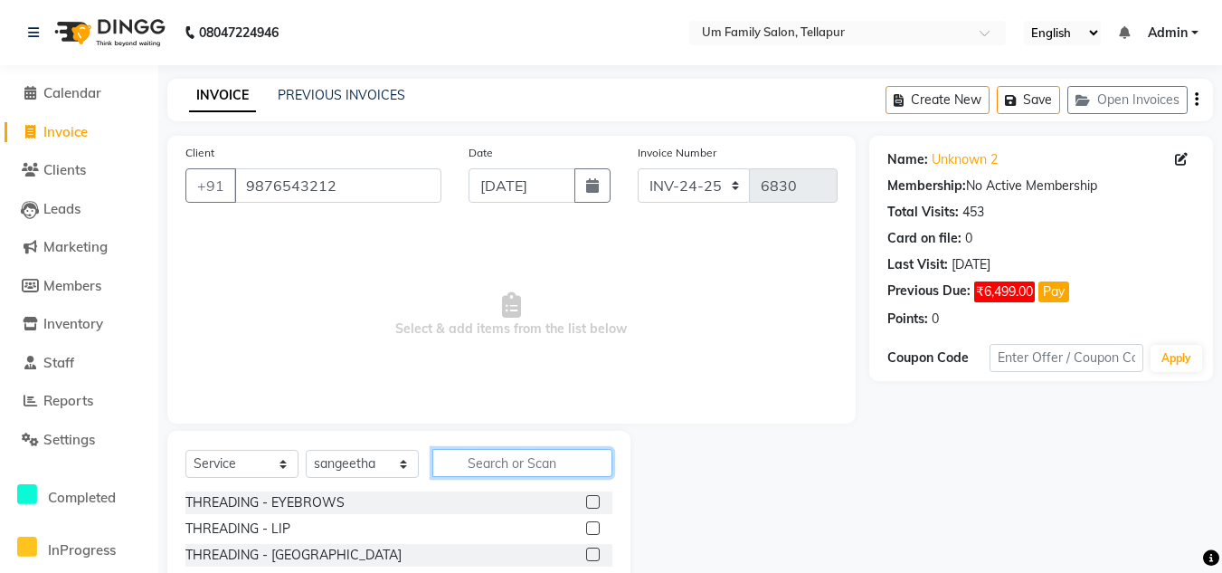
click at [488, 457] on input "text" at bounding box center [522, 463] width 180 height 28
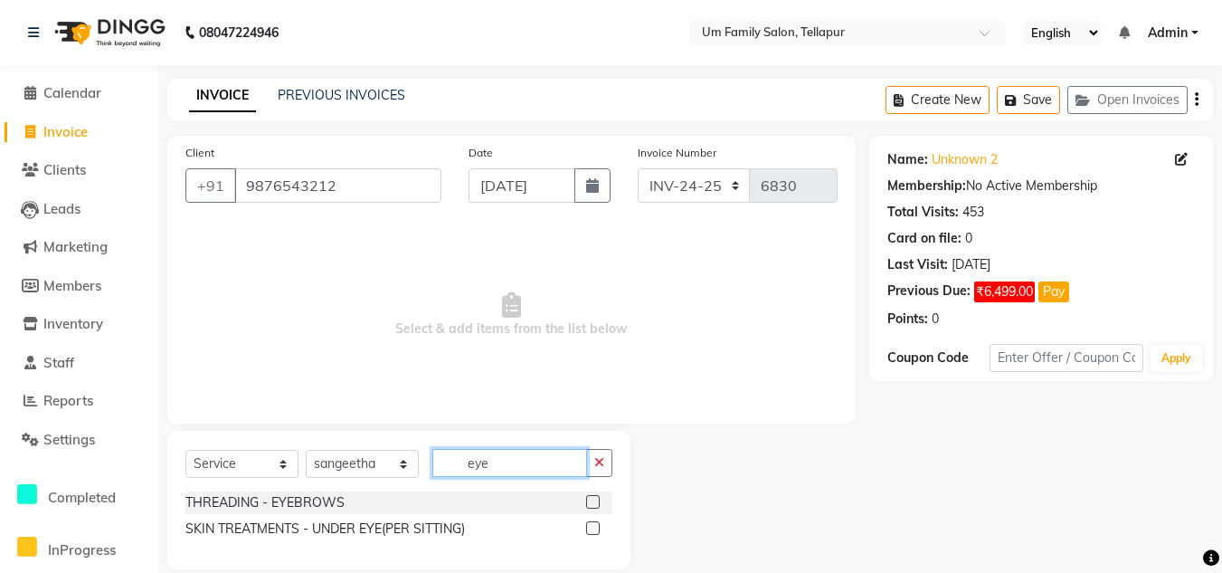
type input "eye"
click at [596, 500] on label at bounding box center [593, 502] width 14 height 14
click at [596, 500] on input "checkbox" at bounding box center [592, 503] width 12 height 12
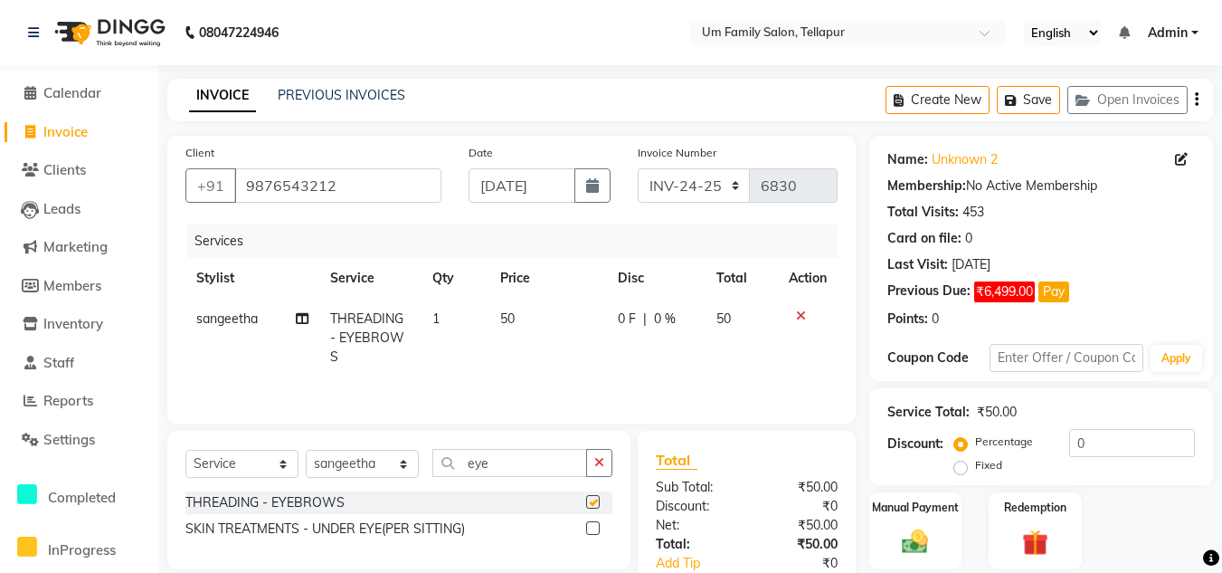
checkbox input "false"
click at [941, 521] on div "Manual Payment" at bounding box center [916, 530] width 97 height 81
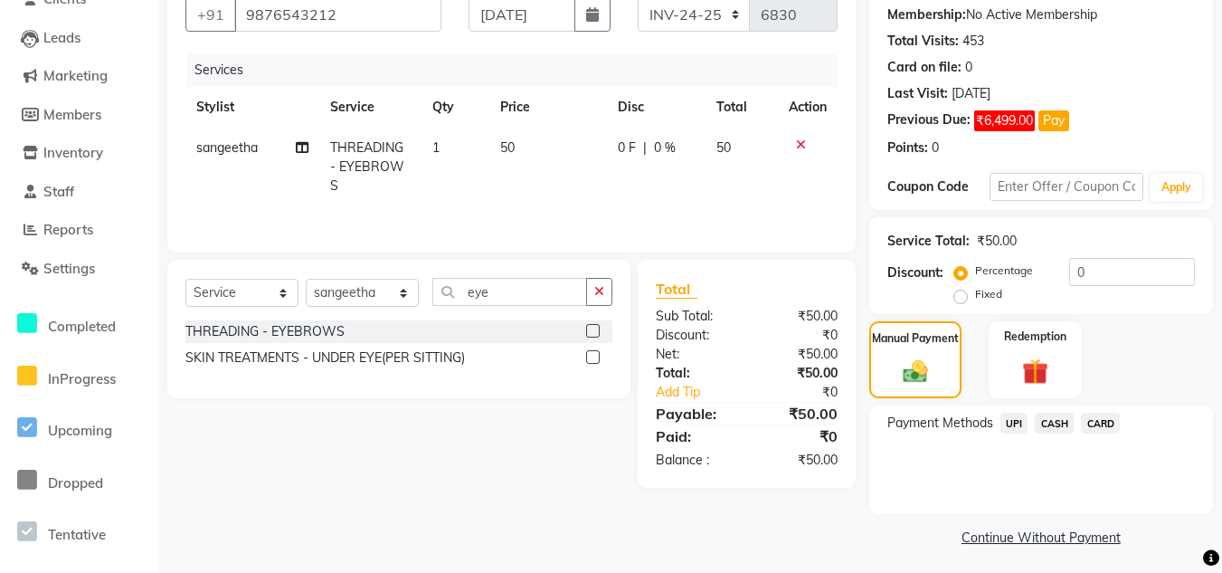
scroll to position [176, 0]
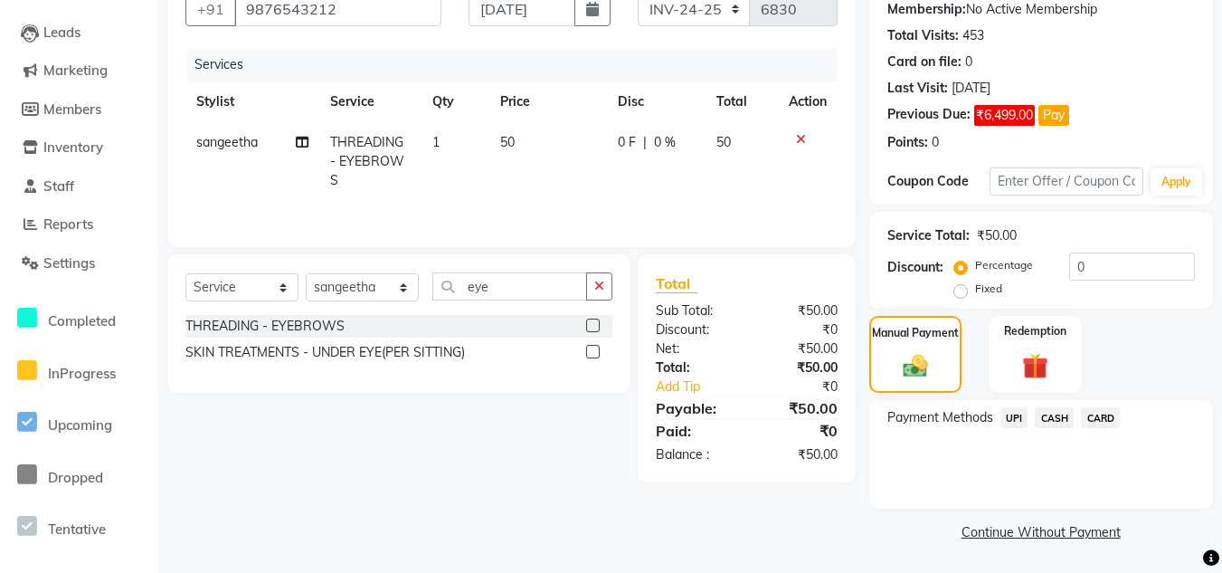
click at [1017, 417] on span "UPI" at bounding box center [1015, 417] width 28 height 21
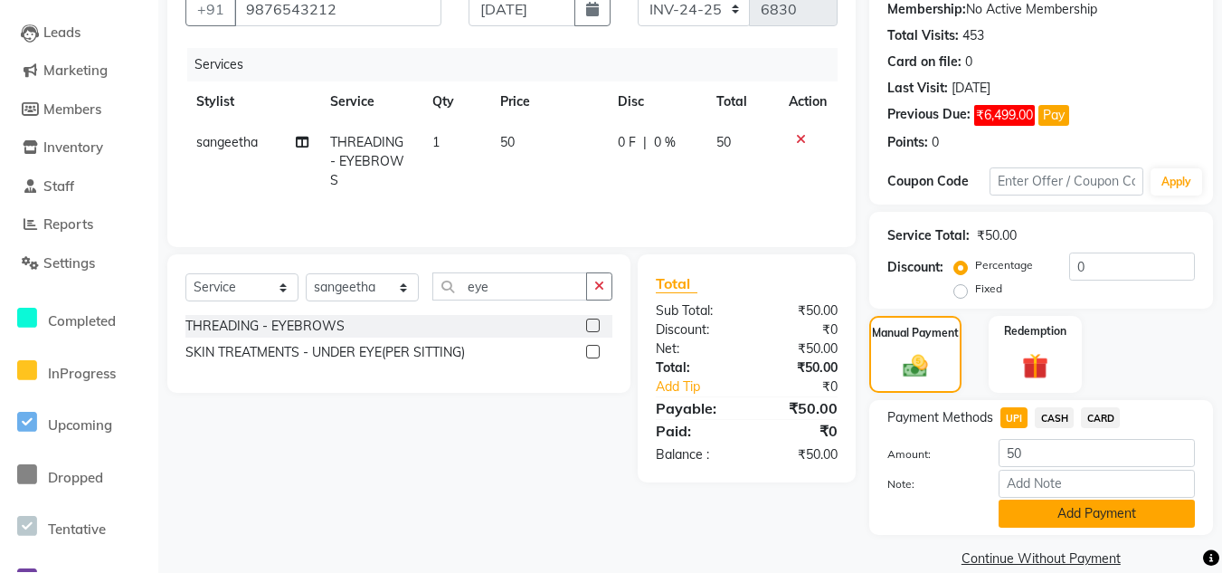
click at [1076, 514] on button "Add Payment" at bounding box center [1097, 513] width 196 height 28
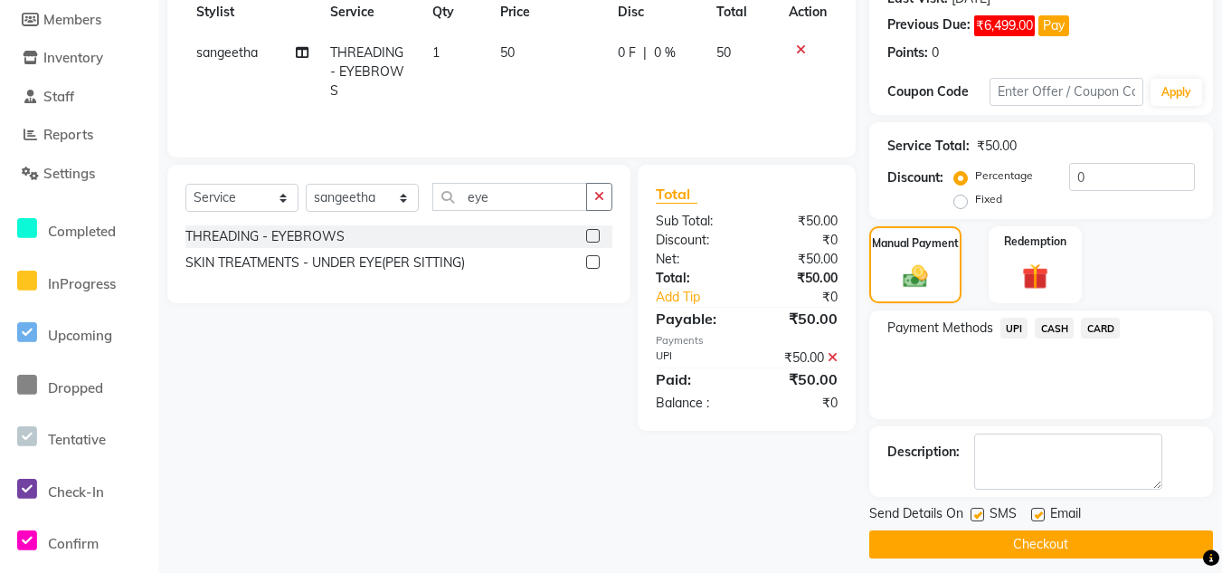
scroll to position [279, 0]
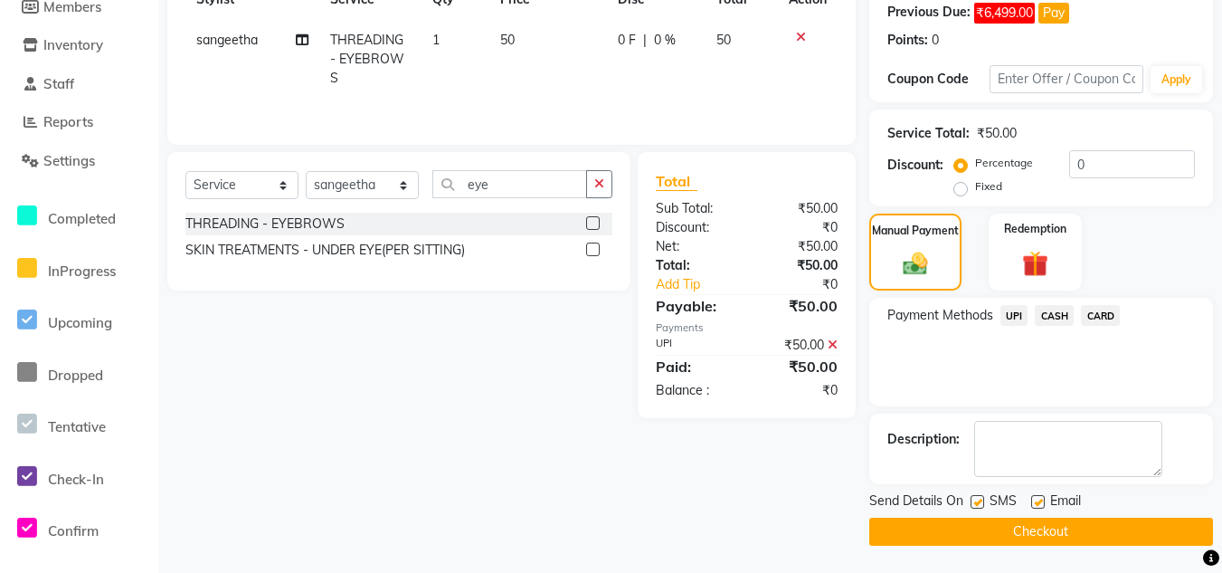
click at [1190, 540] on button "Checkout" at bounding box center [1041, 531] width 344 height 28
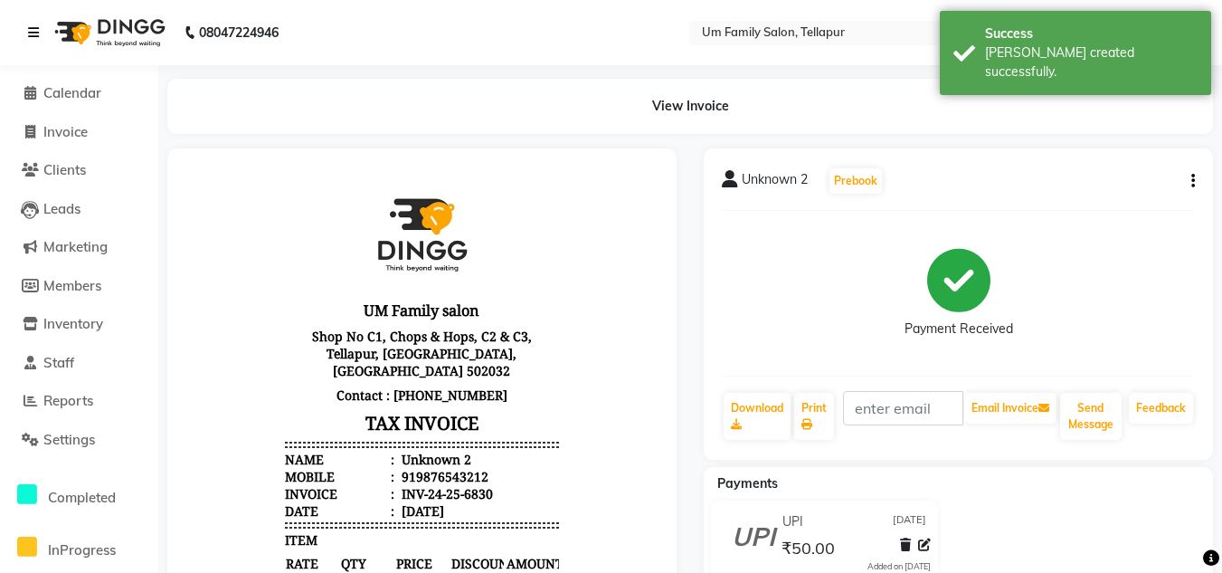
click at [30, 33] on icon at bounding box center [33, 32] width 11 height 13
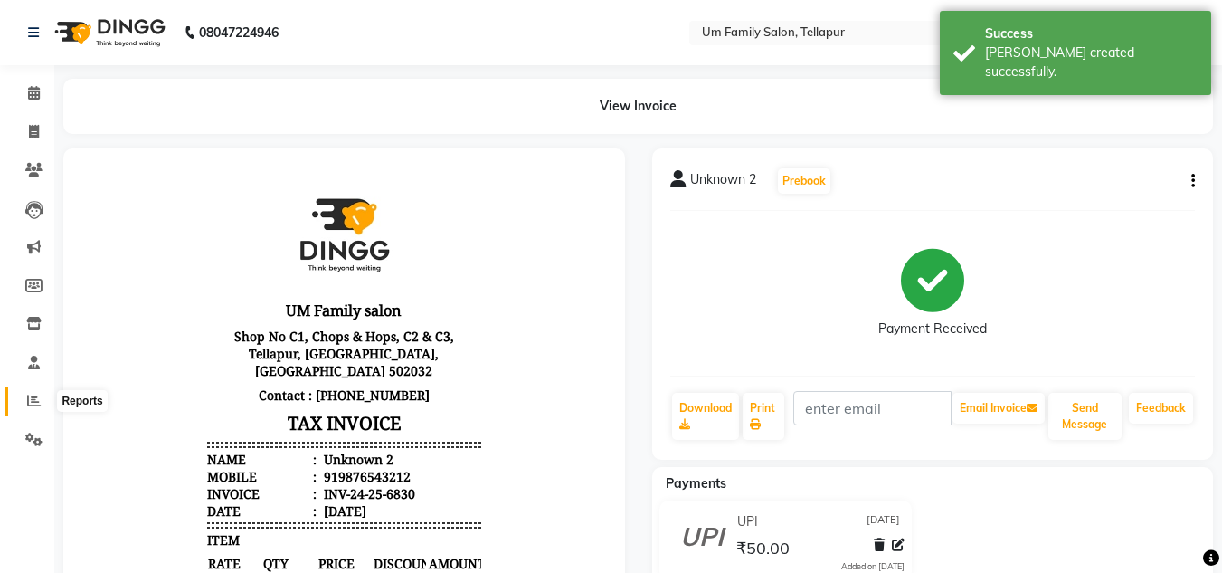
click at [34, 394] on icon at bounding box center [34, 401] width 14 height 14
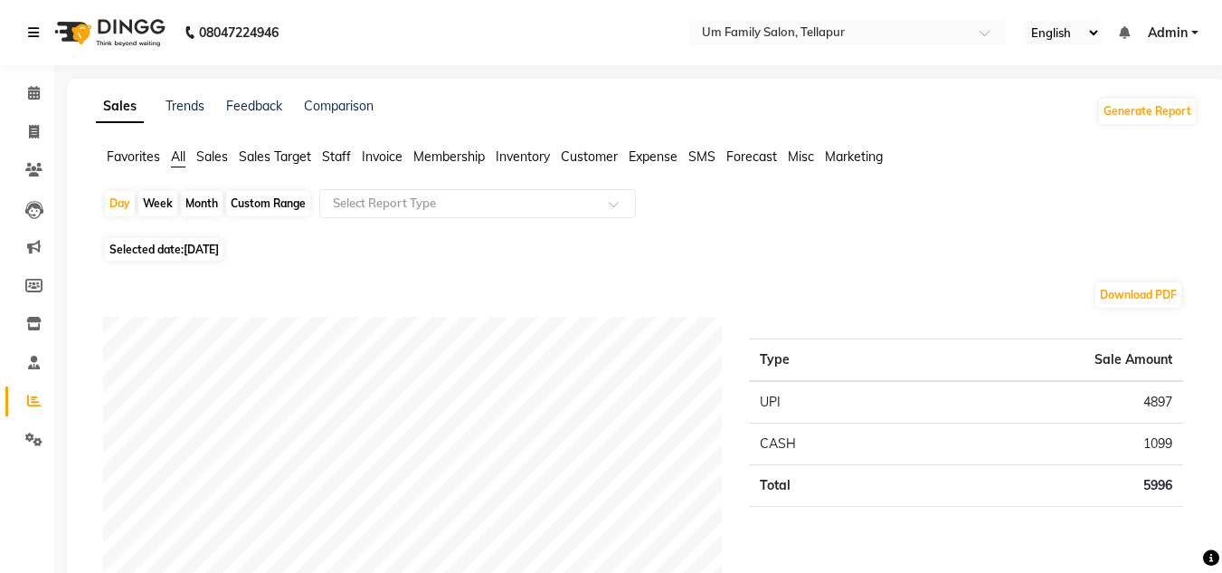
click at [30, 35] on icon at bounding box center [33, 32] width 11 height 13
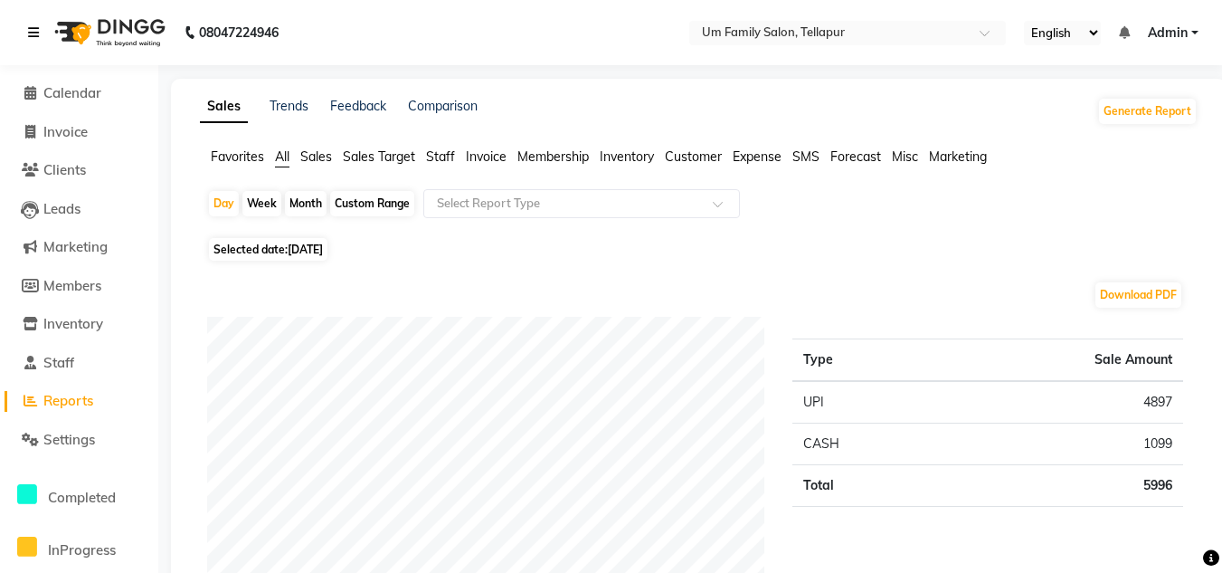
click at [30, 33] on icon at bounding box center [33, 32] width 11 height 13
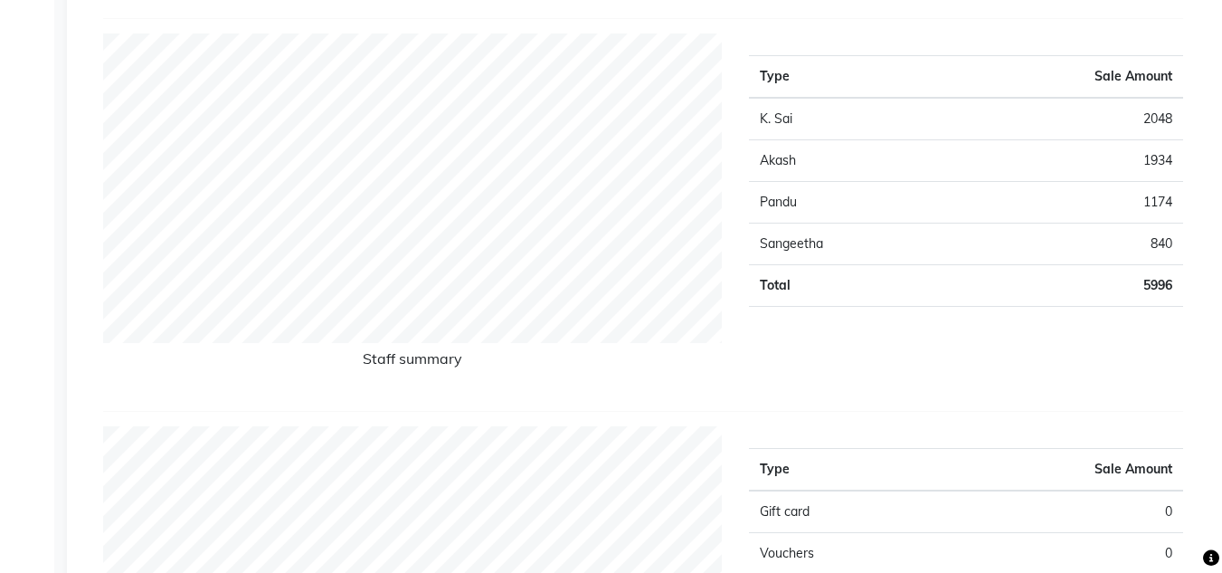
scroll to position [719, 0]
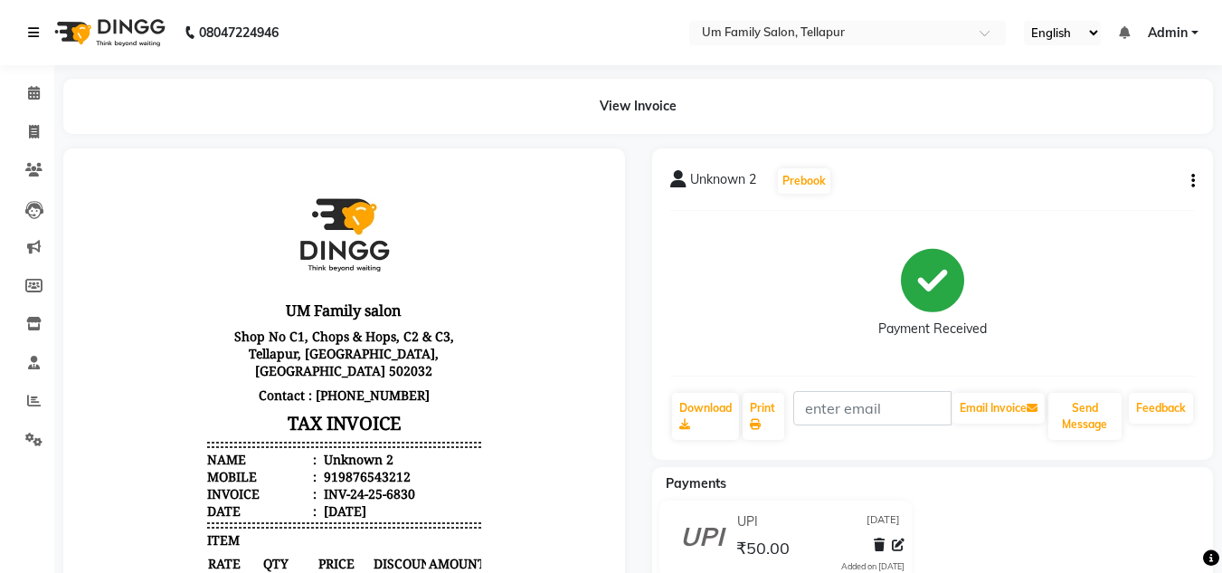
click at [32, 29] on icon at bounding box center [33, 32] width 11 height 13
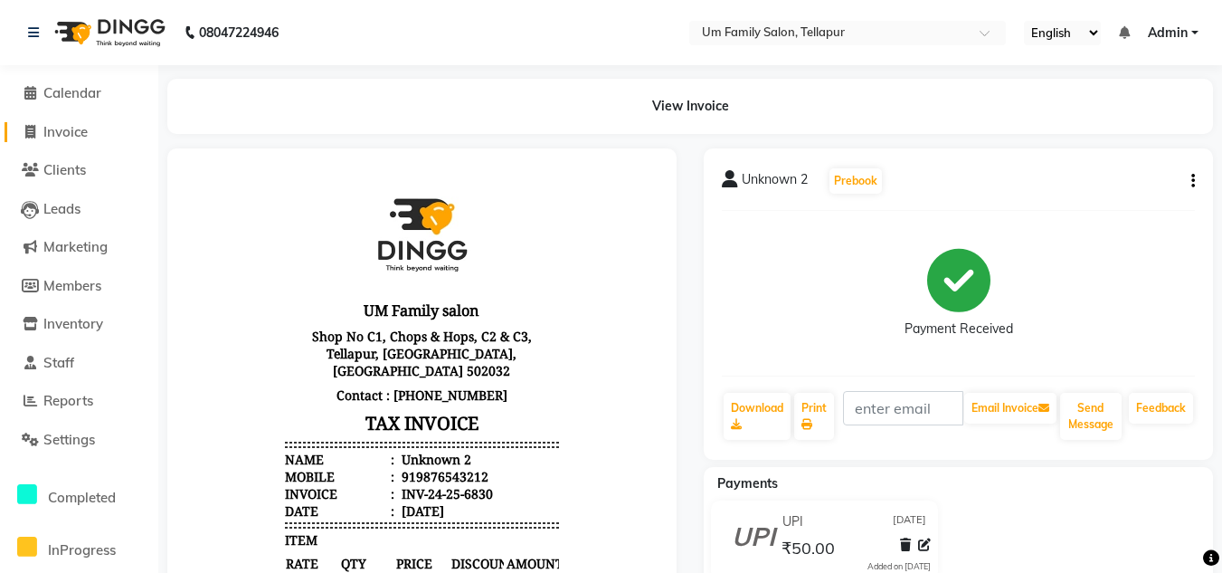
click at [44, 125] on span "Invoice" at bounding box center [65, 131] width 44 height 17
select select "service"
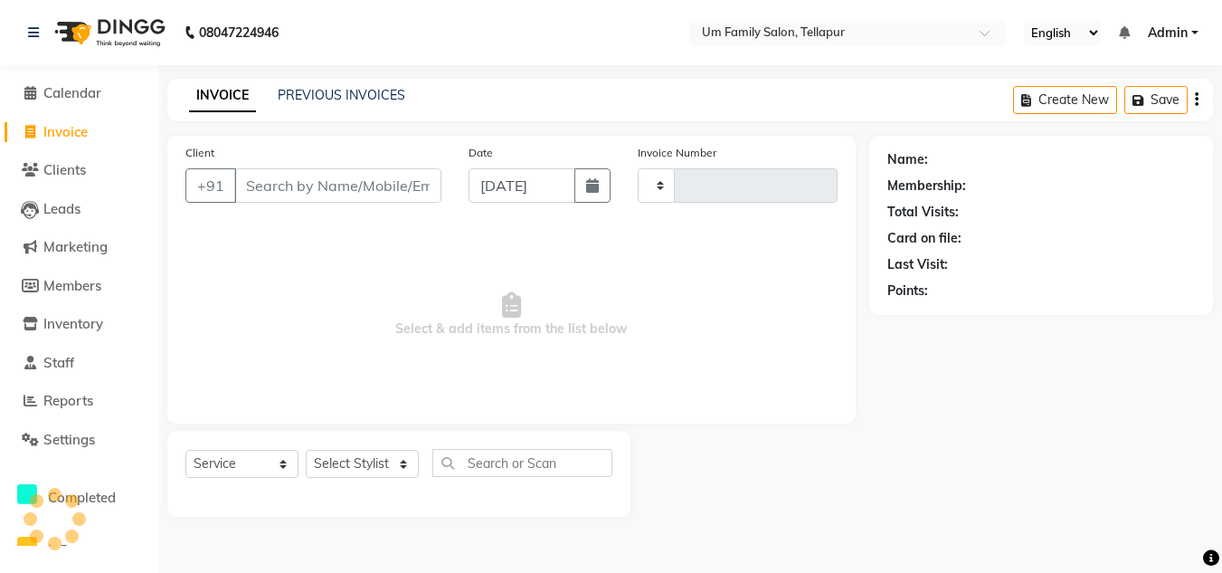
type input "6831"
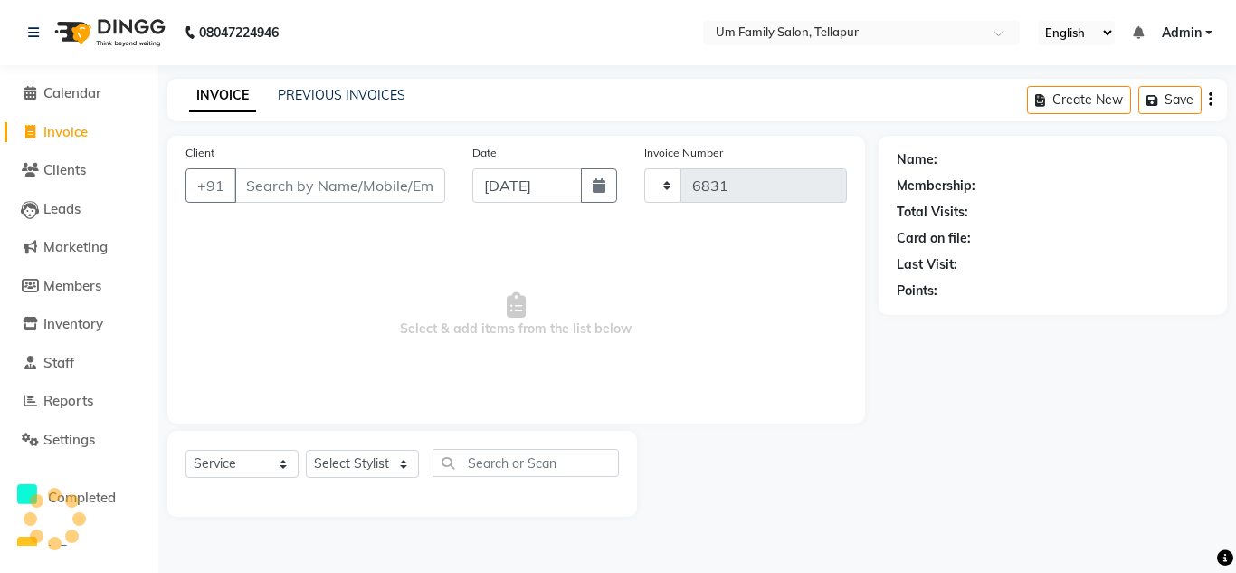
select select "5102"
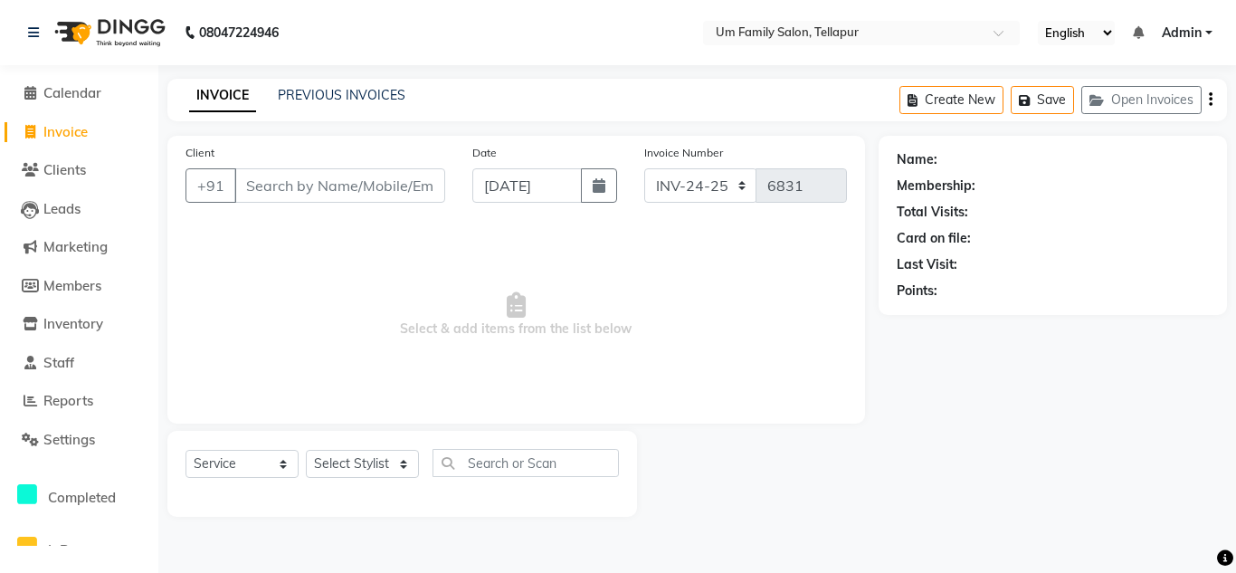
click at [284, 179] on input "Client" at bounding box center [339, 185] width 211 height 34
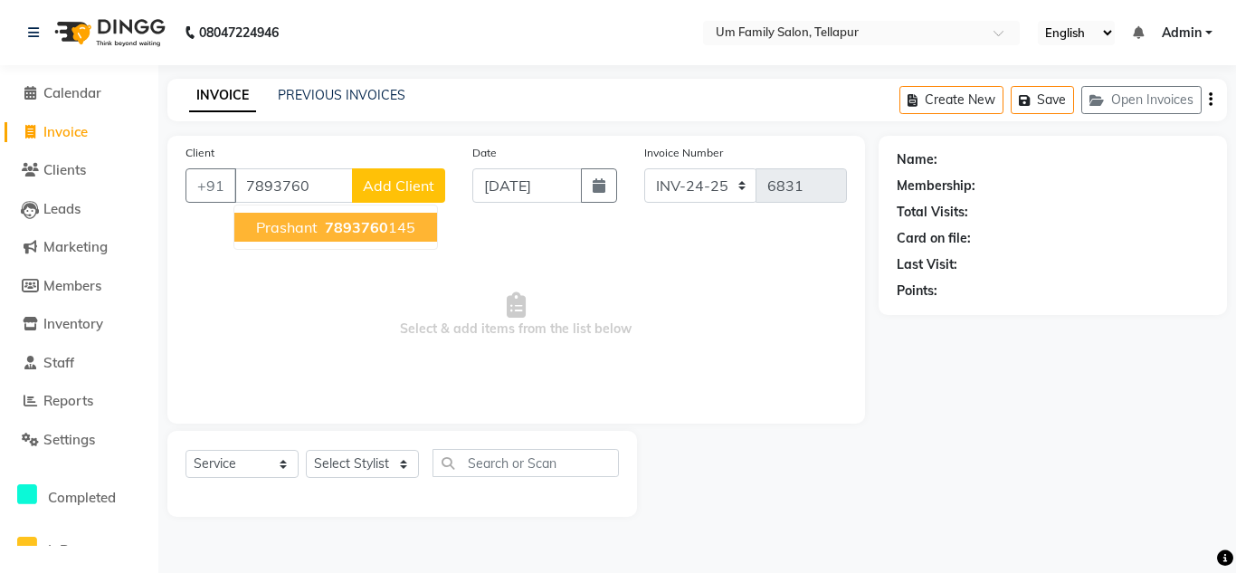
click at [322, 227] on ngb-highlight "7893760 145" at bounding box center [368, 227] width 94 height 18
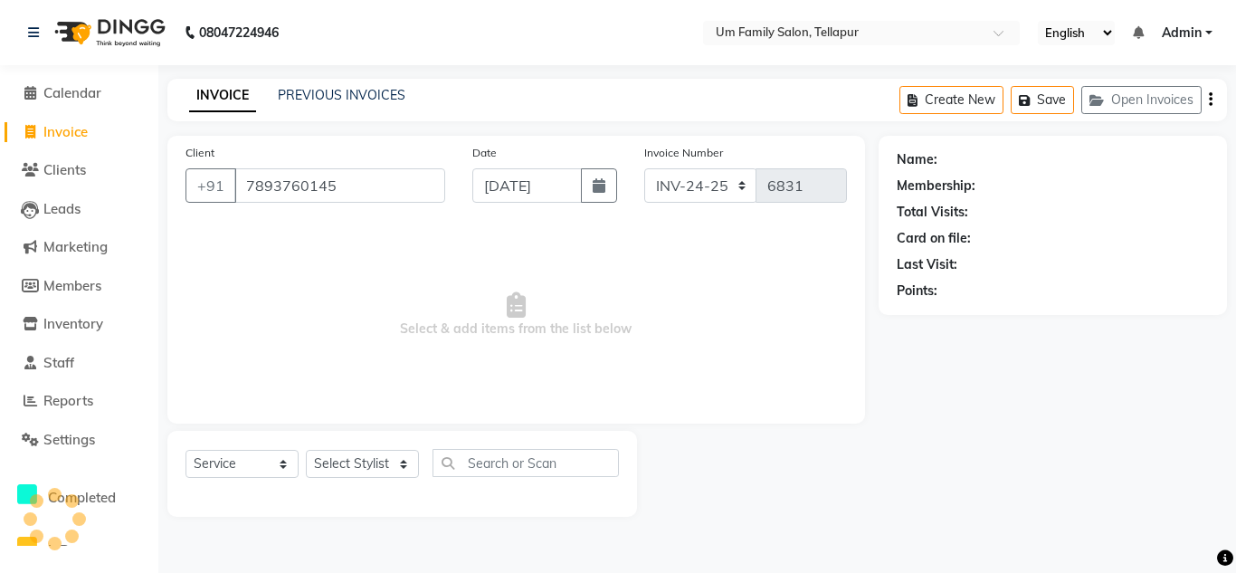
type input "7893760145"
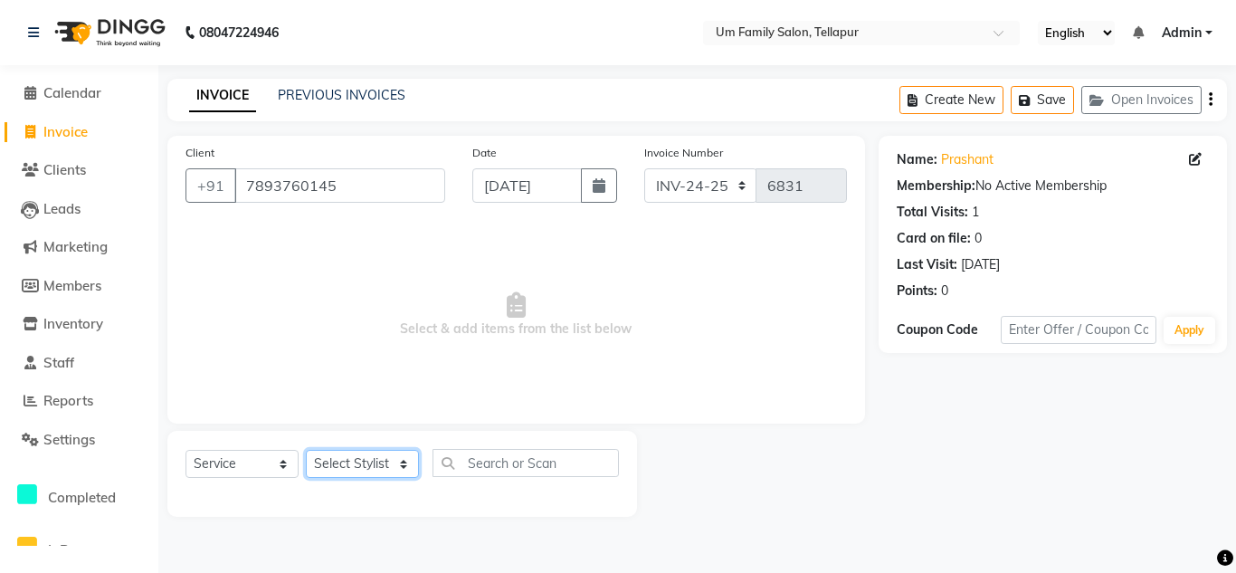
click at [398, 466] on select "Select Stylist Akash K. SAI pandu [PERSON_NAME]" at bounding box center [362, 464] width 113 height 28
select select "32872"
click at [306, 450] on select "Select Stylist Akash K. SAI pandu [PERSON_NAME]" at bounding box center [362, 464] width 113 height 28
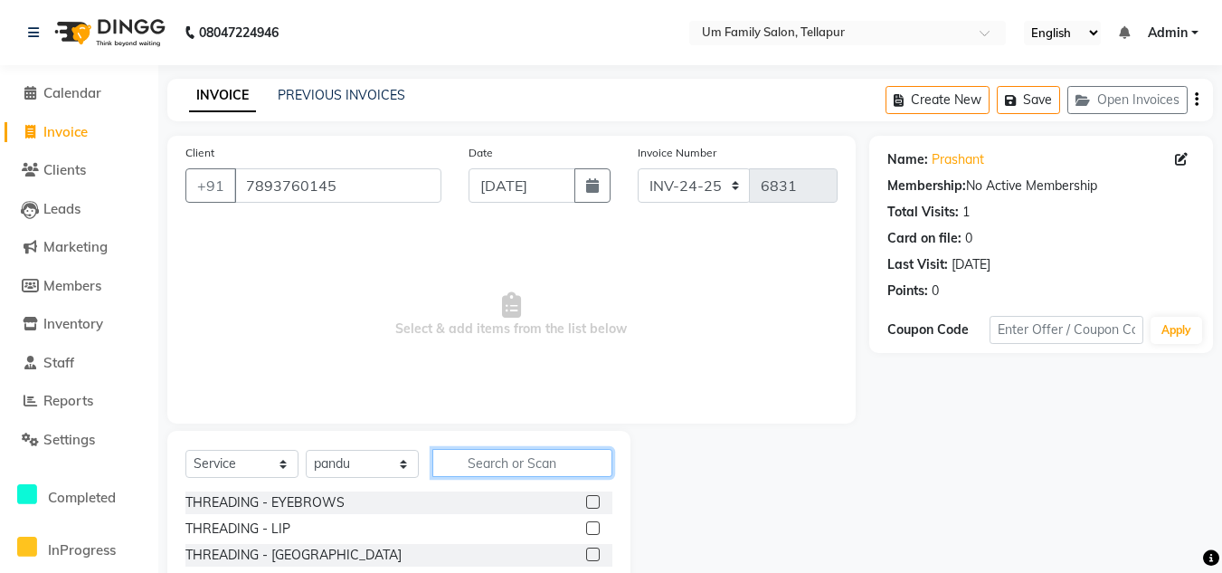
click at [482, 464] on input "text" at bounding box center [522, 463] width 180 height 28
click at [480, 462] on input "text" at bounding box center [522, 463] width 180 height 28
click at [548, 456] on input "text" at bounding box center [522, 463] width 180 height 28
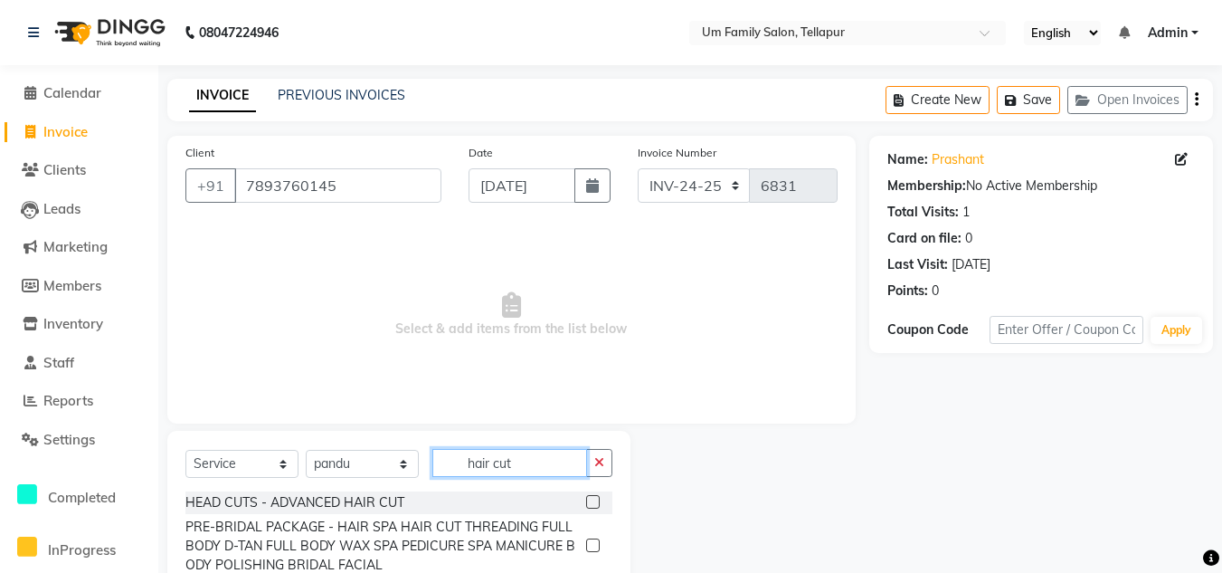
scroll to position [152, 0]
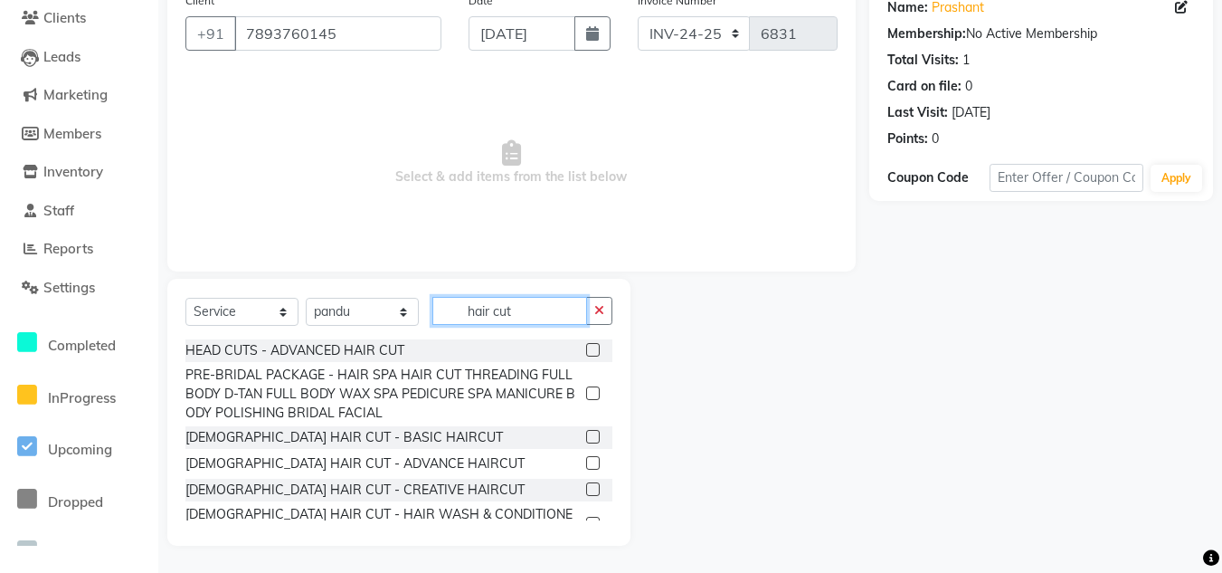
type input "hair cut"
click at [586, 441] on label at bounding box center [593, 437] width 14 height 14
click at [586, 441] on input "checkbox" at bounding box center [592, 438] width 12 height 12
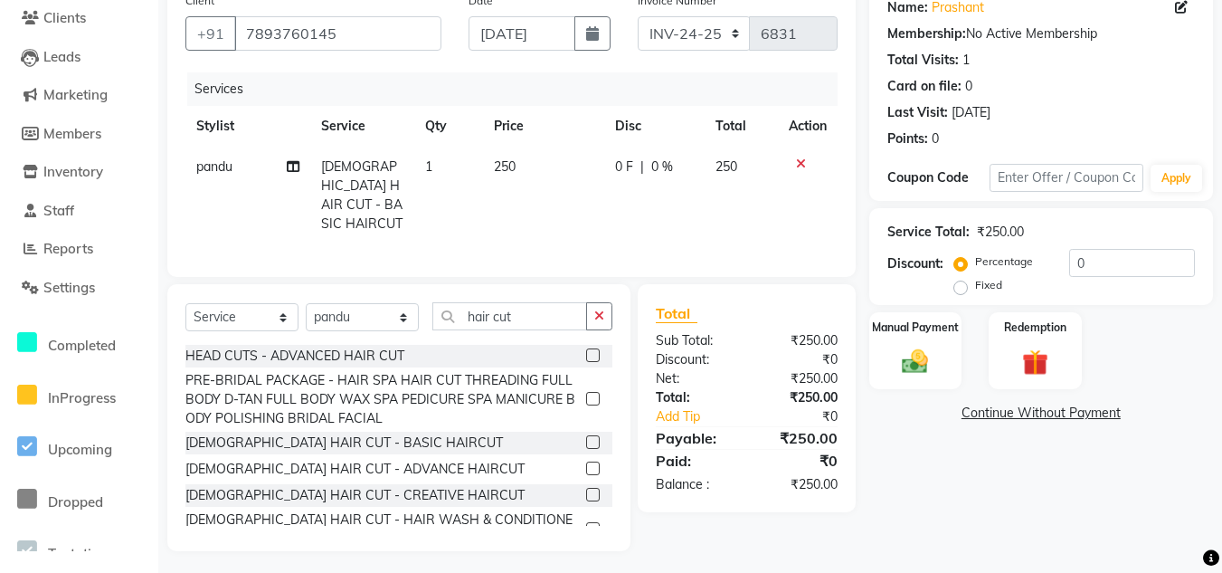
checkbox input "false"
drag, startPoint x: 576, startPoint y: 441, endPoint x: 597, endPoint y: 356, distance: 88.4
click at [597, 356] on div "HEAD CUTS - ADVANCED HAIR CUT PRE-BRIDAL PACKAGE - HAIR SPA HAIR CUT THREADING …" at bounding box center [398, 435] width 427 height 181
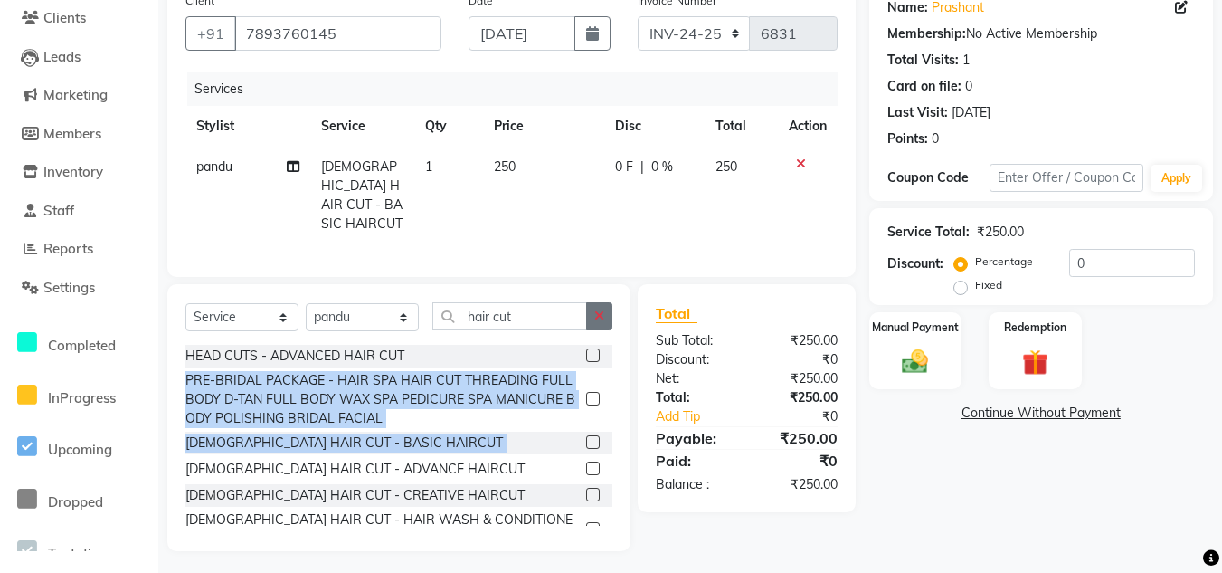
click at [588, 312] on button "button" at bounding box center [599, 316] width 26 height 28
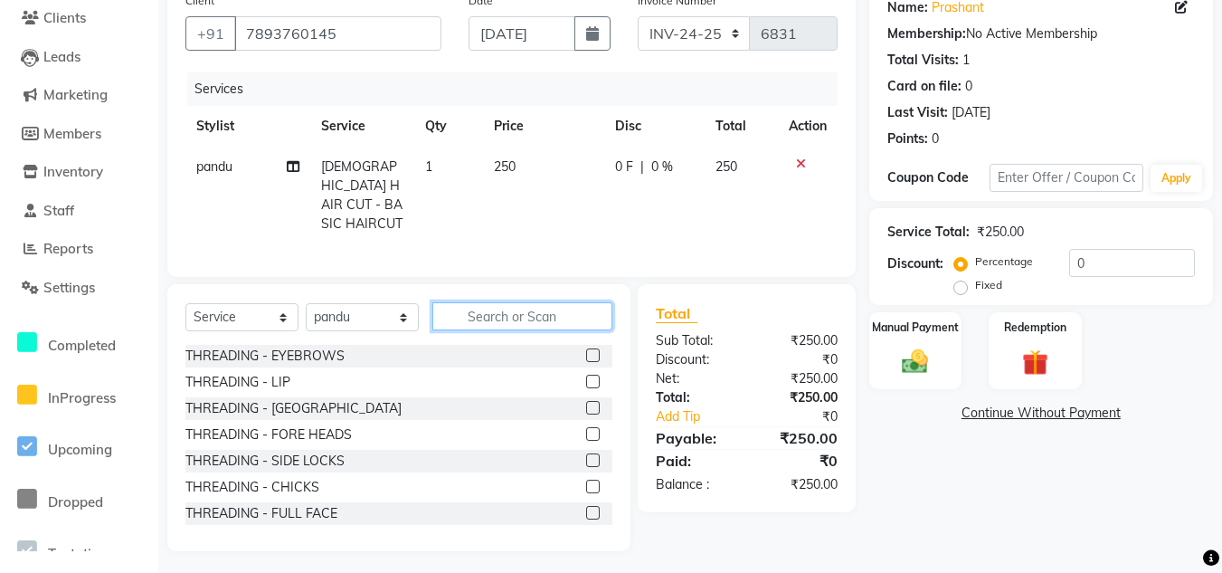
click at [588, 311] on input "text" at bounding box center [522, 316] width 180 height 28
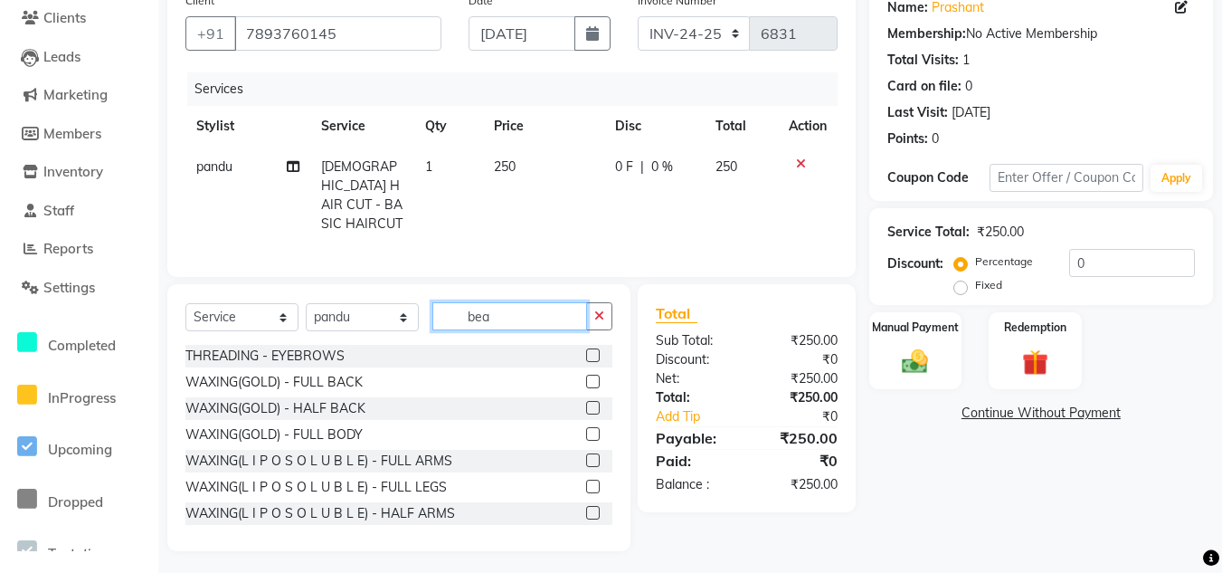
scroll to position [128, 0]
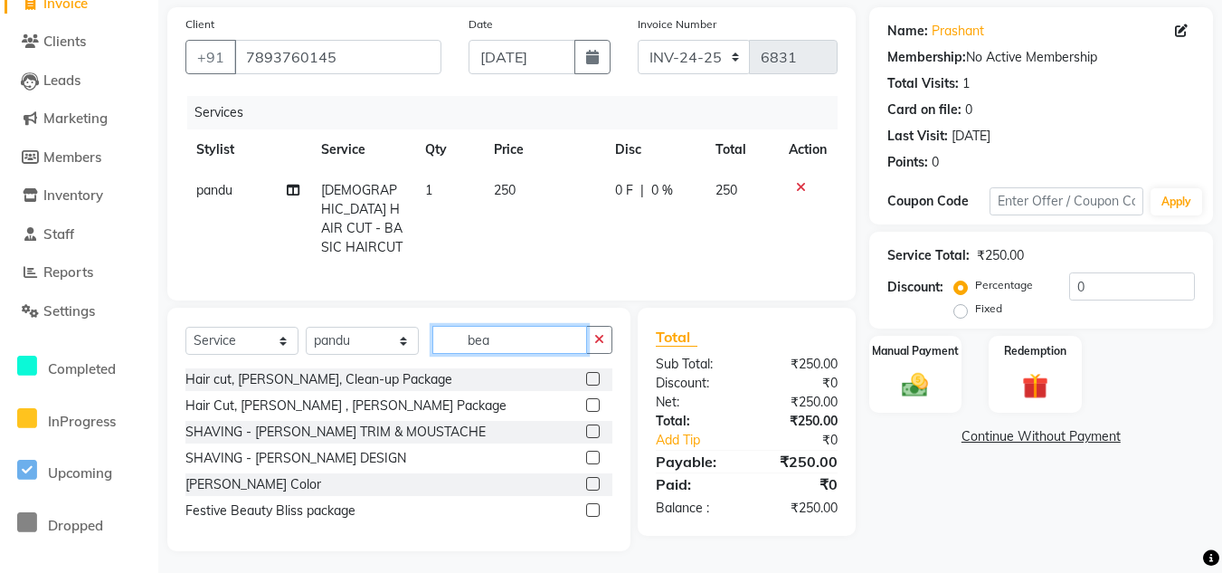
type input "bea"
click at [591, 451] on label at bounding box center [593, 458] width 14 height 14
click at [591, 452] on input "checkbox" at bounding box center [592, 458] width 12 height 12
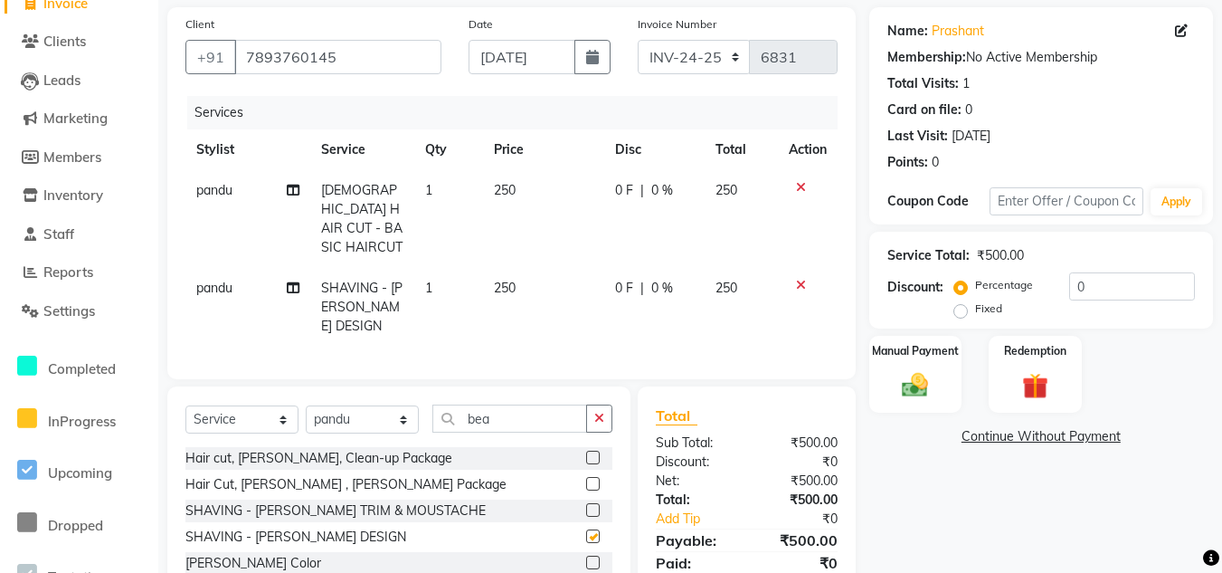
checkbox input "false"
click at [864, 337] on div "Manual Payment Redemption" at bounding box center [1041, 375] width 371 height 78
click at [886, 366] on div "Manual Payment" at bounding box center [916, 374] width 97 height 81
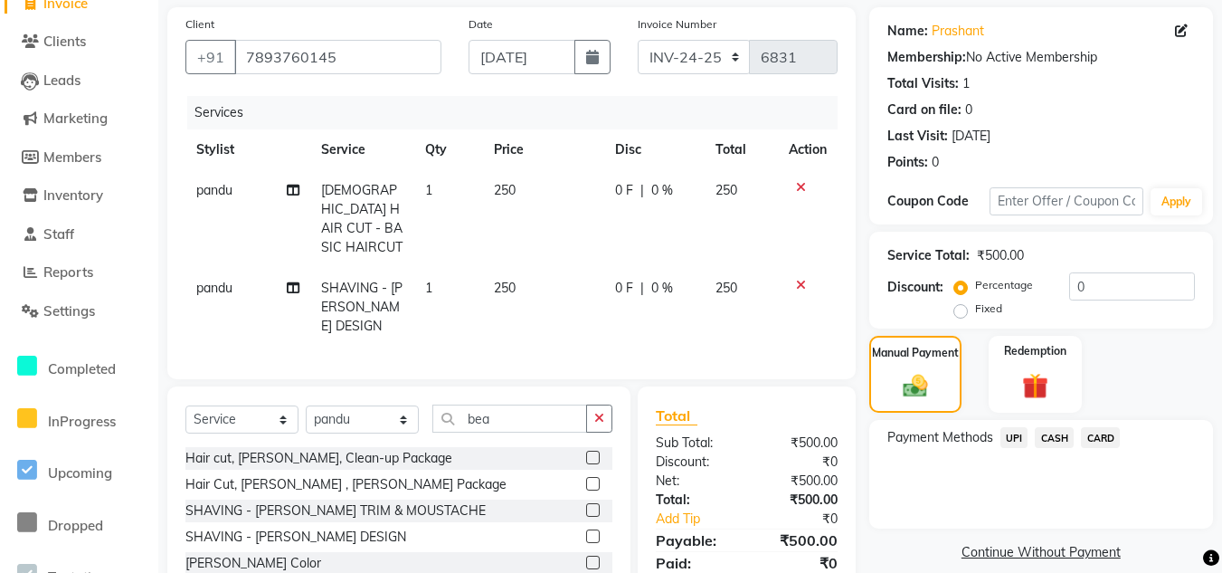
click at [1010, 438] on span "UPI" at bounding box center [1015, 437] width 28 height 21
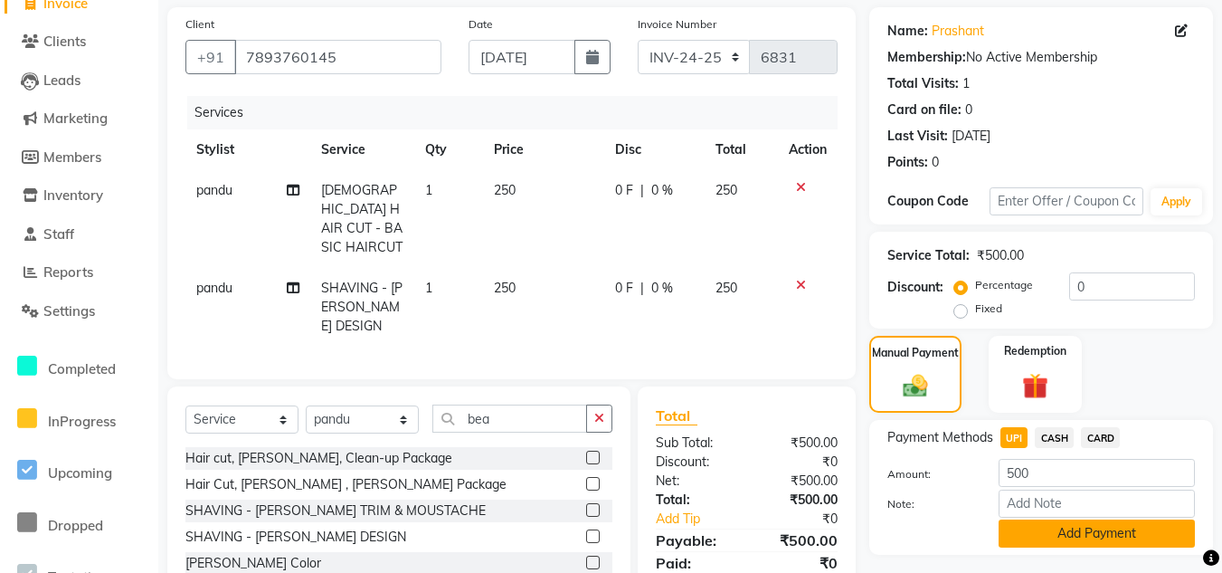
click at [1104, 533] on button "Add Payment" at bounding box center [1097, 533] width 196 height 28
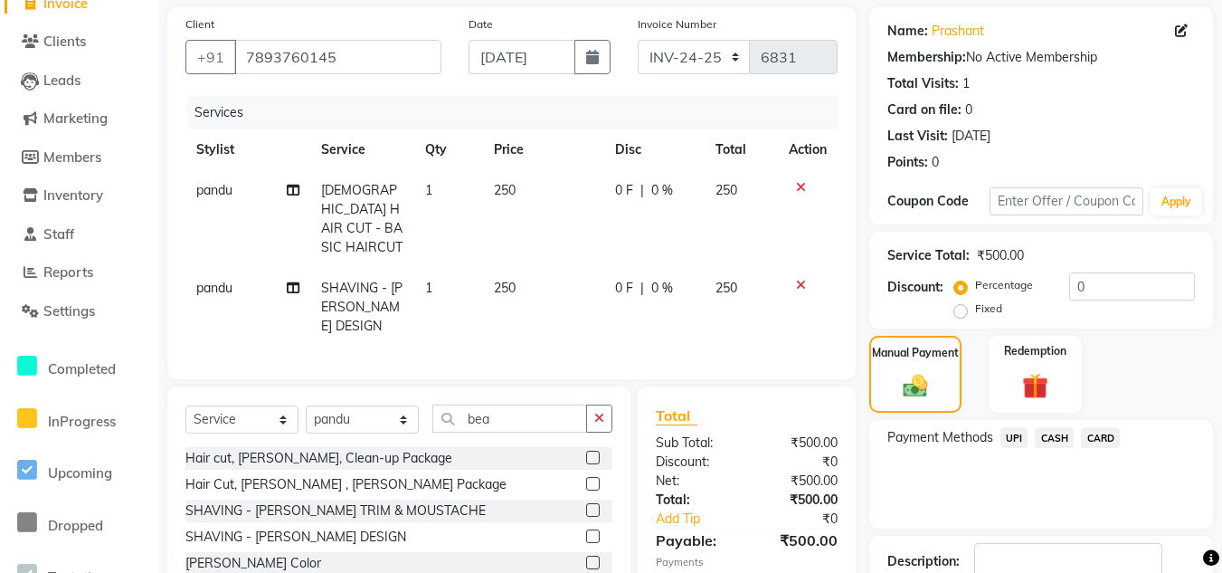
click at [1005, 438] on span "UPI" at bounding box center [1015, 437] width 28 height 21
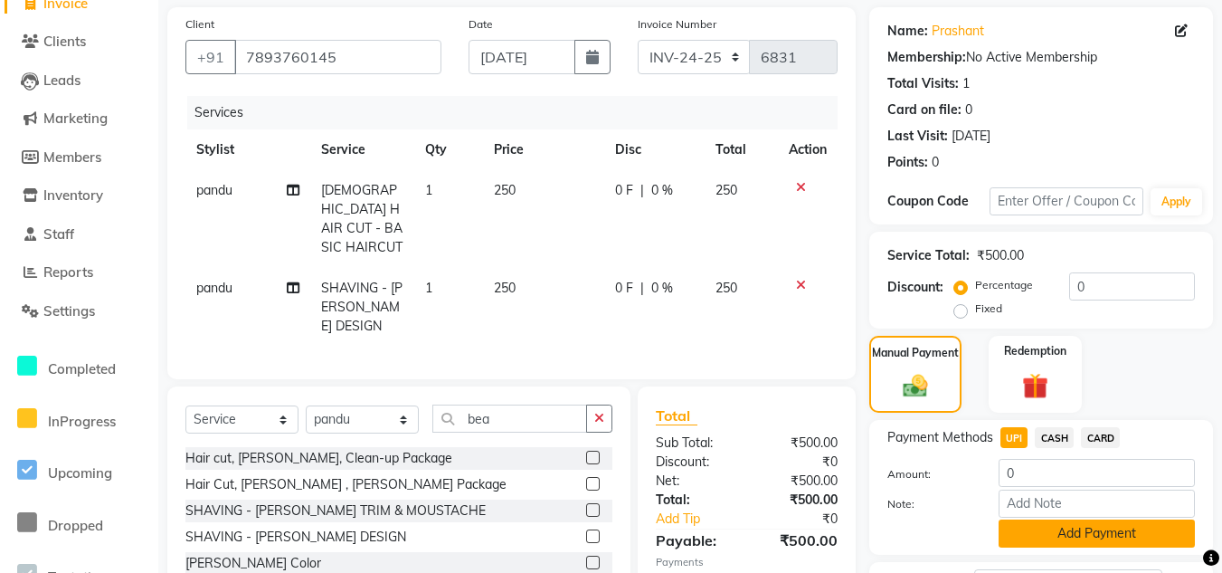
click at [1081, 541] on button "Add Payment" at bounding box center [1097, 533] width 196 height 28
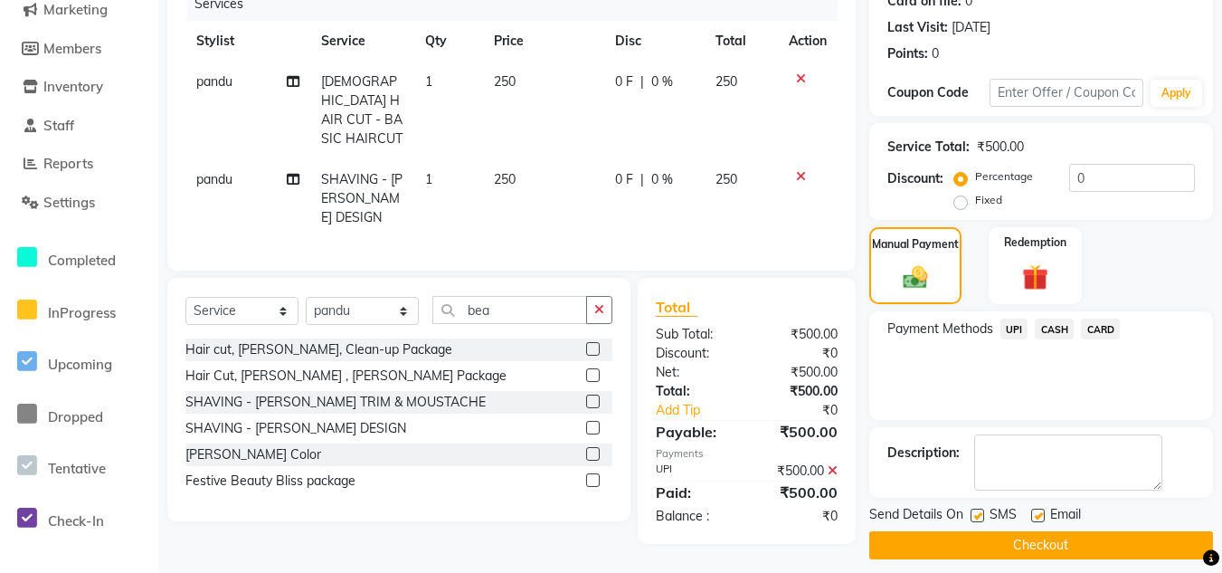
scroll to position [251, 0]
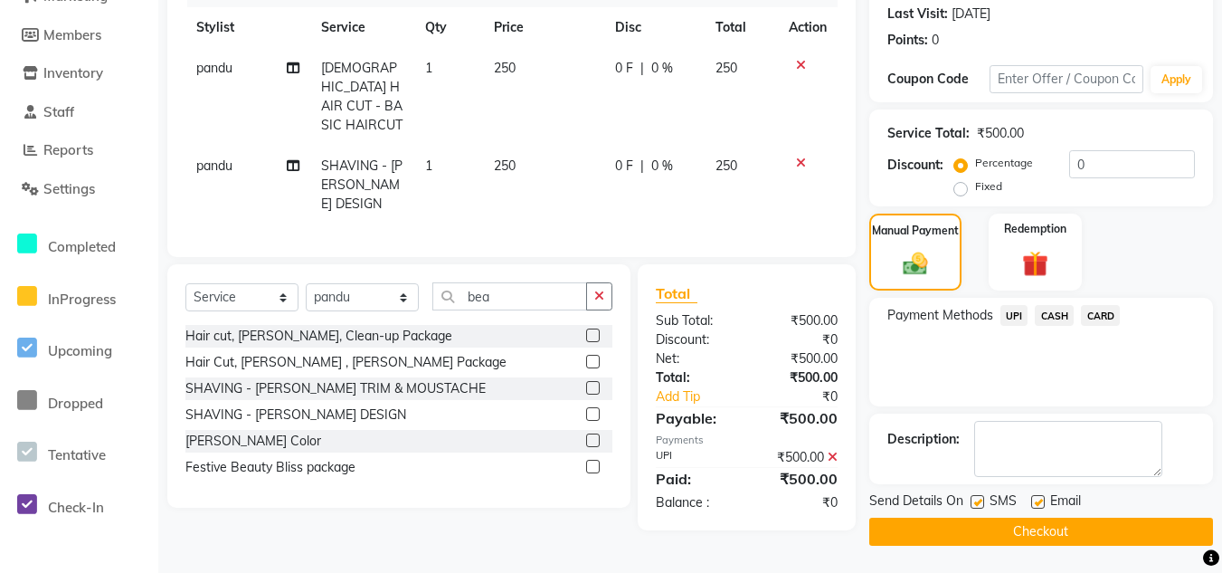
click at [1179, 535] on button "Checkout" at bounding box center [1041, 531] width 344 height 28
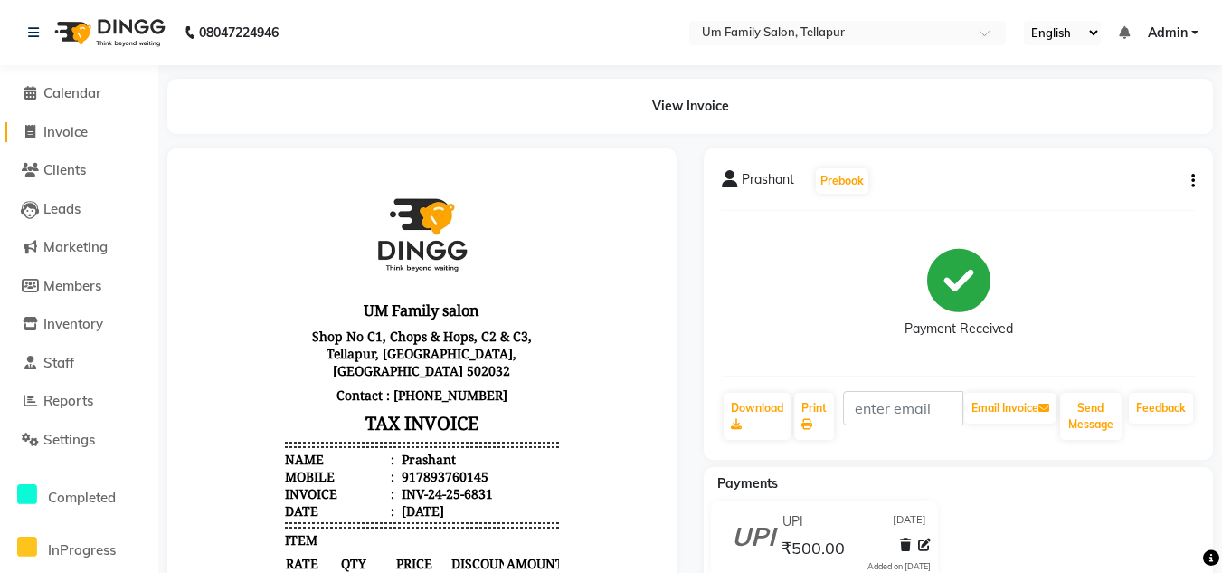
click at [52, 135] on span "Invoice" at bounding box center [65, 131] width 44 height 17
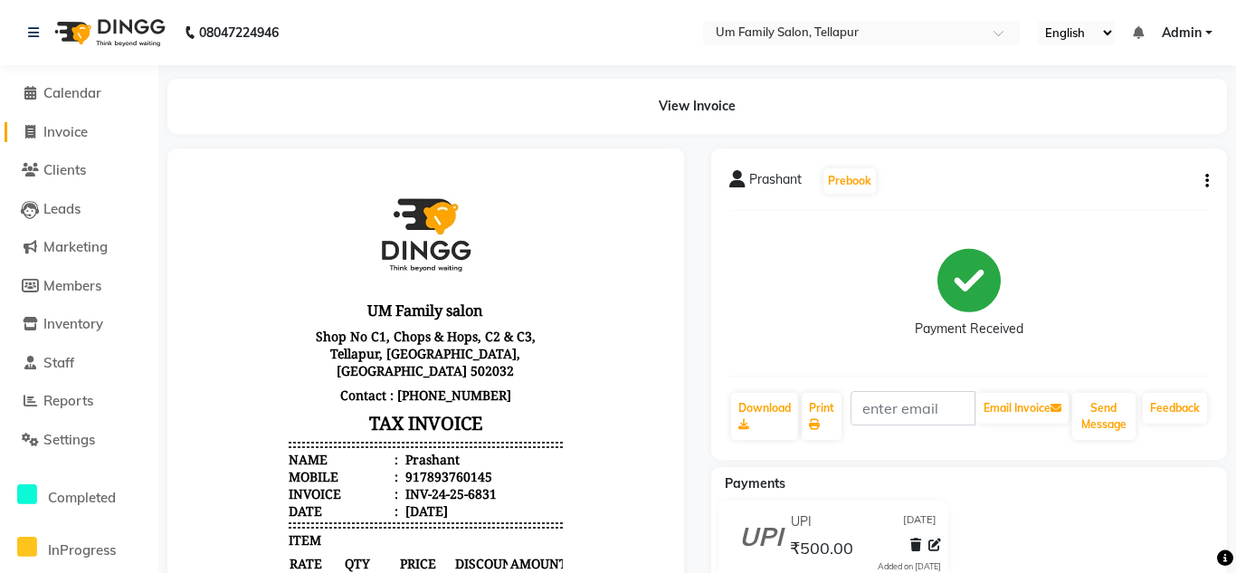
select select "service"
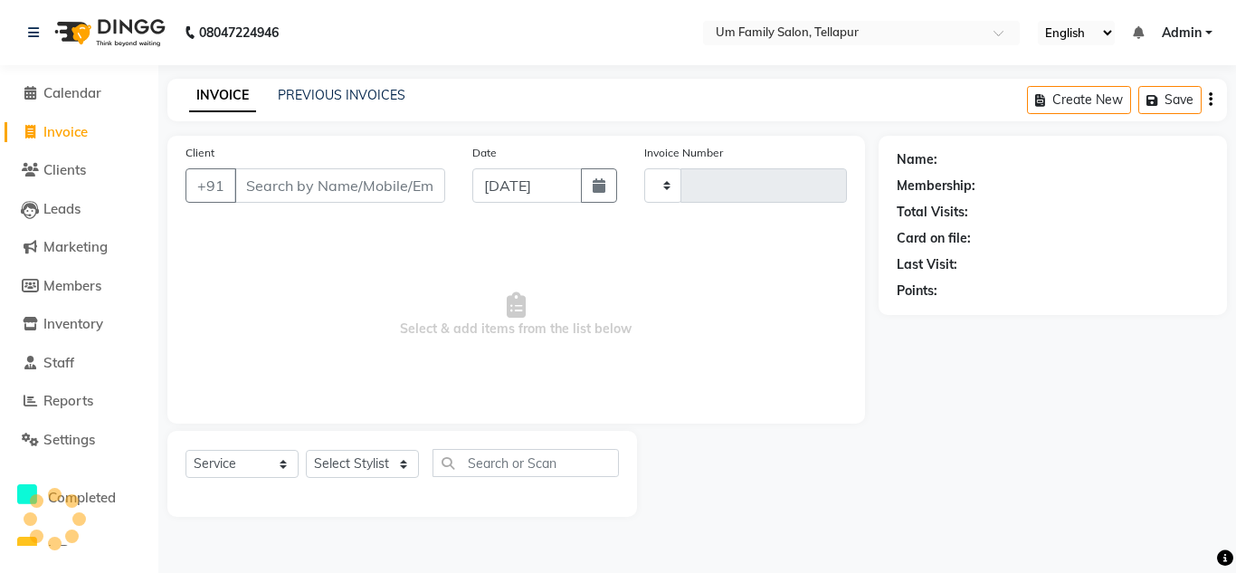
type input "6832"
select select "5102"
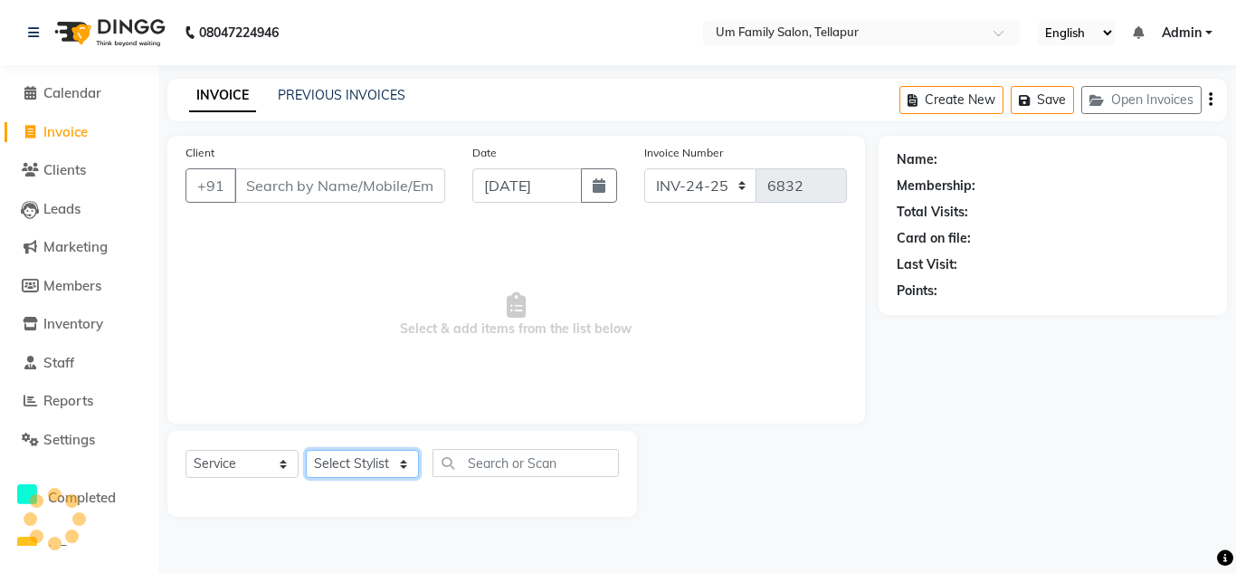
click at [365, 457] on select "Select Stylist Akash K. SAI pandu [PERSON_NAME]" at bounding box center [362, 464] width 113 height 28
click at [284, 98] on link "PREVIOUS INVOICES" at bounding box center [342, 95] width 128 height 16
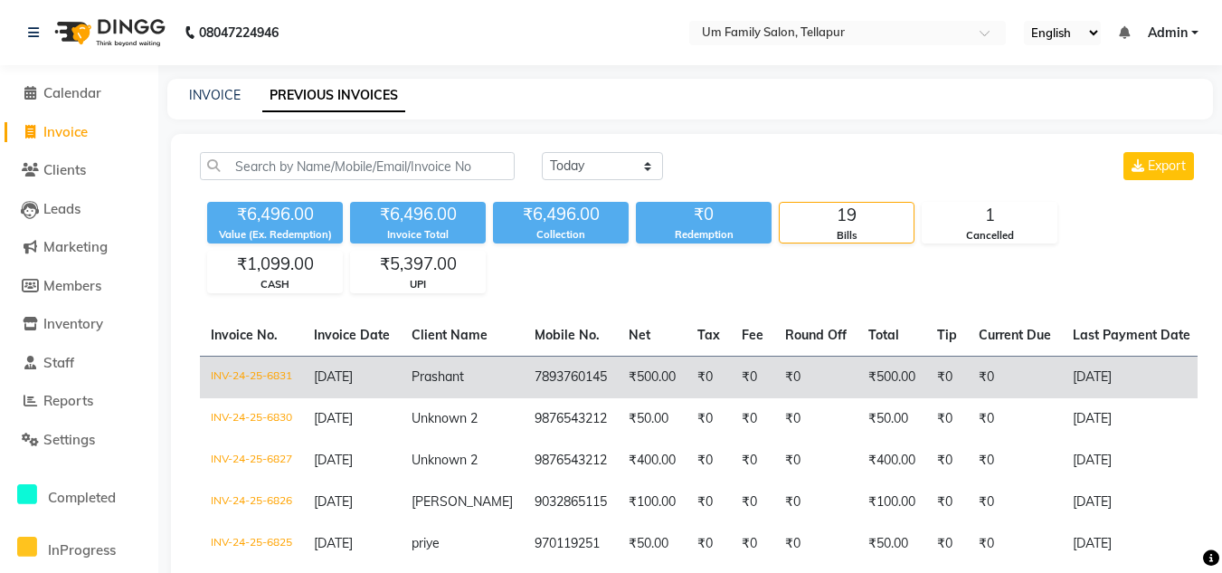
click at [552, 369] on td "7893760145" at bounding box center [571, 377] width 94 height 43
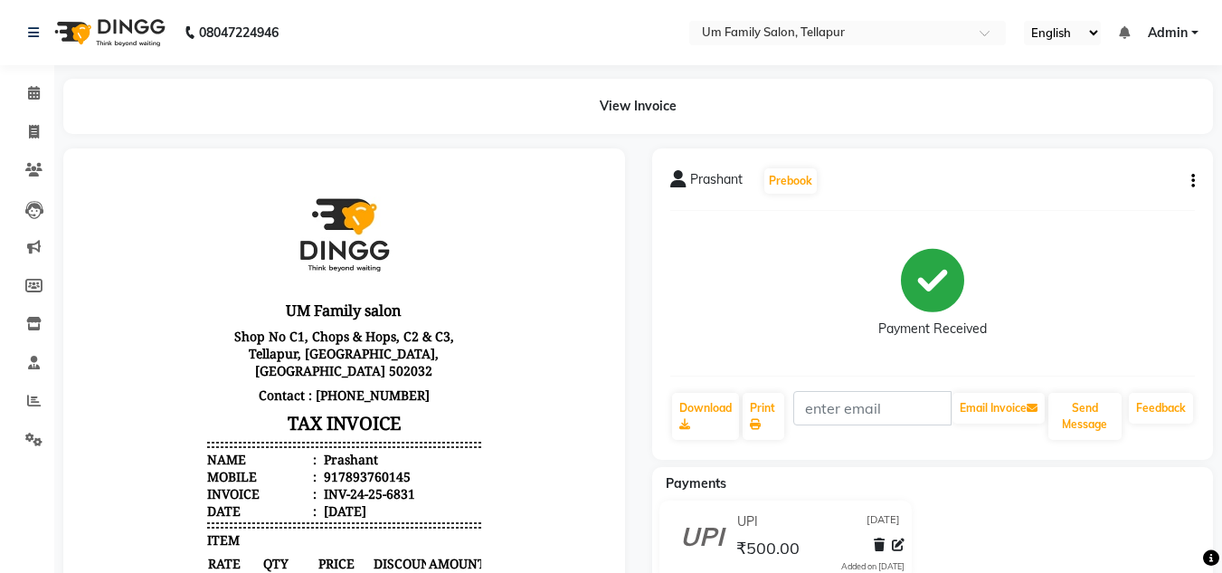
click at [1191, 181] on icon "button" at bounding box center [1193, 181] width 4 height 1
click at [1134, 209] on div "Edit Invoice" at bounding box center [1103, 204] width 124 height 23
select select "service"
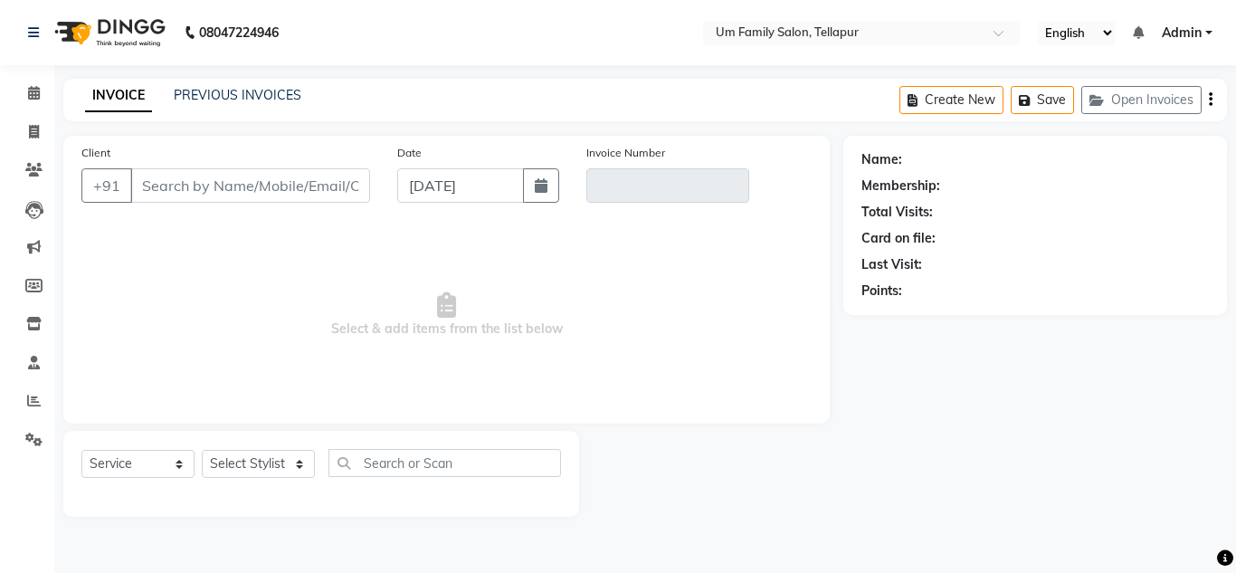
type input "7893760145"
type input "INV-24-25-6831"
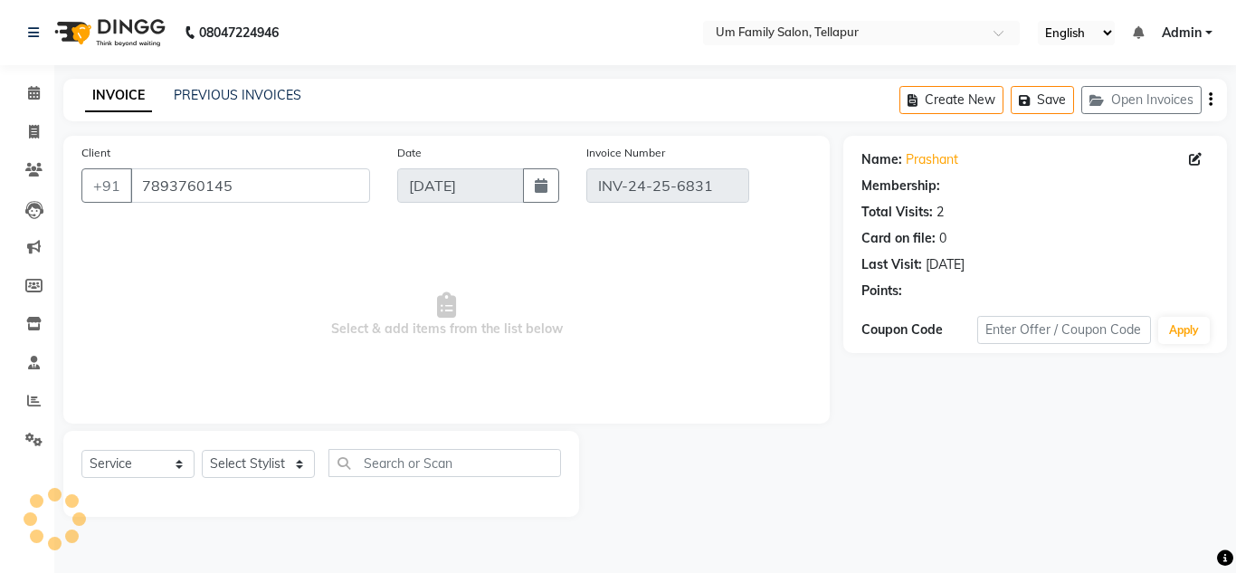
select select "select"
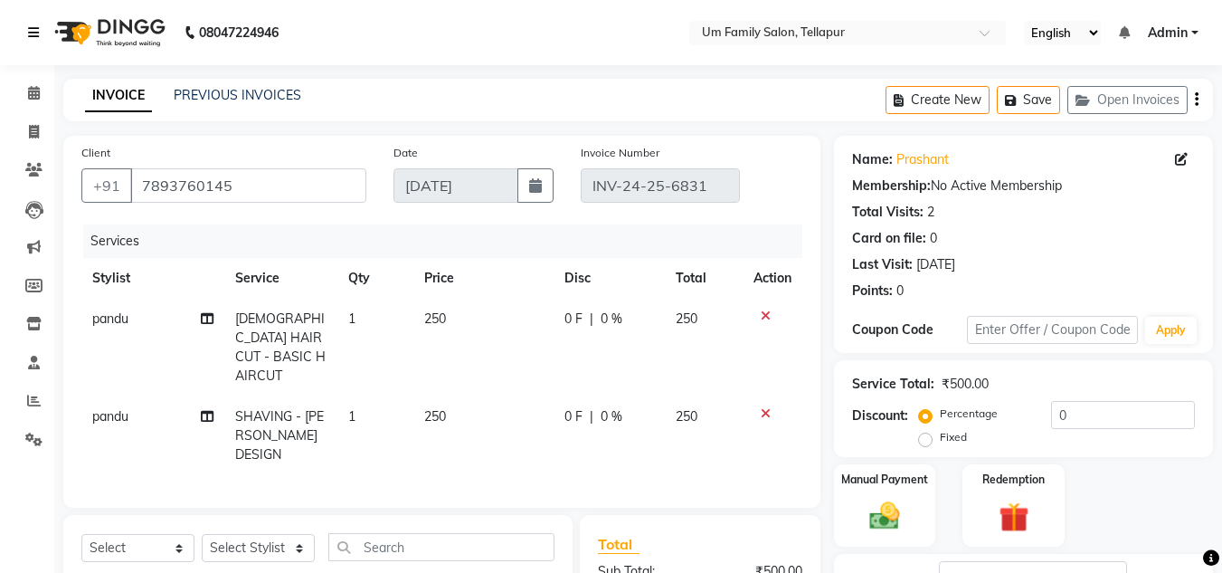
click at [30, 41] on link at bounding box center [37, 32] width 18 height 51
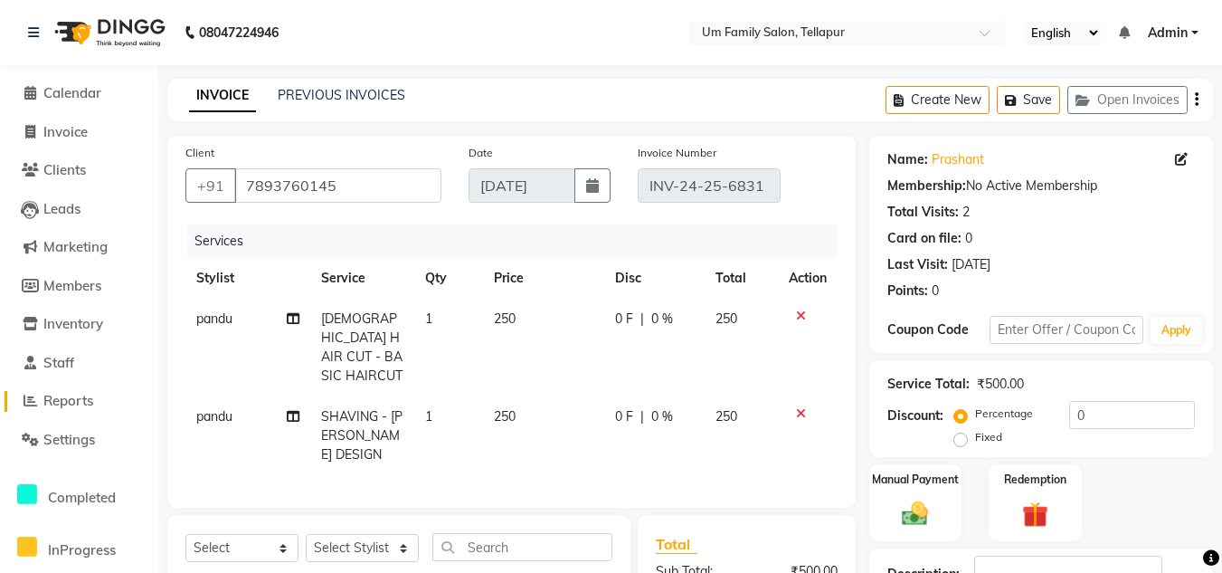
click at [71, 403] on span "Reports" at bounding box center [68, 400] width 50 height 17
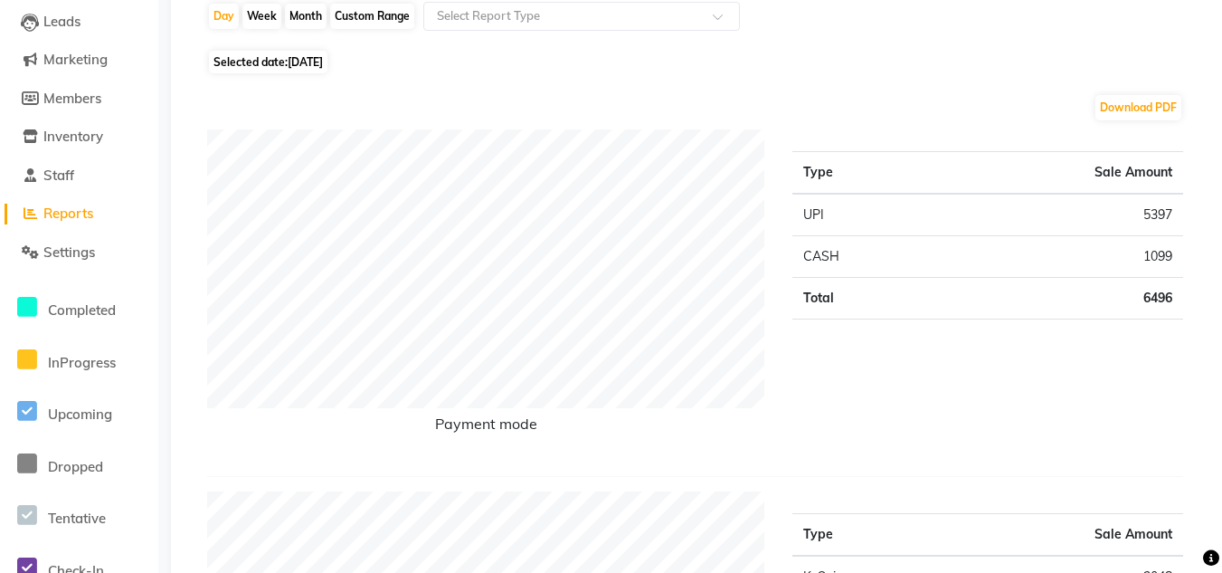
scroll to position [688, 0]
